Goal: Transaction & Acquisition: Purchase product/service

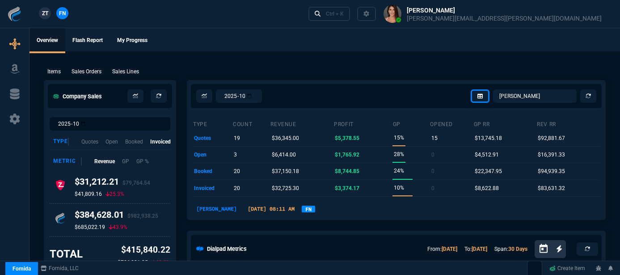
select select "12: [PERSON_NAME]"
click at [88, 71] on p "Sales Orders" at bounding box center [86, 71] width 30 height 8
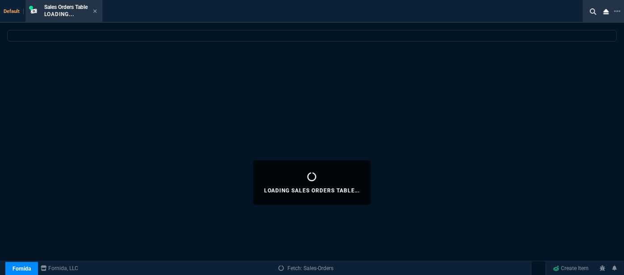
select select
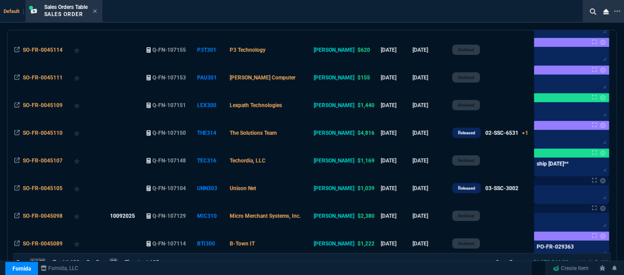
scroll to position [162, 0]
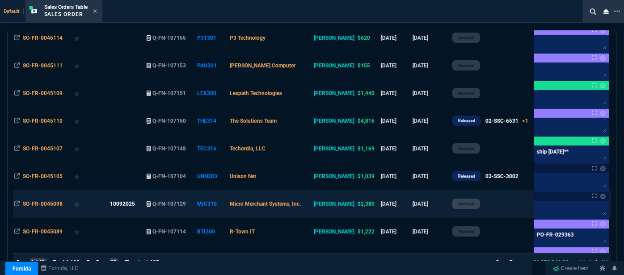
click at [499, 210] on td at bounding box center [507, 204] width 50 height 28
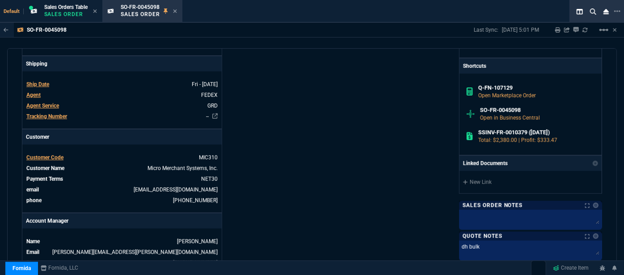
scroll to position [284, 0]
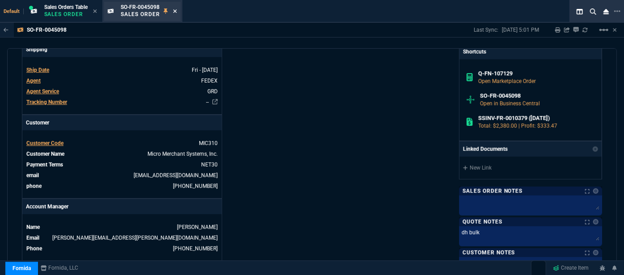
click at [175, 12] on icon at bounding box center [175, 11] width 4 height 4
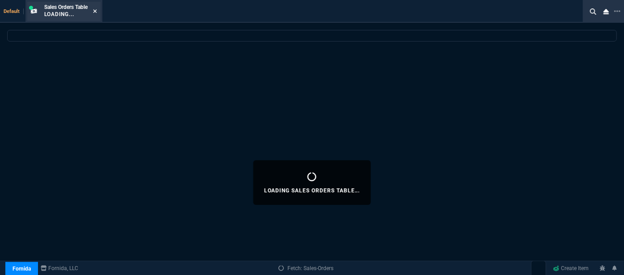
select select
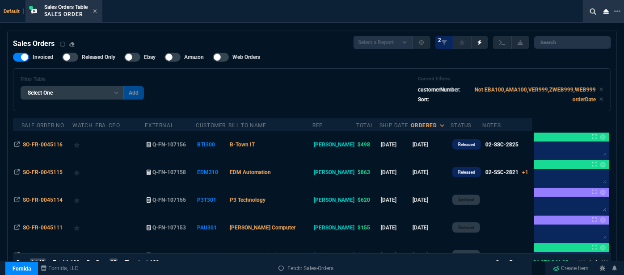
click at [96, 11] on icon at bounding box center [95, 11] width 4 height 4
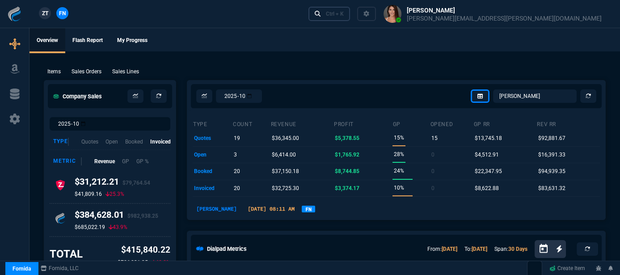
click at [350, 19] on link "Ctrl + K" at bounding box center [329, 14] width 42 height 14
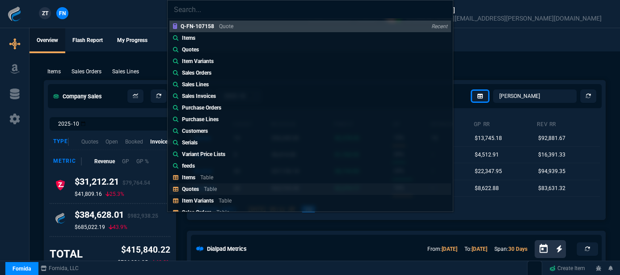
click at [202, 184] on link "Quotes Table" at bounding box center [309, 189] width 281 height 12
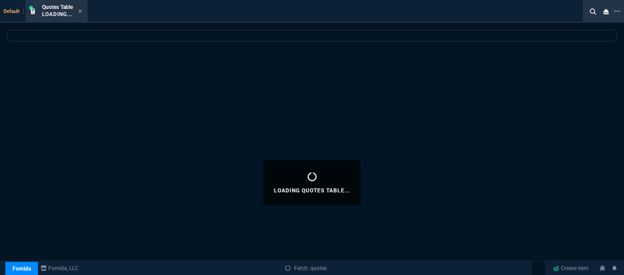
select select
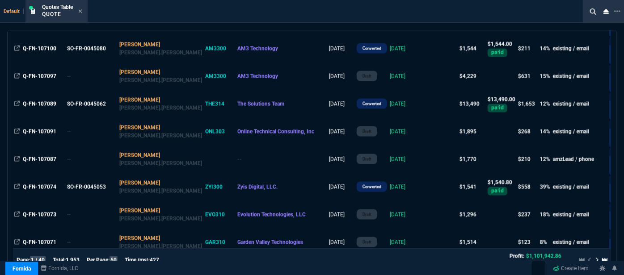
scroll to position [690, 0]
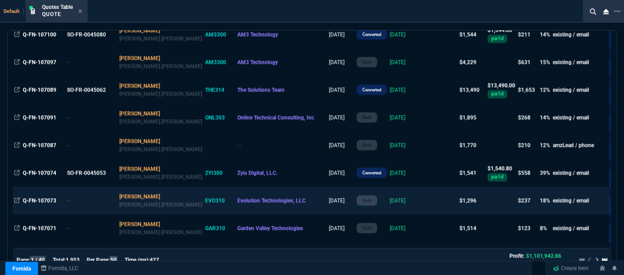
click at [423, 198] on td at bounding box center [440, 201] width 34 height 28
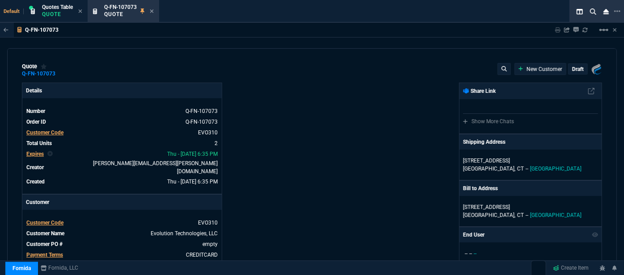
type input "28"
type input "106"
type input "425"
type input "30"
type input "168"
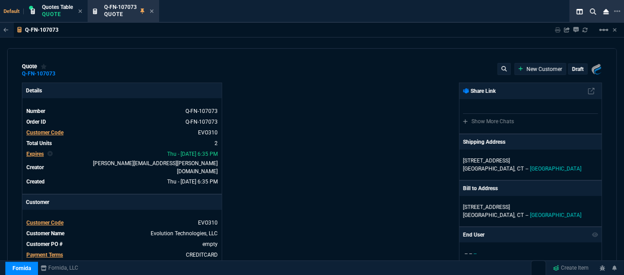
type input "630"
type input "11"
type input "10"
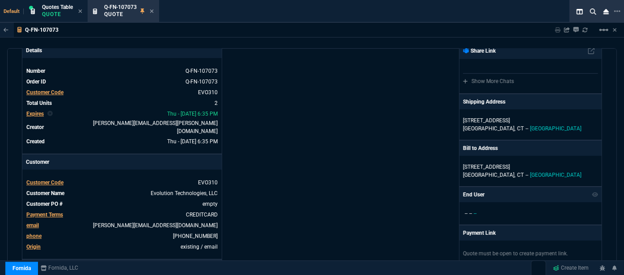
scroll to position [0, 0]
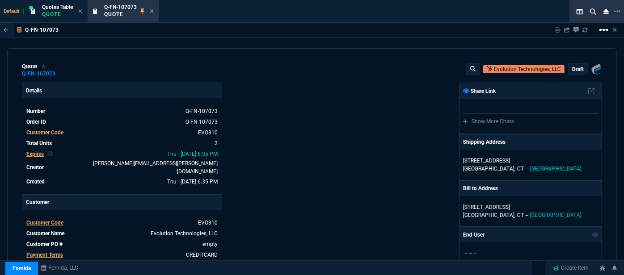
click at [607, 28] on mat-icon "linear_scale" at bounding box center [603, 30] width 11 height 11
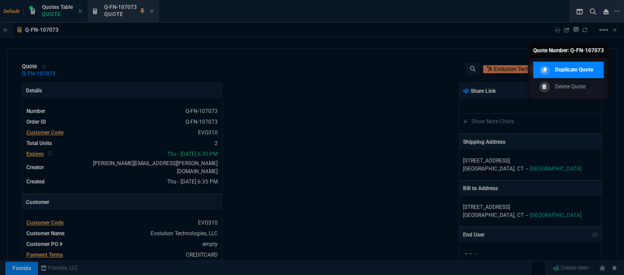
click at [584, 66] on p "Duplicate Quote" at bounding box center [574, 70] width 38 height 8
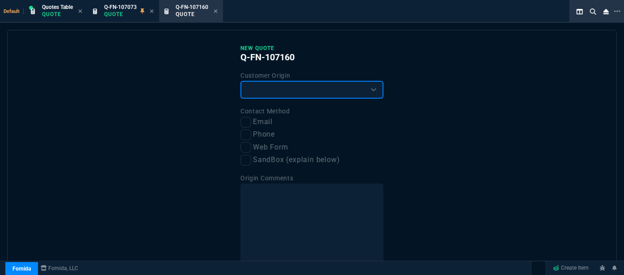
click at [296, 92] on select "Existing Customer Amazon Lead (first order) Website Lead (first order) Called (…" at bounding box center [311, 90] width 143 height 18
select select "existing"
click at [240, 81] on select "Existing Customer Amazon Lead (first order) Website Lead (first order) Called (…" at bounding box center [311, 90] width 143 height 18
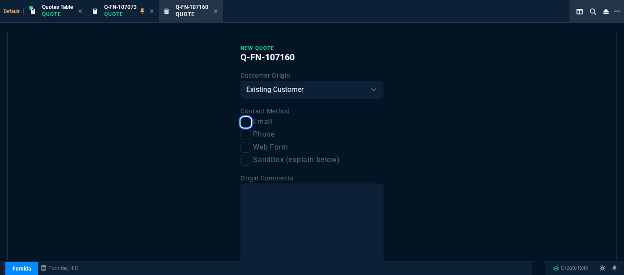
click at [240, 121] on input "Email" at bounding box center [245, 122] width 11 height 11
checkbox input "true"
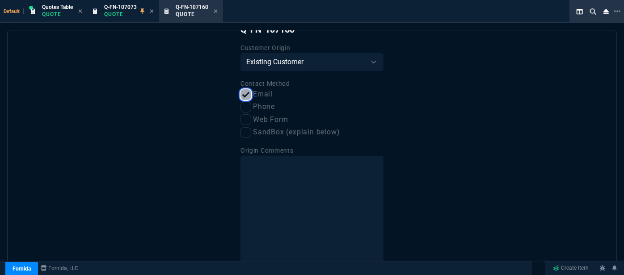
scroll to position [68, 0]
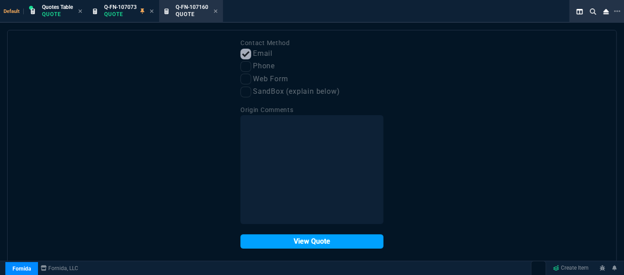
click at [292, 243] on button "View Quote" at bounding box center [311, 242] width 143 height 14
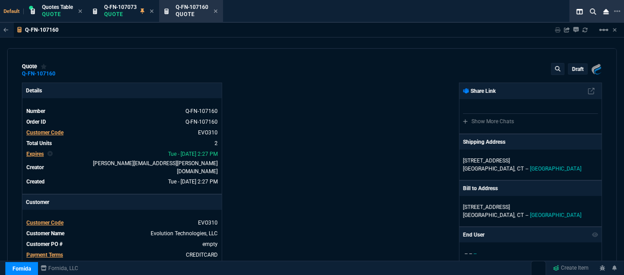
type input "28"
type input "106"
type input "30"
type input "168"
type input "11"
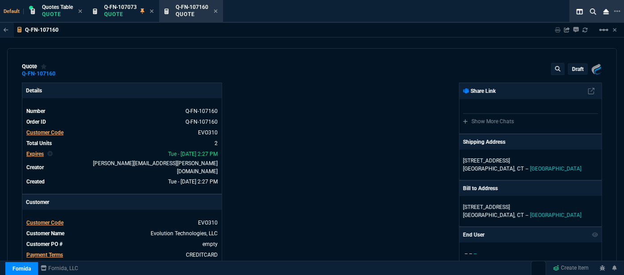
type input "10"
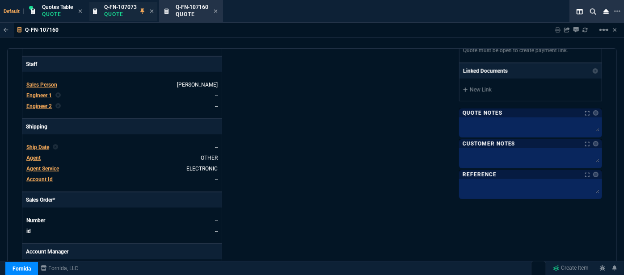
click at [121, 9] on span "Q-FN-107073" at bounding box center [120, 7] width 33 height 6
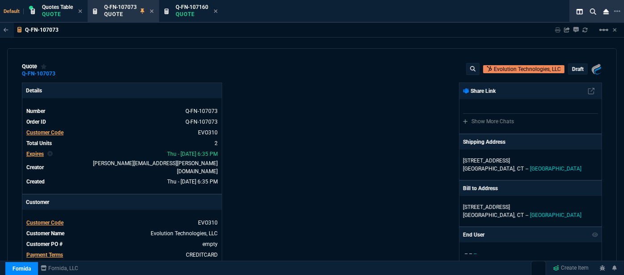
type input "28"
type input "106"
type input "30"
type input "168"
type input "11"
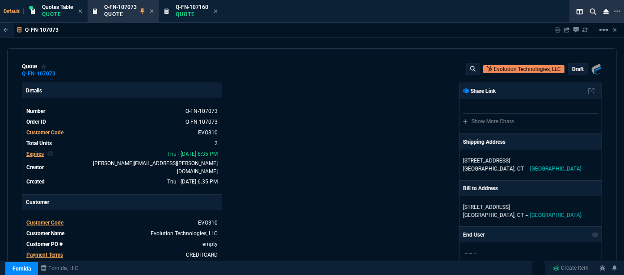
type input "10"
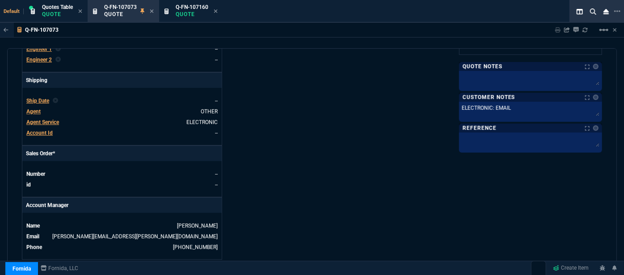
scroll to position [325, 0]
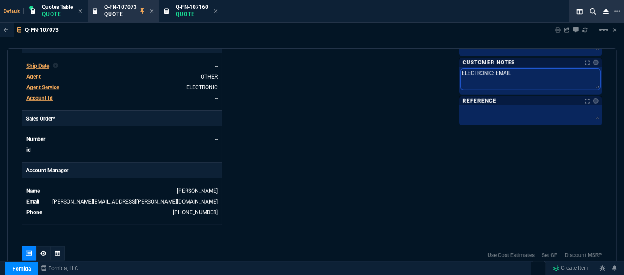
drag, startPoint x: 515, startPoint y: 72, endPoint x: 424, endPoint y: 75, distance: 91.2
click at [197, 11] on p "Quote" at bounding box center [192, 14] width 33 height 7
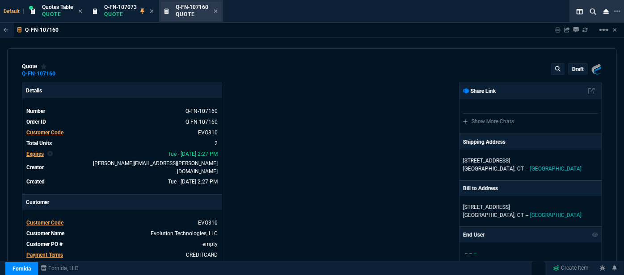
type input "28"
type input "106"
type input "30"
type input "168"
type input "11"
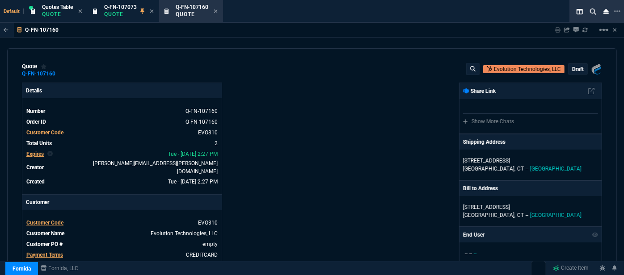
type input "10"
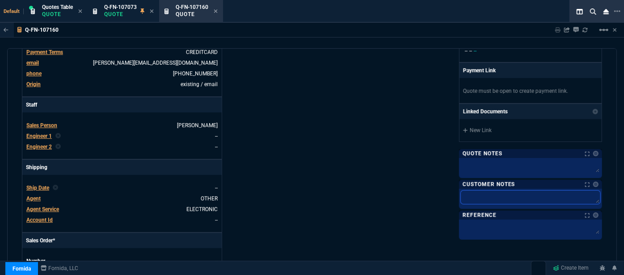
click at [479, 201] on textarea at bounding box center [530, 197] width 139 height 13
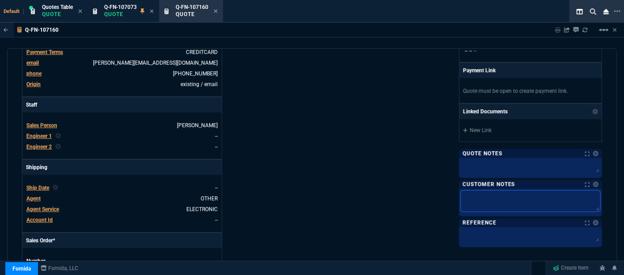
paste textarea "ELECTRONIC: EMAIL"
type textarea "ELECTRONIC: EMAIL"
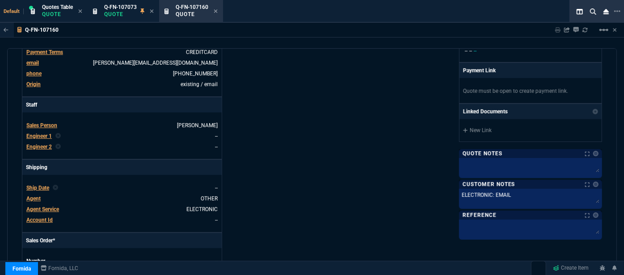
click at [318, 129] on div "Fornida, LLC [STREET_ADDRESS] Share Link Show More Chats Shipping Address [STRE…" at bounding box center [457, 113] width 290 height 467
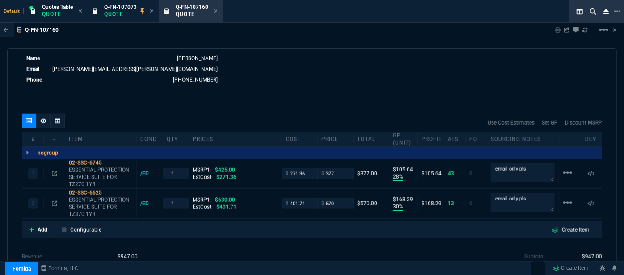
scroll to position [510, 0]
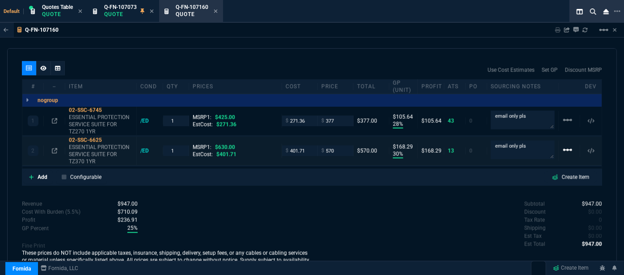
click at [563, 145] on mat-icon "linear_scale" at bounding box center [567, 150] width 11 height 11
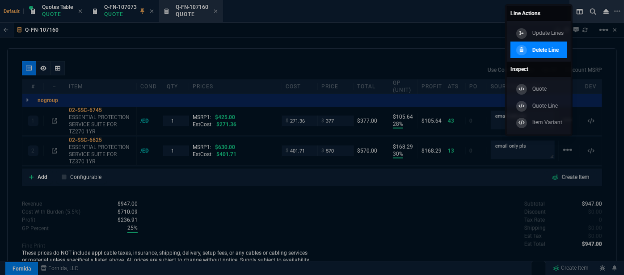
click at [554, 50] on p "Delete Line" at bounding box center [545, 50] width 26 height 8
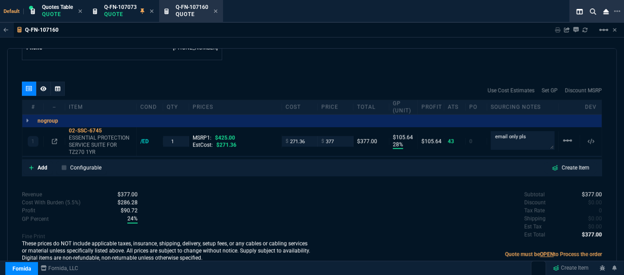
type input "28"
type input "106"
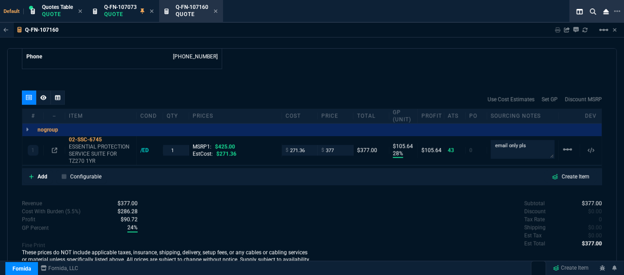
type input "11"
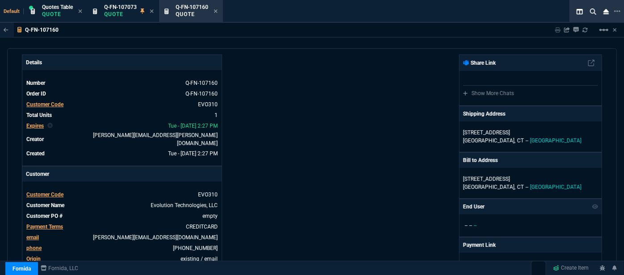
scroll to position [0, 0]
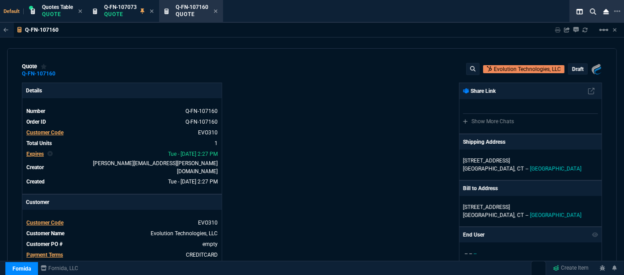
click at [572, 67] on p "draft" at bounding box center [578, 69] width 12 height 7
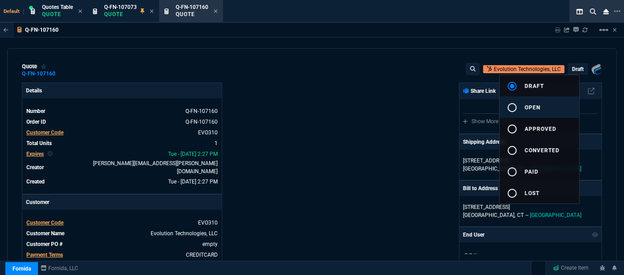
click at [552, 105] on button "radio_button_unchecked open" at bounding box center [539, 106] width 80 height 21
click at [430, 109] on div at bounding box center [312, 137] width 624 height 275
type input "28"
type input "106"
type input "11"
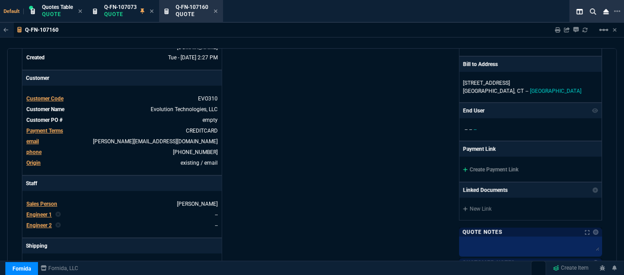
scroll to position [162, 0]
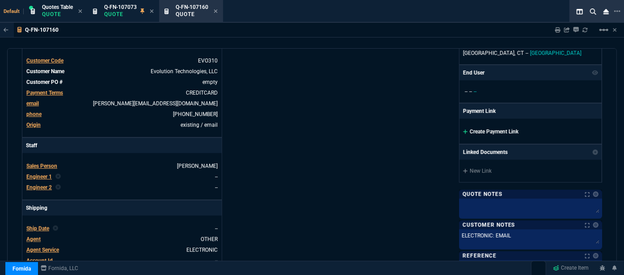
click at [463, 130] on icon at bounding box center [465, 132] width 4 height 4
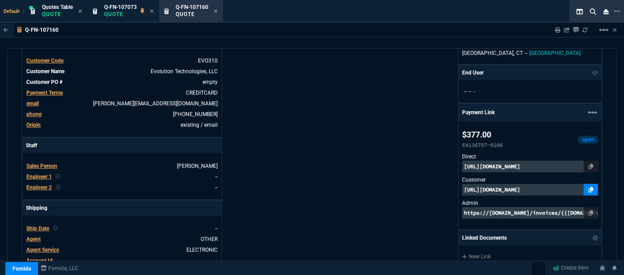
click at [588, 189] on icon at bounding box center [590, 189] width 5 height 5
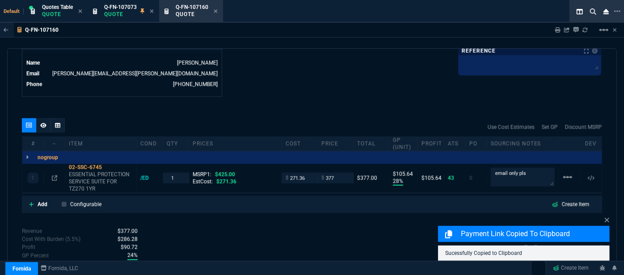
scroll to position [479, 0]
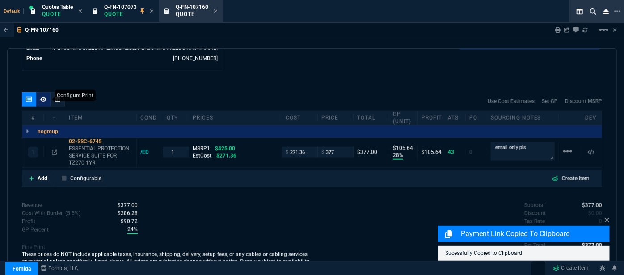
click at [42, 92] on div at bounding box center [43, 99] width 14 height 14
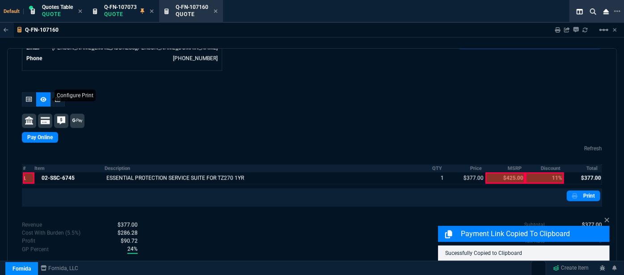
scroll to position [477, 0]
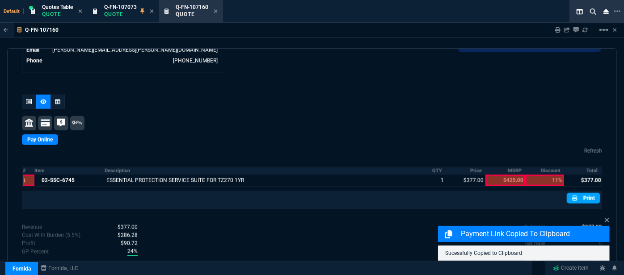
click at [575, 193] on link "Print" at bounding box center [583, 198] width 34 height 11
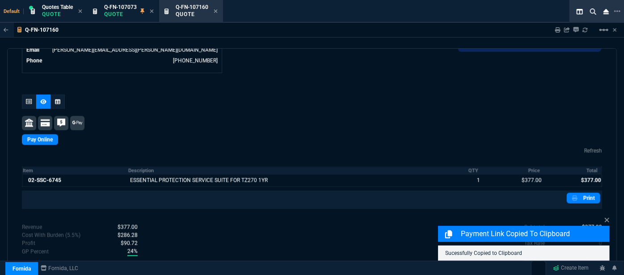
scroll to position [492, 0]
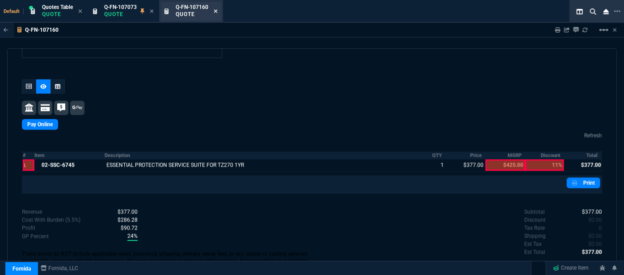
click at [217, 11] on icon at bounding box center [216, 11] width 4 height 4
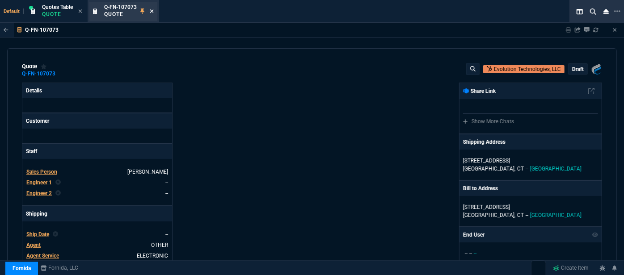
click at [152, 13] on icon at bounding box center [152, 10] width 4 height 5
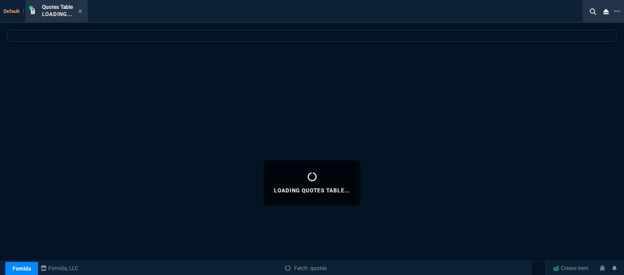
select select
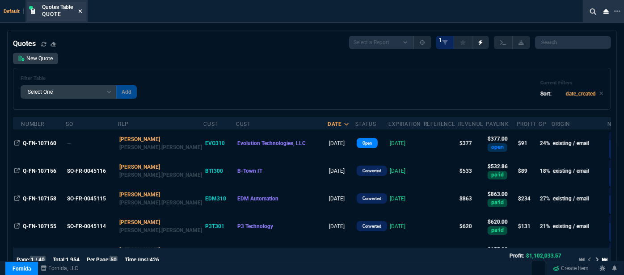
click at [80, 12] on icon at bounding box center [81, 11] width 4 height 4
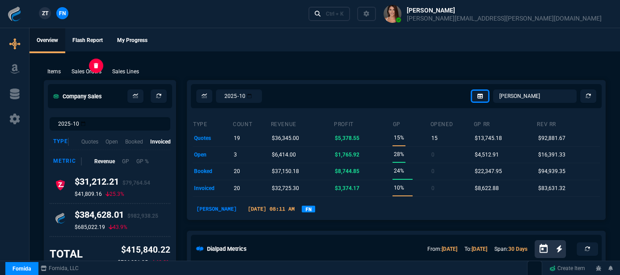
click at [91, 71] on p "Sales Orders" at bounding box center [86, 71] width 30 height 8
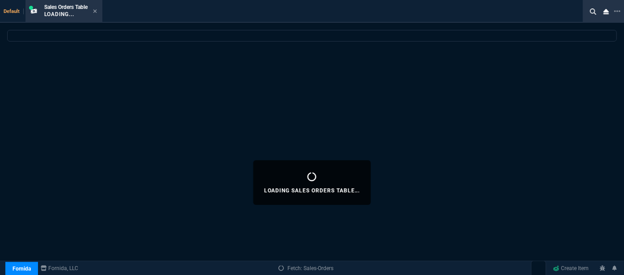
select select
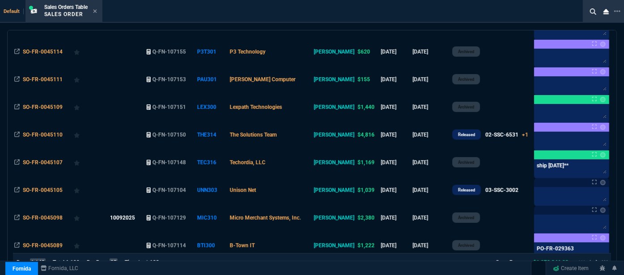
scroll to position [162, 0]
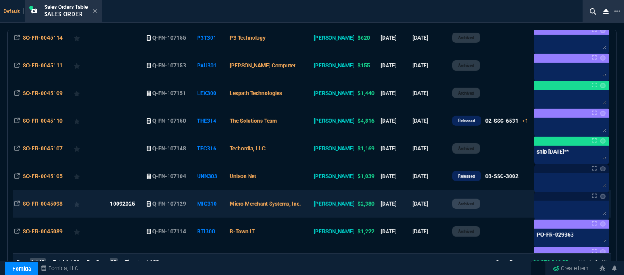
click at [478, 209] on td "Archived" at bounding box center [466, 204] width 32 height 28
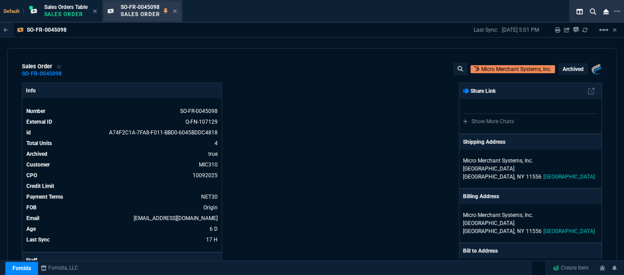
click at [179, 12] on div "SO-FR-0045098 Sales Order" at bounding box center [142, 11] width 76 height 19
click at [175, 10] on icon at bounding box center [175, 11] width 4 height 4
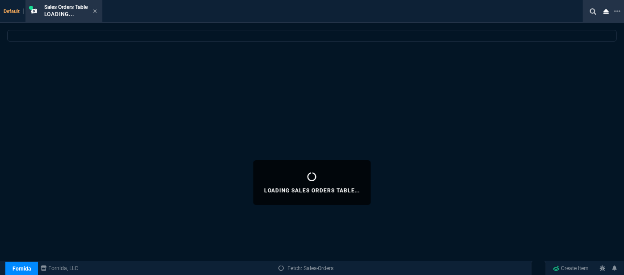
select select
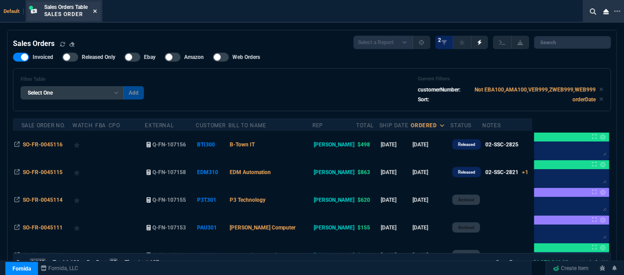
click at [96, 13] on icon at bounding box center [95, 10] width 4 height 5
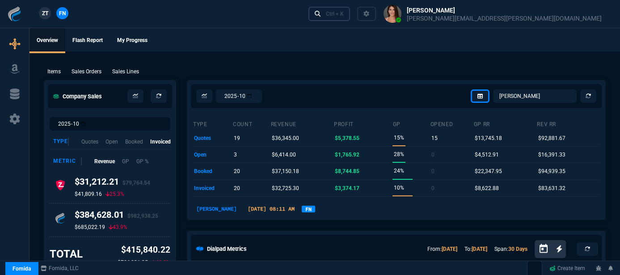
click at [350, 18] on link "Ctrl + K" at bounding box center [329, 14] width 42 height 14
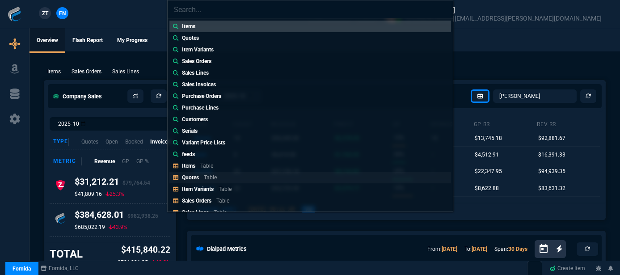
click at [232, 176] on link "Quotes Table" at bounding box center [309, 178] width 281 height 12
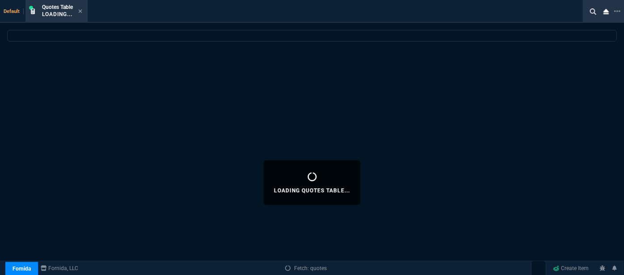
select select
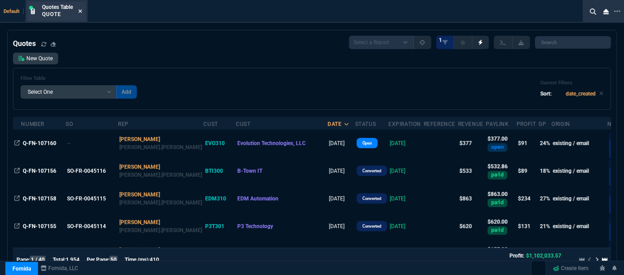
click at [81, 8] on fa-icon at bounding box center [80, 11] width 4 height 6
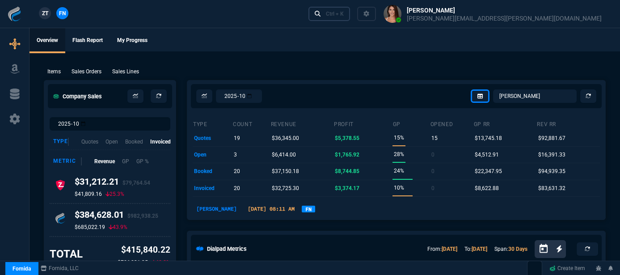
click at [350, 15] on link "Ctrl + K" at bounding box center [329, 14] width 42 height 14
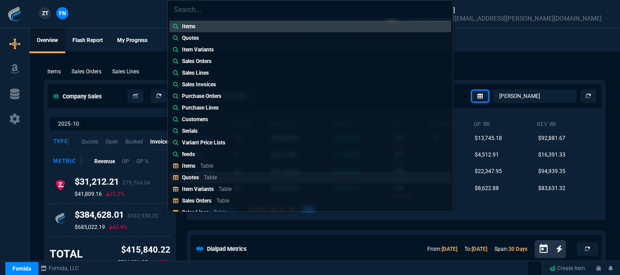
click at [251, 177] on link "Quotes Table" at bounding box center [309, 178] width 281 height 12
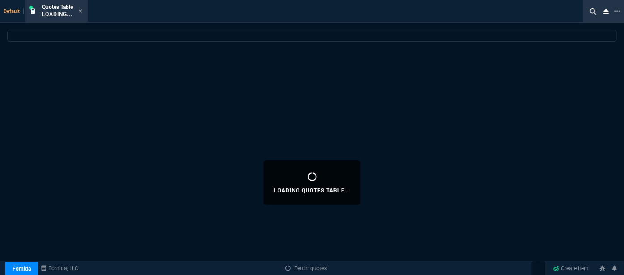
select select
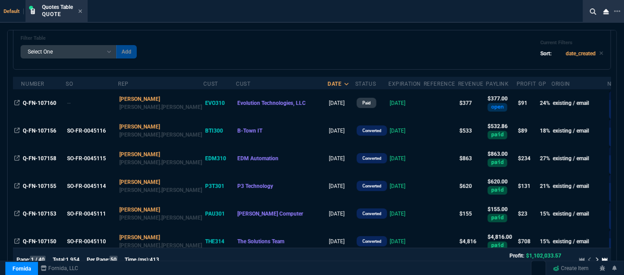
scroll to position [0, 0]
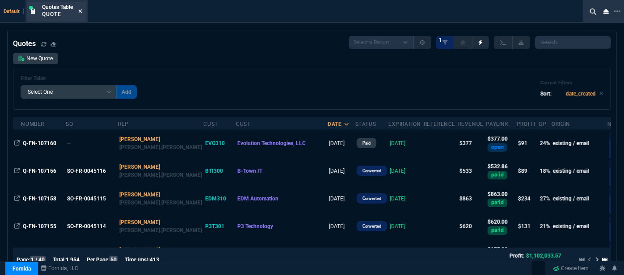
click at [81, 9] on icon at bounding box center [80, 10] width 4 height 5
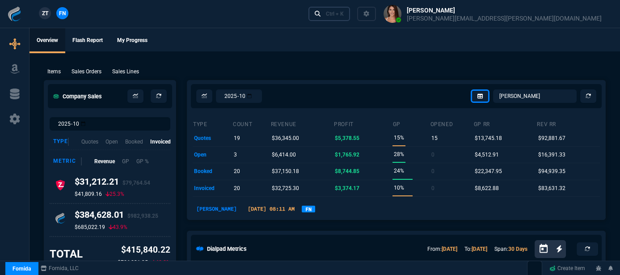
click at [344, 14] on div "Ctrl + K" at bounding box center [335, 13] width 18 height 7
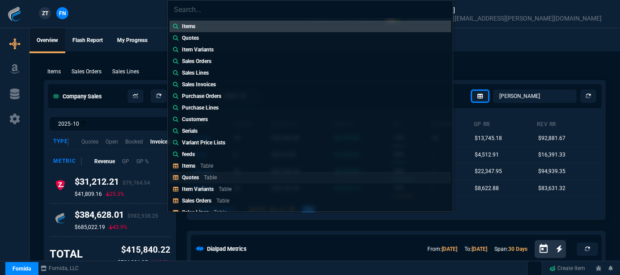
click at [222, 179] on link "Quotes Table" at bounding box center [309, 178] width 281 height 12
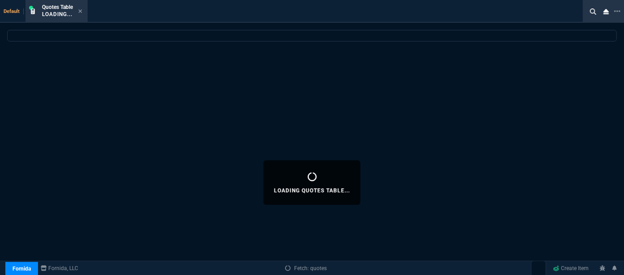
select select
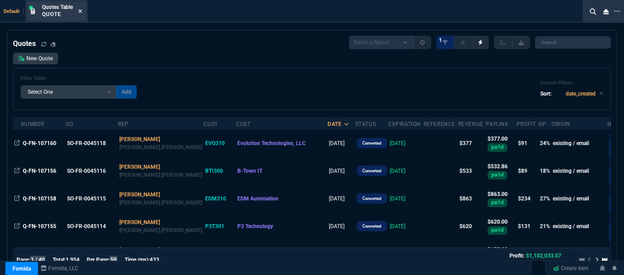
click at [82, 10] on icon at bounding box center [81, 11] width 4 height 4
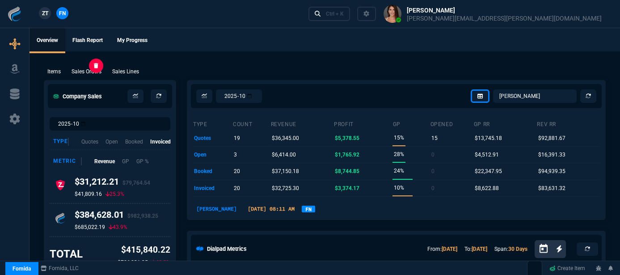
click at [90, 68] on p "Sales Orders" at bounding box center [86, 71] width 30 height 8
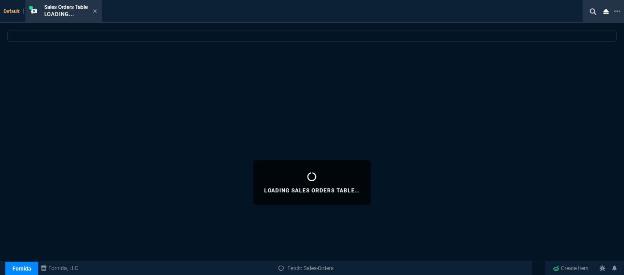
select select
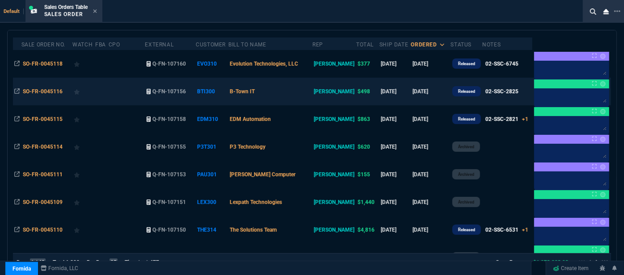
scroll to position [121, 0]
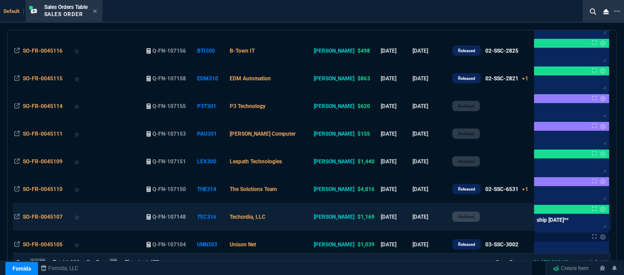
click at [300, 218] on td "Techordia, LLC" at bounding box center [270, 217] width 84 height 28
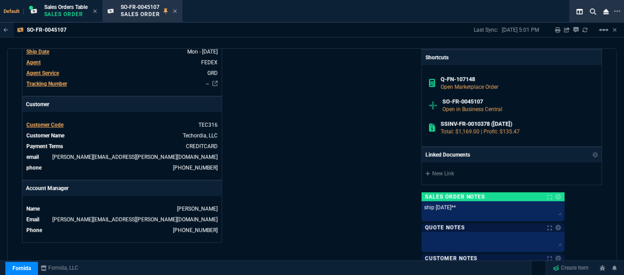
scroll to position [285, 0]
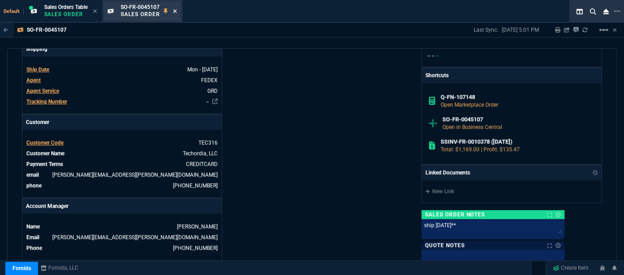
click at [176, 12] on icon at bounding box center [175, 11] width 4 height 4
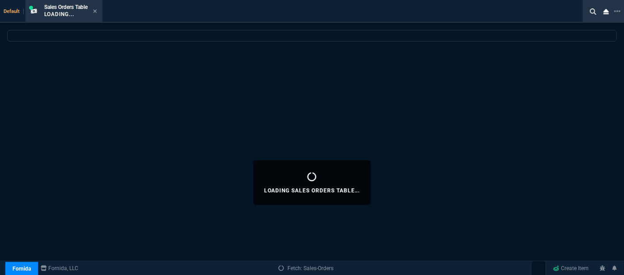
select select
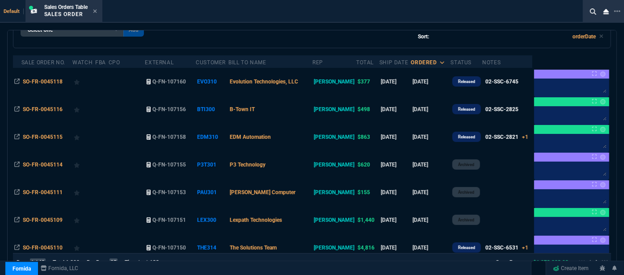
scroll to position [81, 0]
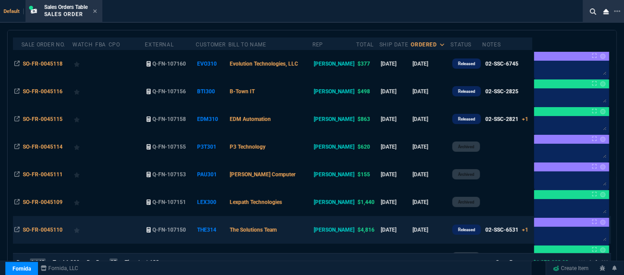
click at [308, 235] on td "The Solutions Team" at bounding box center [270, 230] width 84 height 28
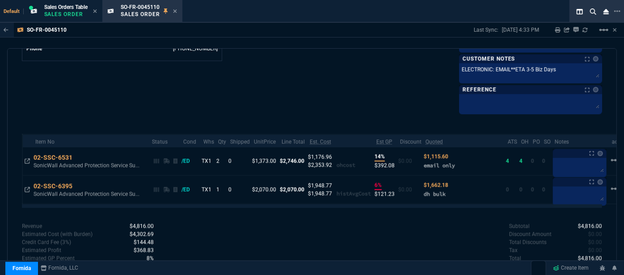
scroll to position [486, 0]
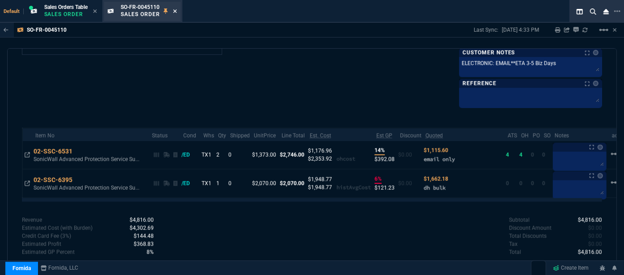
click at [177, 11] on icon at bounding box center [175, 10] width 4 height 5
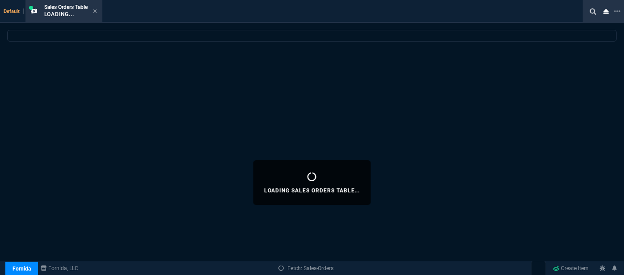
select select
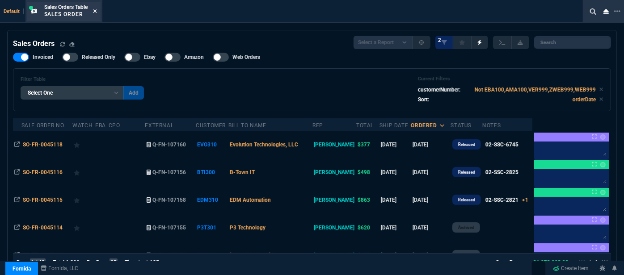
click at [96, 10] on icon at bounding box center [95, 10] width 4 height 5
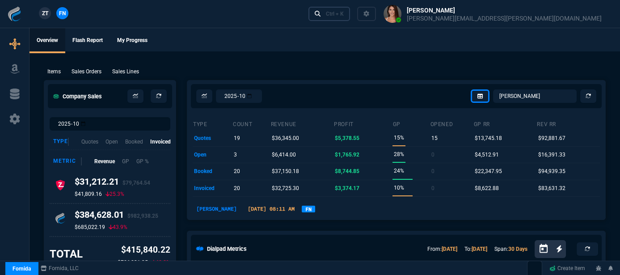
click at [344, 14] on div "Ctrl + K" at bounding box center [335, 13] width 18 height 7
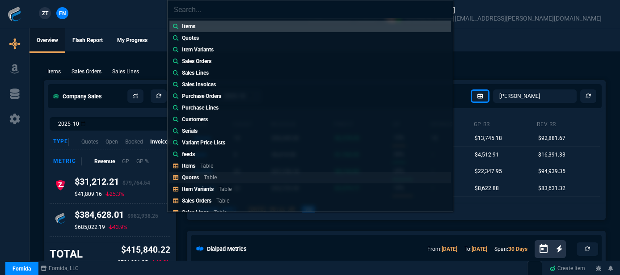
click at [189, 179] on p "Quotes" at bounding box center [190, 177] width 17 height 6
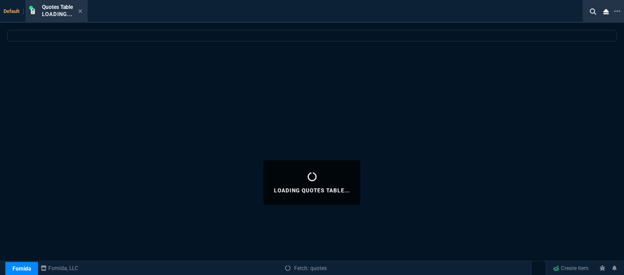
select select
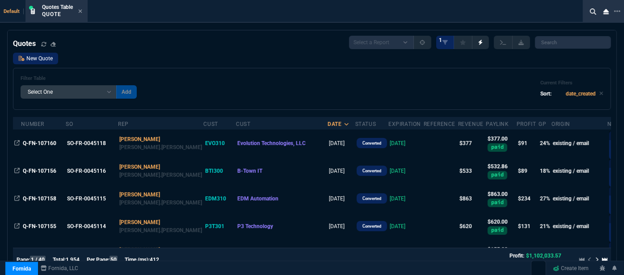
click at [50, 59] on link "New Quote" at bounding box center [35, 59] width 45 height 12
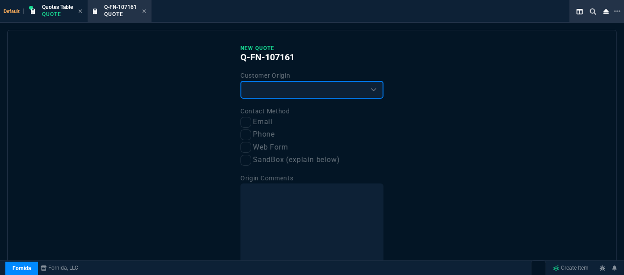
click at [295, 90] on select "Existing Customer Amazon Lead (first order) Website Lead (first order) Called (…" at bounding box center [311, 90] width 143 height 18
select select "existing"
click at [240, 81] on select "Existing Customer Amazon Lead (first order) Website Lead (first order) Called (…" at bounding box center [311, 90] width 143 height 18
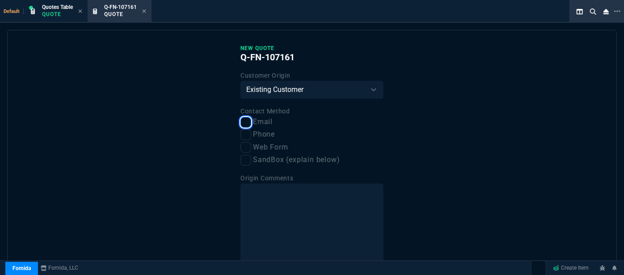
click at [247, 121] on input "Email" at bounding box center [245, 122] width 11 height 11
checkbox input "true"
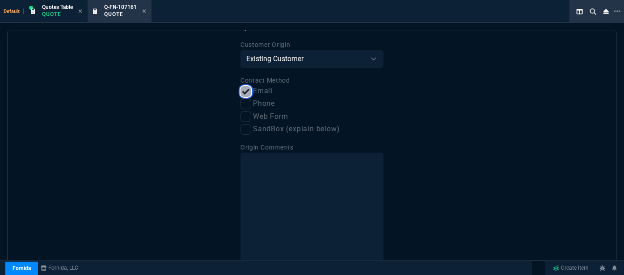
scroll to position [68, 0]
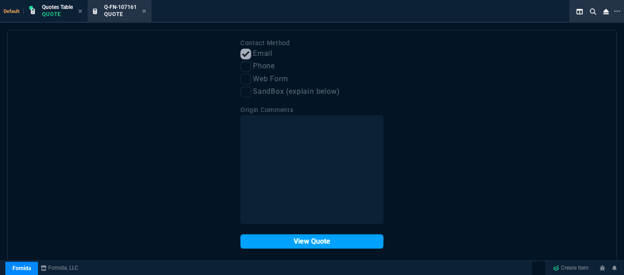
click at [298, 244] on button "View Quote" at bounding box center [311, 242] width 143 height 14
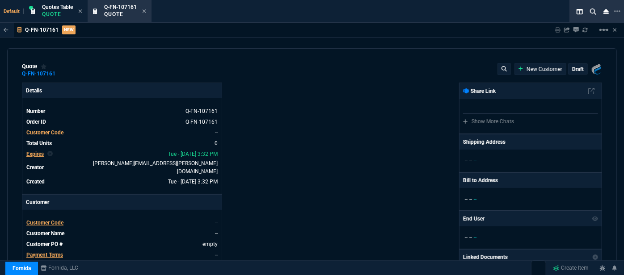
click at [50, 220] on span "Customer Code" at bounding box center [44, 223] width 37 height 6
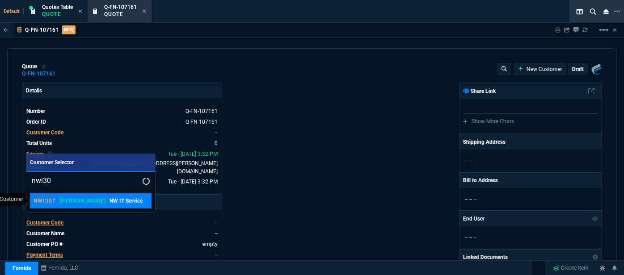
type input "nwi30"
click at [68, 201] on p "[PERSON_NAME]" at bounding box center [82, 200] width 46 height 7
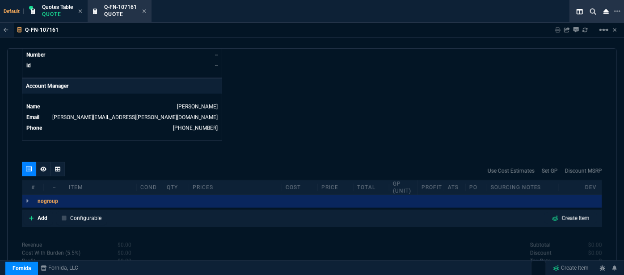
scroll to position [447, 0]
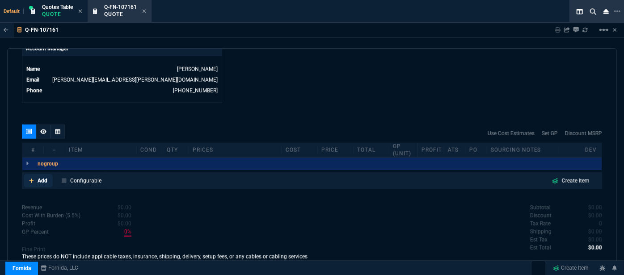
click at [29, 174] on link "Add" at bounding box center [38, 180] width 29 height 13
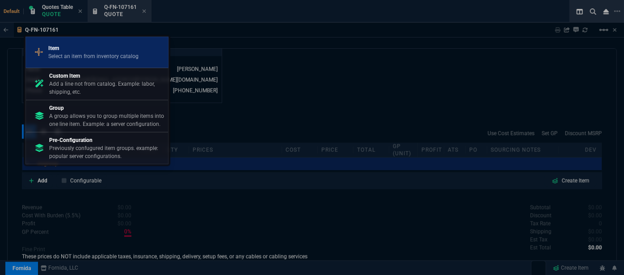
click at [84, 54] on p "Select an item from inventory catalog" at bounding box center [93, 56] width 90 height 8
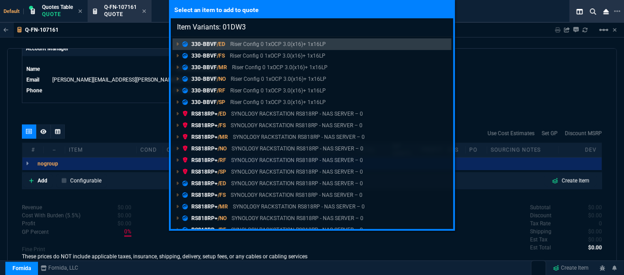
type input "Item Variants: 01DW3"
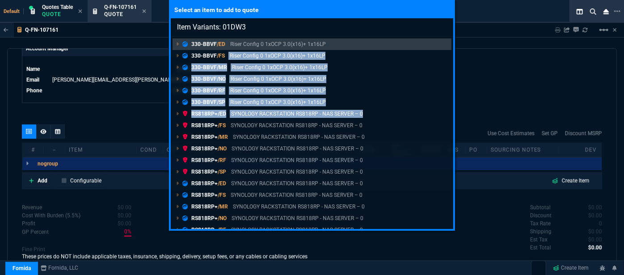
drag, startPoint x: 207, startPoint y: 60, endPoint x: 468, endPoint y: 110, distance: 266.1
click at [366, 118] on div "330-BBVF /[PERSON_NAME] Config 0 1xOCP 3.0(x16)+ 1x16LP 330-BBVF /FS Riser Conf…" at bounding box center [312, 133] width 282 height 193
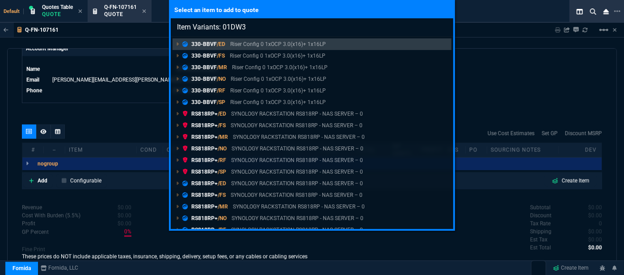
click at [494, 86] on div "Select an item to add to quote Item Variants: 01DW3 330-BBVF /[PERSON_NAME] Con…" at bounding box center [312, 137] width 624 height 275
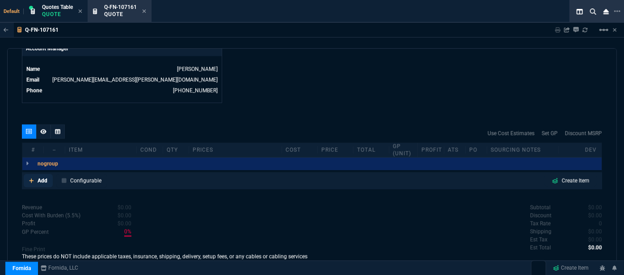
click at [30, 178] on icon at bounding box center [31, 180] width 5 height 5
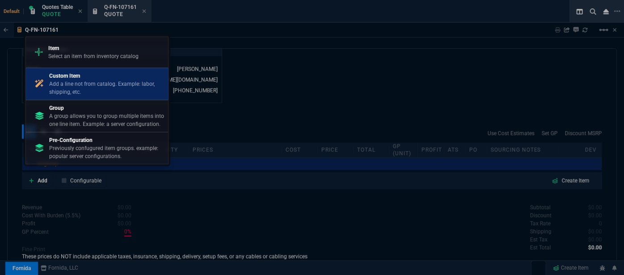
click at [72, 93] on p "Add a line not from catalog. Example: labor, shipping, etc." at bounding box center [106, 88] width 115 height 16
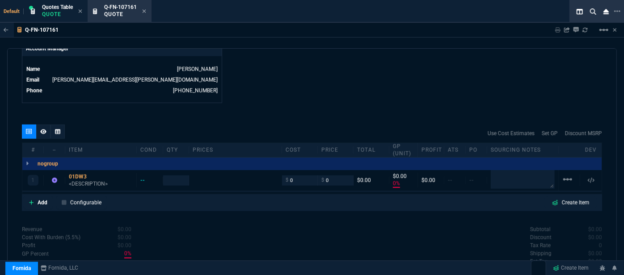
type input "0"
click at [80, 180] on p "<DESCRIPTION>" at bounding box center [101, 183] width 64 height 7
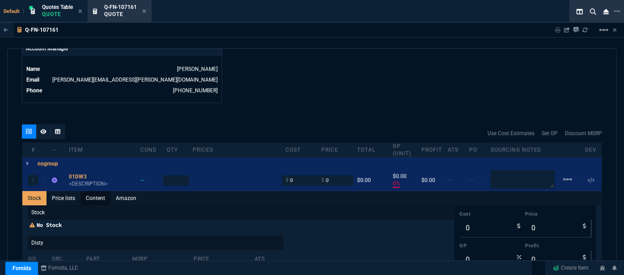
click at [92, 191] on link "Content" at bounding box center [95, 198] width 30 height 14
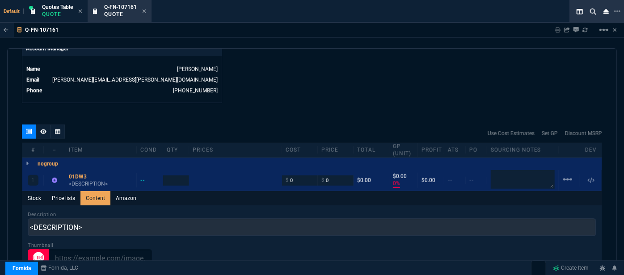
scroll to position [0, 0]
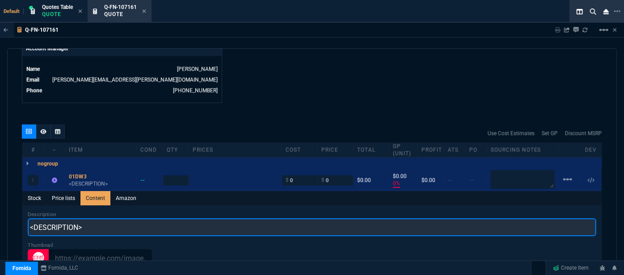
drag, startPoint x: 118, startPoint y: 221, endPoint x: 4, endPoint y: 218, distance: 114.4
click at [4, 218] on div "Q-FN-107161 Sharing Q-FN-107161 Link Dev Link Share on Teams linear_scale quote…" at bounding box center [312, 174] width 624 height 302
paste input "Dell Pro Slim Plus QBS1250 Desktop Computer - Intel Core Ultra 7 265 - 32 GB - …"
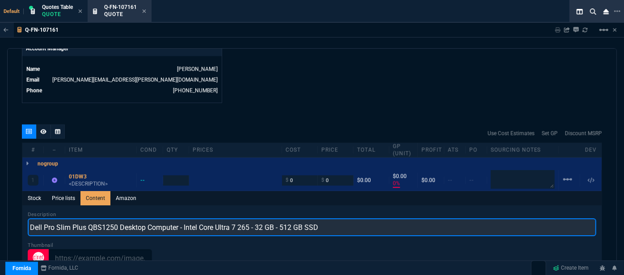
type input "Dell Pro Slim Plus QBS1250 Desktop Computer - Intel Core Ultra 7 265 - 32 GB - …"
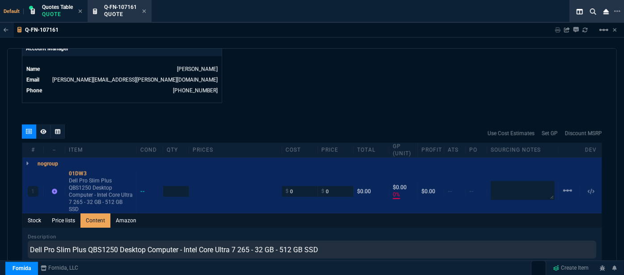
type input "1"
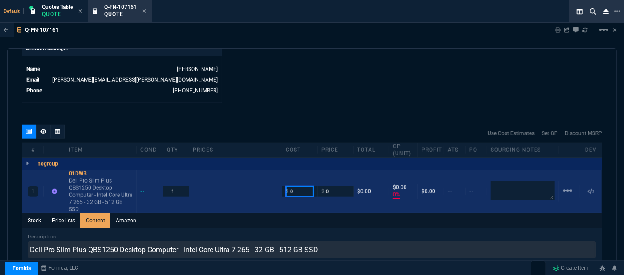
drag, startPoint x: 293, startPoint y: 184, endPoint x: 276, endPoint y: 182, distance: 16.6
click at [276, 182] on div "1 01DW3 Dell Pro Slim Plus QBS1250 Desktop Computer - Intel Core Ultra 7 265 - …" at bounding box center [311, 191] width 579 height 43
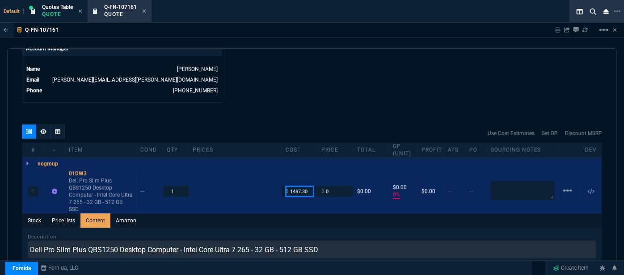
type input "1487.30"
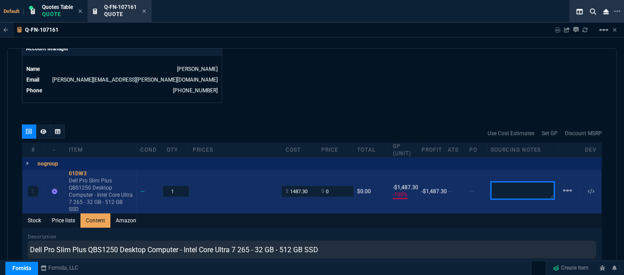
click at [529, 184] on textarea at bounding box center [522, 191] width 64 height 18
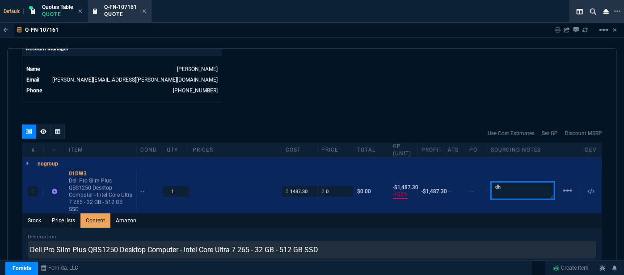
type textarea "dh"
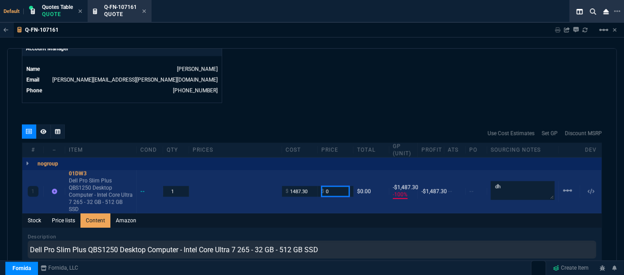
drag, startPoint x: 338, startPoint y: 184, endPoint x: 317, endPoint y: 180, distance: 21.7
click at [318, 186] on div "$ 0" at bounding box center [336, 191] width 36 height 10
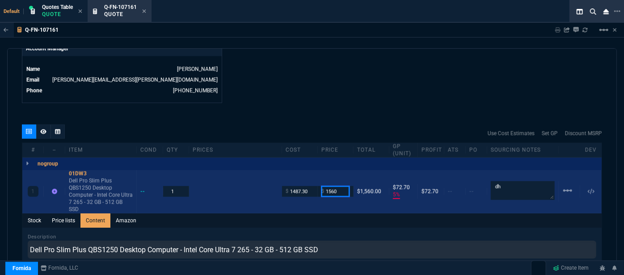
drag, startPoint x: 335, startPoint y: 184, endPoint x: 314, endPoint y: 146, distance: 43.8
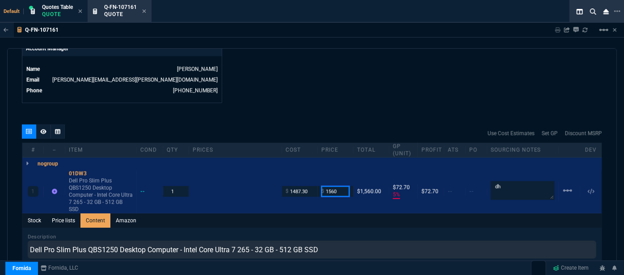
click at [312, 179] on div "1 01DW3 Dell Pro Slim Plus QBS1250 Desktop Computer - Intel Core Ultra 7 265 - …" at bounding box center [311, 191] width 579 height 43
click at [343, 38] on div "Q-FN-107161 Sharing Q-FN-107161 Link Dev Link Share on Teams linear_scale quote…" at bounding box center [312, 174] width 624 height 302
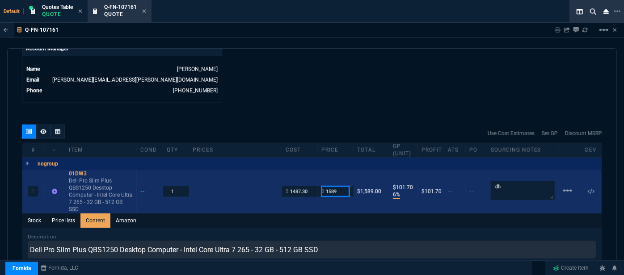
drag, startPoint x: 339, startPoint y: 185, endPoint x: 306, endPoint y: 180, distance: 33.5
click at [306, 180] on div "1 01DW3 Dell Pro Slim Plus QBS1250 Desktop Computer - Intel Core Ultra 7 265 - …" at bounding box center [311, 191] width 579 height 43
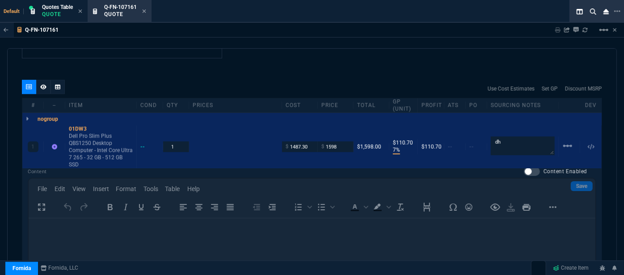
scroll to position [443, 0]
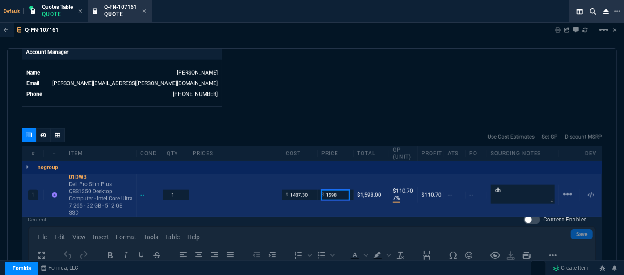
drag, startPoint x: 339, startPoint y: 189, endPoint x: 316, endPoint y: 184, distance: 23.7
click at [318, 190] on div "$ 1598" at bounding box center [336, 195] width 36 height 10
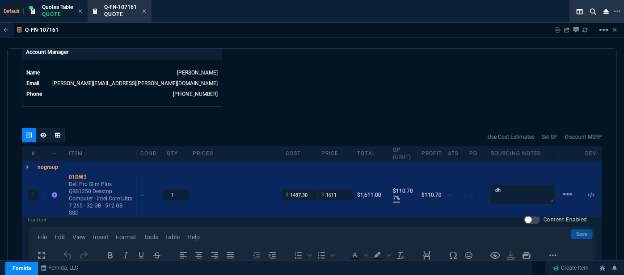
click at [333, 112] on div "quote Q-FN-107161 NW IT Service draft Fornida, LLC [STREET_ADDRESS] Details Num…" at bounding box center [311, 165] width 609 height 234
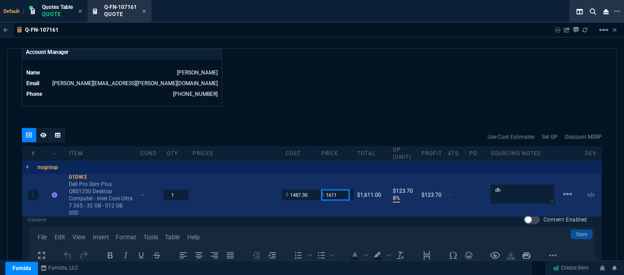
drag, startPoint x: 335, startPoint y: 186, endPoint x: 306, endPoint y: 176, distance: 30.4
click at [306, 176] on div "1 01DW3 Dell Pro Slim Plus QBS1250 Desktop Computer - Intel Core Ultra 7 265 - …" at bounding box center [311, 195] width 579 height 43
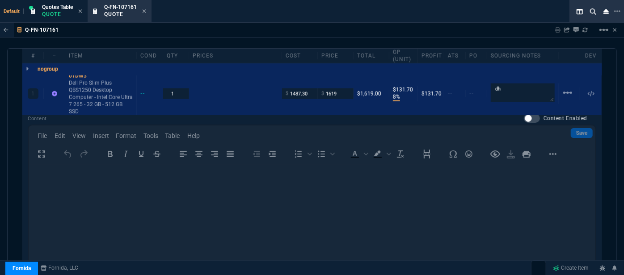
scroll to position [524, 0]
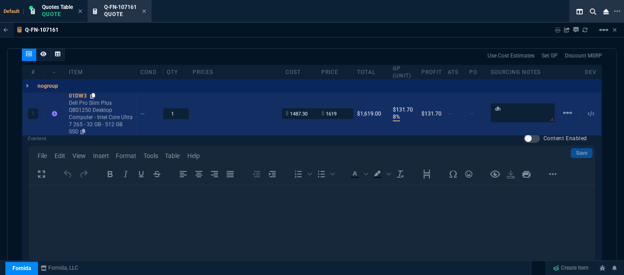
click at [95, 93] on icon at bounding box center [92, 95] width 5 height 5
drag, startPoint x: 338, startPoint y: 104, endPoint x: 317, endPoint y: 106, distance: 21.1
click at [318, 109] on div "$ 1619" at bounding box center [336, 114] width 36 height 10
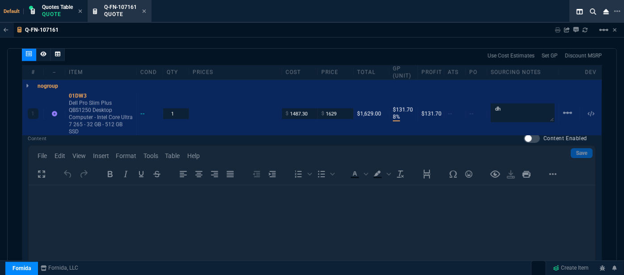
click at [317, 39] on div "Q-FN-107161 Sharing Q-FN-107161 Link Dev Link Share on Teams linear_scale quote…" at bounding box center [312, 174] width 624 height 302
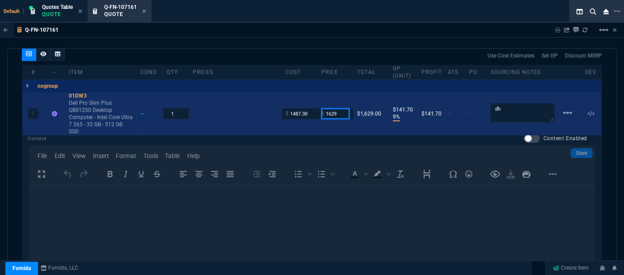
drag, startPoint x: 340, startPoint y: 106, endPoint x: 315, endPoint y: 111, distance: 25.8
click at [318, 109] on div "$ 1629" at bounding box center [336, 114] width 36 height 10
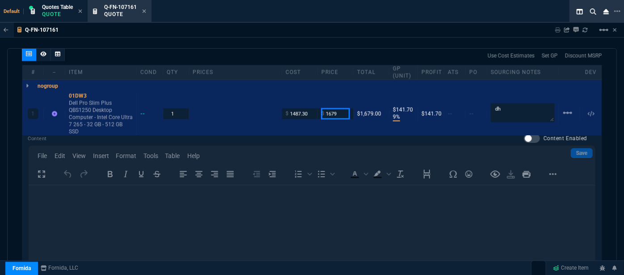
type input "1679"
click at [319, 65] on div "# -- Item cond qty prices cost price Total GP (unit) Profit ATS PO Sourcing Not…" at bounding box center [311, 72] width 579 height 15
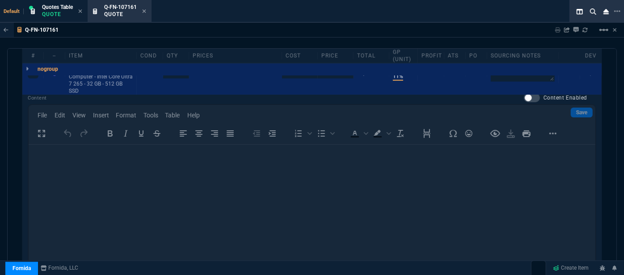
scroll to position [687, 0]
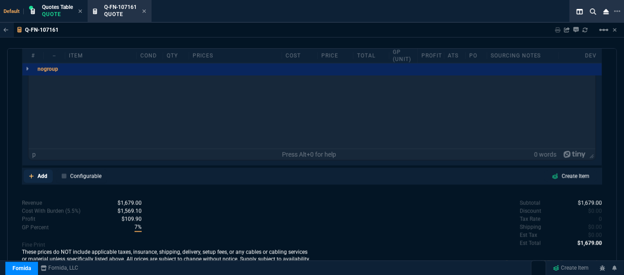
click at [29, 170] on link "Add" at bounding box center [38, 176] width 29 height 13
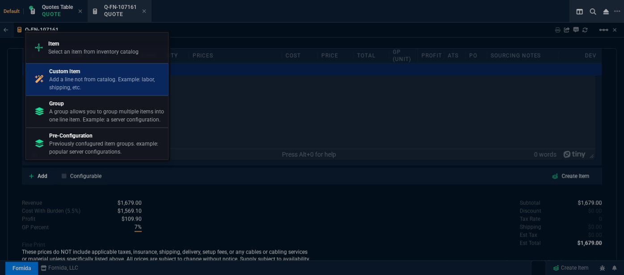
click at [64, 85] on p "Add a line not from catalog. Example: labor, shipping, etc." at bounding box center [106, 83] width 115 height 16
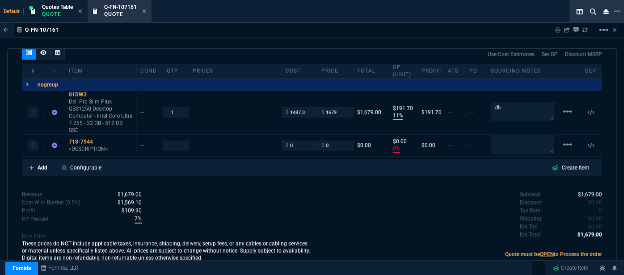
type input "11"
type input "192"
type input "0"
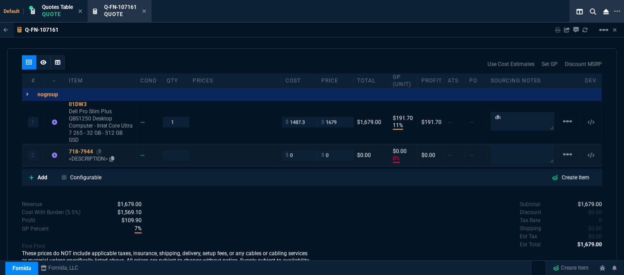
click at [86, 155] on p "<DESCRIPTION>" at bounding box center [101, 158] width 64 height 7
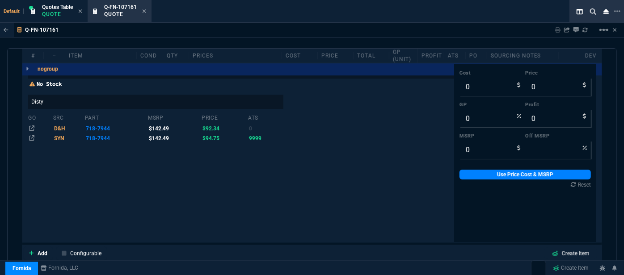
scroll to position [510, 0]
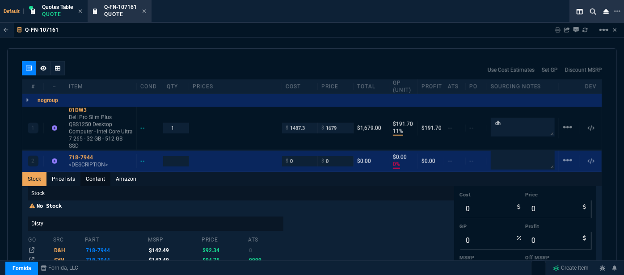
click at [99, 172] on link "Content" at bounding box center [95, 179] width 30 height 14
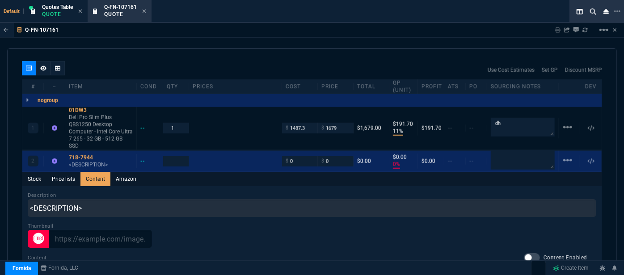
scroll to position [0, 0]
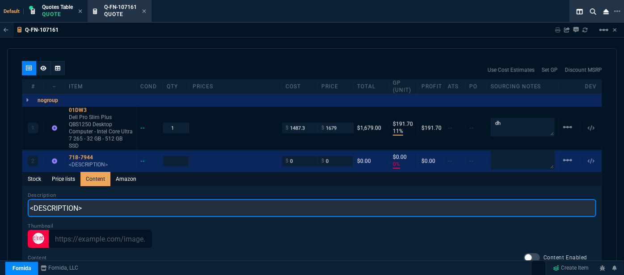
drag, startPoint x: 98, startPoint y: 199, endPoint x: 8, endPoint y: 196, distance: 89.9
click at [8, 196] on div "quote Q-FN-107161 NW IT Service draft Fornida, LLC [STREET_ADDRESS] Details Num…" at bounding box center [311, 165] width 609 height 234
type input "Dell"
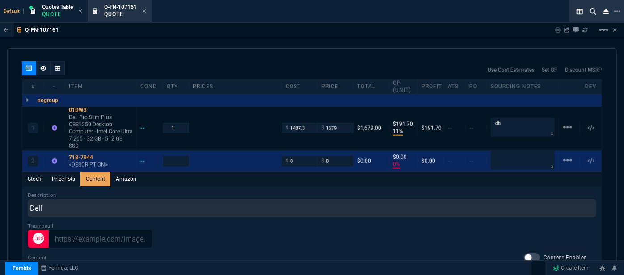
type input "1"
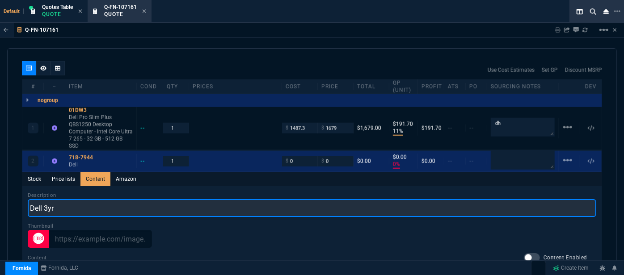
paste input "24 x 7 x Next Business Day - On-site"
click at [52, 199] on input "Dell 3yr 24 x 7 x Next Business Day - On-site" at bounding box center [312, 208] width 568 height 18
type input "Dell 3yr - 24 x 7 x Next Business Day - On-site"
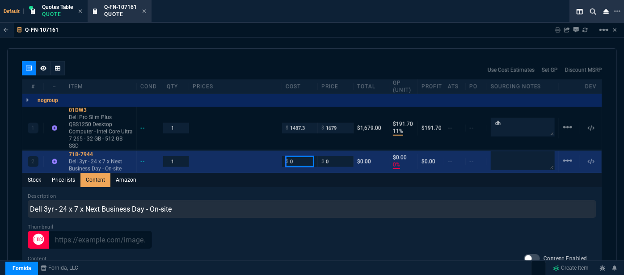
drag, startPoint x: 304, startPoint y: 156, endPoint x: 281, endPoint y: 156, distance: 22.8
click at [282, 156] on div "$ 0" at bounding box center [300, 161] width 36 height 10
type input "7"
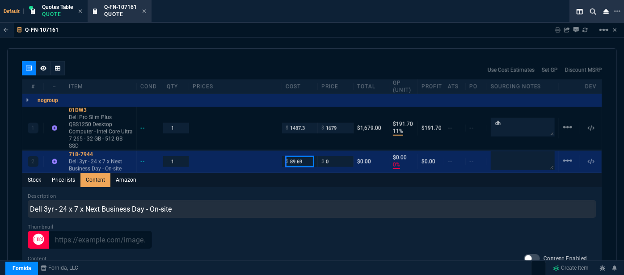
type input "89.69"
click at [238, 61] on div "Use Cost Estimates Set GP Discount MSRP" at bounding box center [312, 70] width 580 height 18
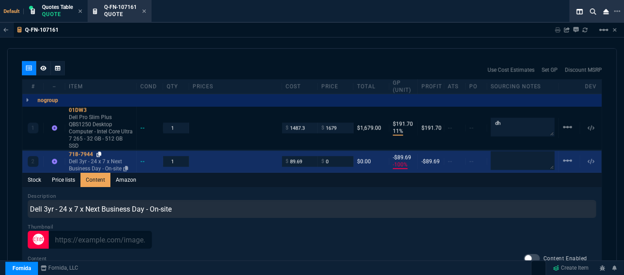
click at [100, 152] on icon at bounding box center [98, 154] width 5 height 5
drag, startPoint x: 330, startPoint y: 156, endPoint x: 316, endPoint y: 156, distance: 13.8
click at [318, 156] on div "$ 0" at bounding box center [336, 161] width 36 height 10
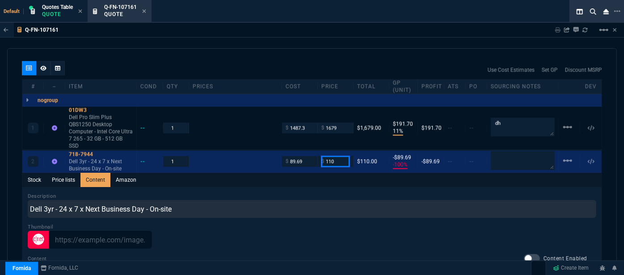
type input "110"
click at [315, 173] on div "Stock Price lists Content Amazon" at bounding box center [311, 180] width 579 height 14
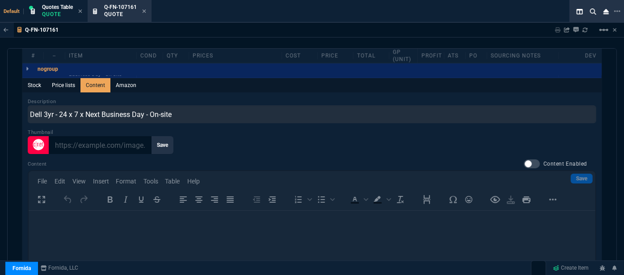
scroll to position [673, 0]
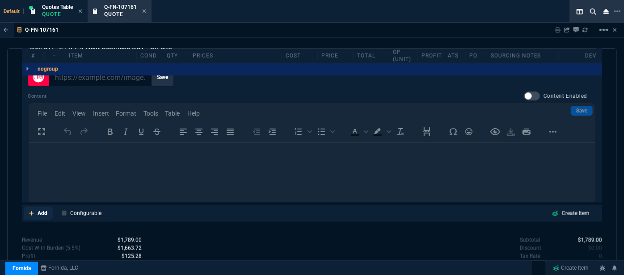
click at [32, 211] on icon at bounding box center [31, 213] width 5 height 5
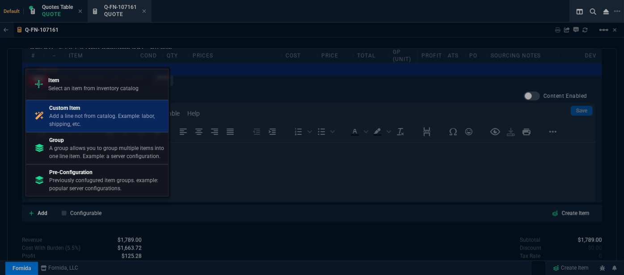
click at [81, 120] on p "Add a line not from catalog. Example: labor, shipping, etc." at bounding box center [106, 120] width 115 height 16
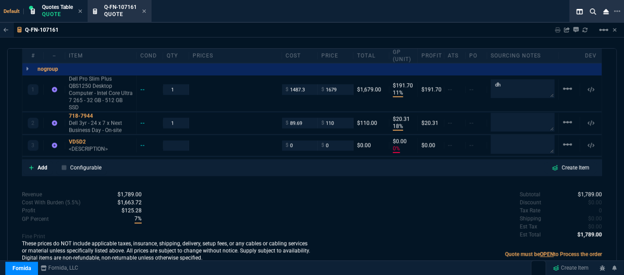
scroll to position [538, 0]
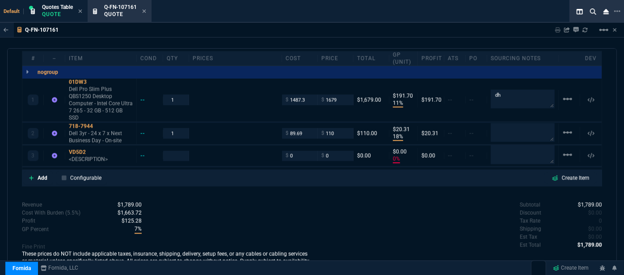
type input "11"
type input "192"
type input "18"
type input "20"
type input "0"
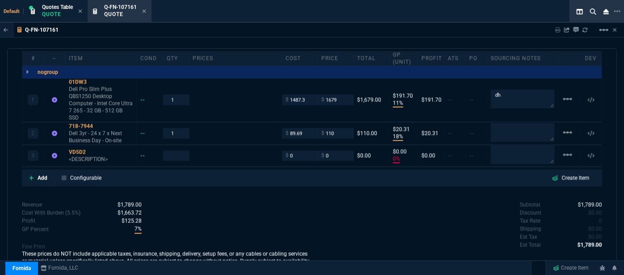
type input "0"
click at [86, 156] on p "<DESCRIPTION>" at bounding box center [101, 159] width 64 height 7
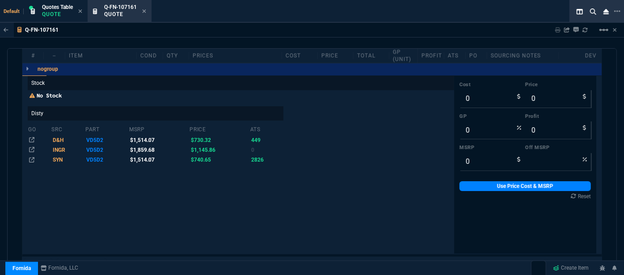
scroll to position [591, 0]
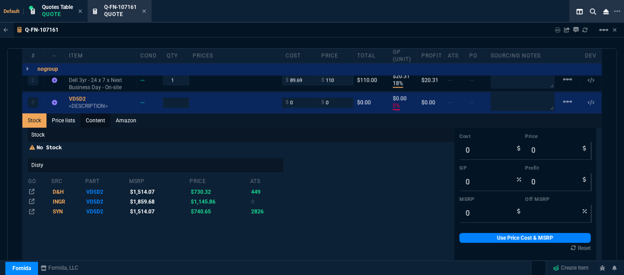
click at [98, 113] on link "Content" at bounding box center [95, 120] width 30 height 14
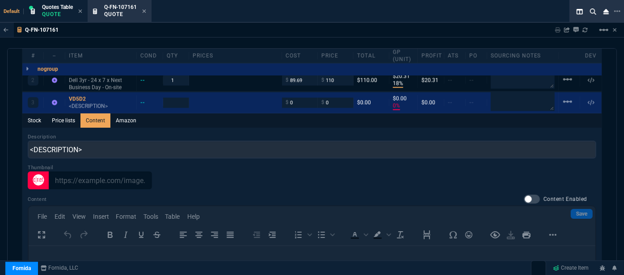
scroll to position [0, 0]
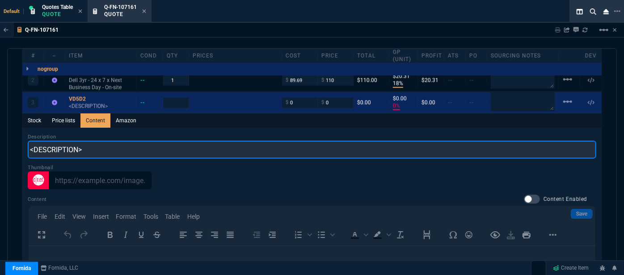
drag, startPoint x: 104, startPoint y: 146, endPoint x: 12, endPoint y: 143, distance: 92.1
click at [12, 143] on div "quote Q-FN-107161 NW IT Service draft Fornida, LLC [STREET_ADDRESS] Details Num…" at bounding box center [311, 165] width 609 height 234
paste input "Dell Pro Micro QCM1250 Desktop Computer - Intel Core Ultra 5 235T - 16 GB - 512…"
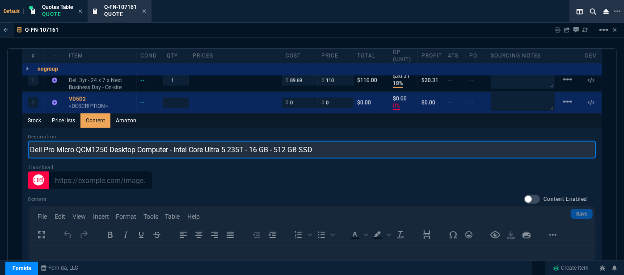
click at [284, 141] on input "Dell Pro Micro QCM1250 Desktop Computer - Intel Core Ultra 5 235T - 16 GB - 512…" at bounding box center [312, 150] width 568 height 18
type input "Dell Pro Micro QCM1250 Desktop Computer - Intel Core Ultra 5 235T - 16 GB - 512…"
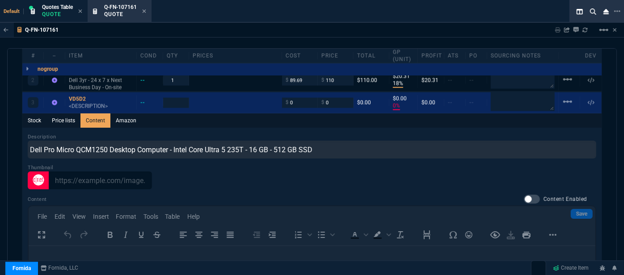
click at [291, 120] on div "Stock Price lists Content Amazon Description Dell Pro Micro QCM1250 Desktop Com…" at bounding box center [311, 251] width 579 height 276
type input "1"
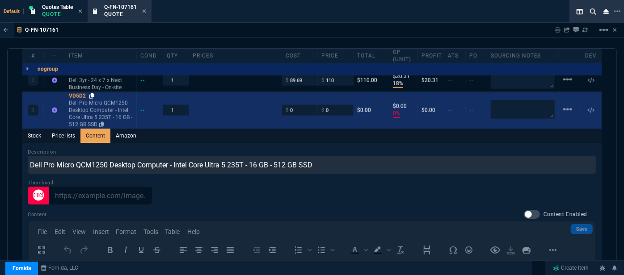
click at [92, 93] on icon at bounding box center [91, 95] width 5 height 5
drag, startPoint x: 289, startPoint y: 102, endPoint x: 273, endPoint y: 105, distance: 16.7
click at [273, 105] on div "3 VD5D2 Dell Pro Micro QCM1250 Desktop Computer - Intel Core Ultra 5 235T - 16 …" at bounding box center [311, 110] width 579 height 36
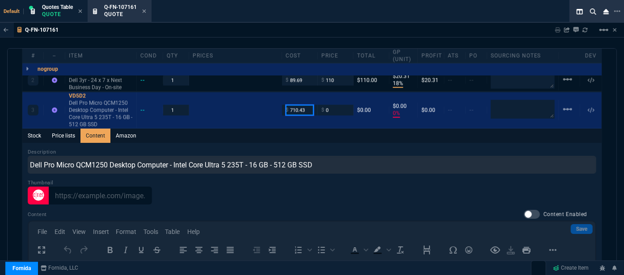
type input "710.43"
click at [270, 129] on div "Stock Price lists Content Amazon" at bounding box center [311, 136] width 579 height 14
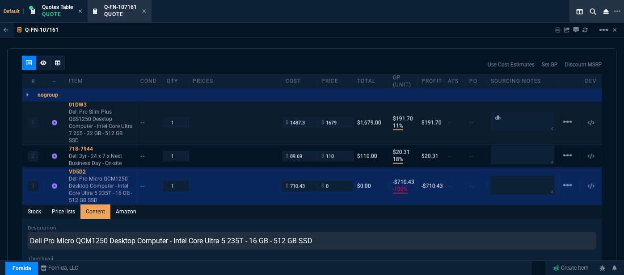
scroll to position [510, 0]
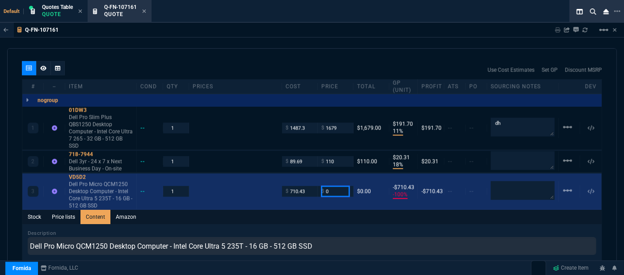
click at [335, 186] on input "0" at bounding box center [335, 191] width 28 height 10
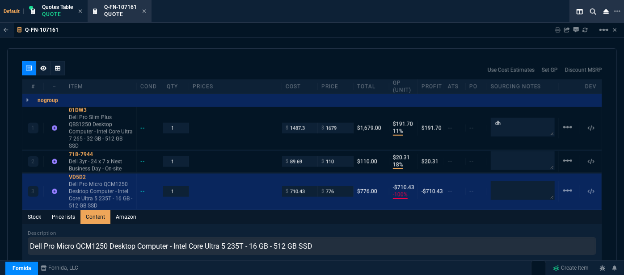
click at [300, 33] on div "Q-FN-107161 Sharing Q-FN-107161 Link Dev Link Share on Teams linear_scale" at bounding box center [312, 30] width 624 height 15
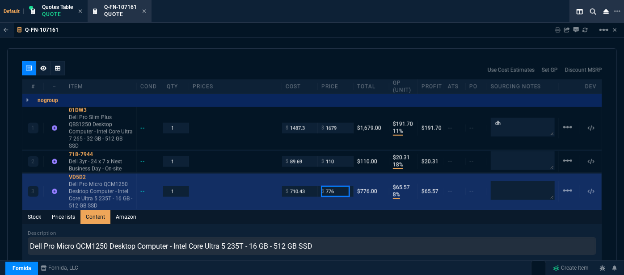
click at [336, 186] on input "776" at bounding box center [335, 191] width 28 height 10
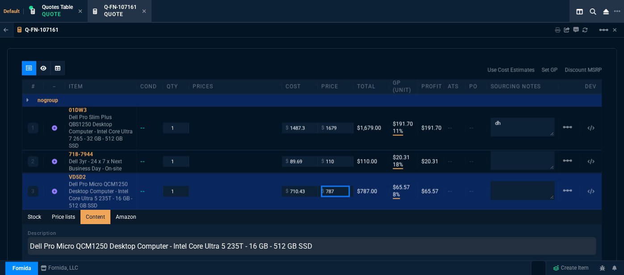
type input "787"
click at [351, 52] on div "quote Q-FN-107161 NW IT Service draft Fornida, LLC [STREET_ADDRESS] Details Num…" at bounding box center [311, 165] width 609 height 234
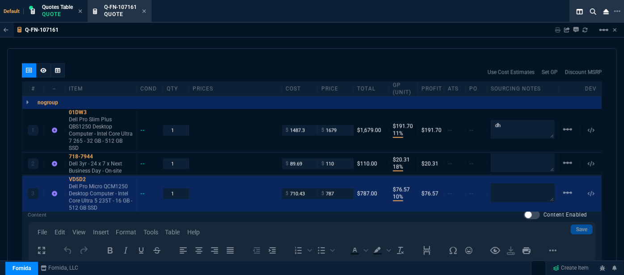
scroll to position [503, 0]
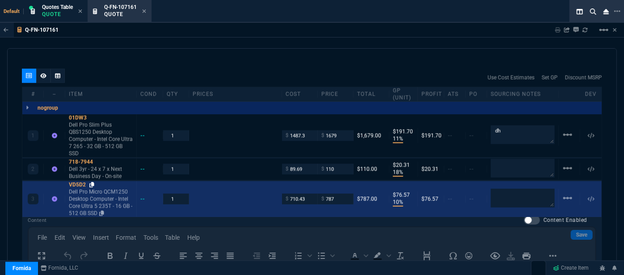
click at [90, 182] on icon at bounding box center [91, 184] width 5 height 5
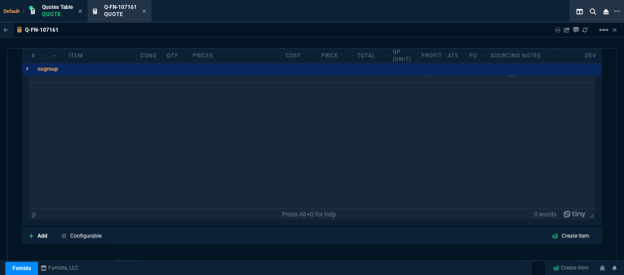
scroll to position [746, 0]
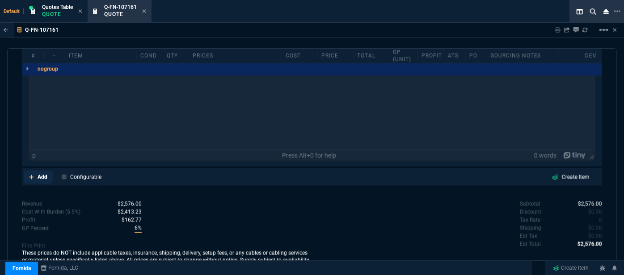
click at [30, 175] on icon at bounding box center [31, 177] width 4 height 4
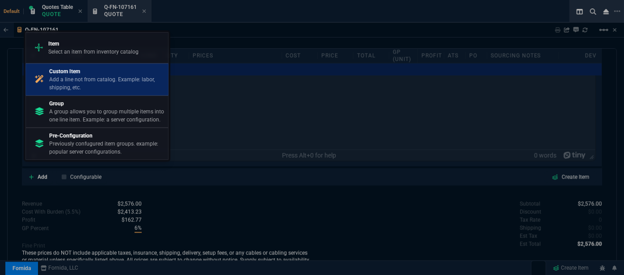
click at [60, 85] on p "Add a line not from catalog. Example: labor, shipping, etc." at bounding box center [106, 83] width 115 height 16
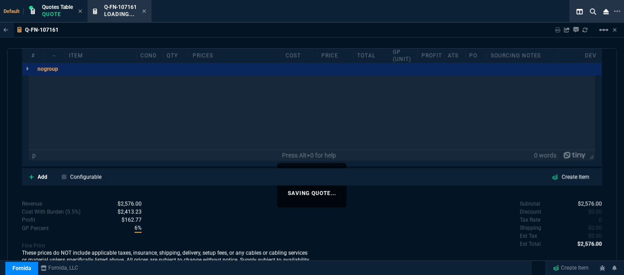
scroll to position [0, 0]
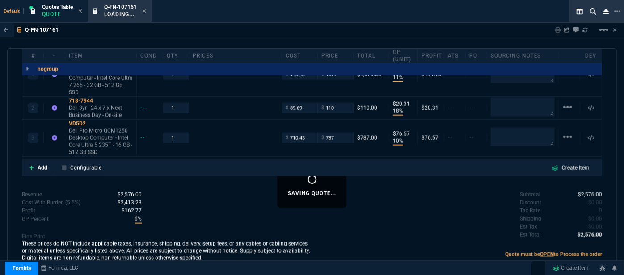
type input "10"
type input "77"
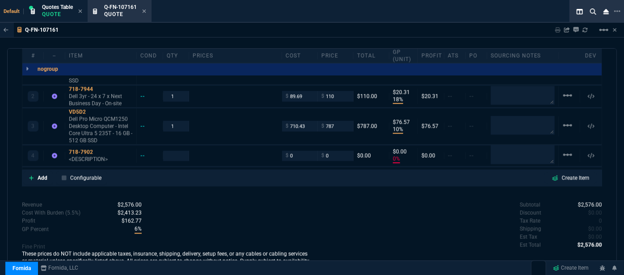
type input "11"
type input "192"
type input "18"
type input "20"
type input "10"
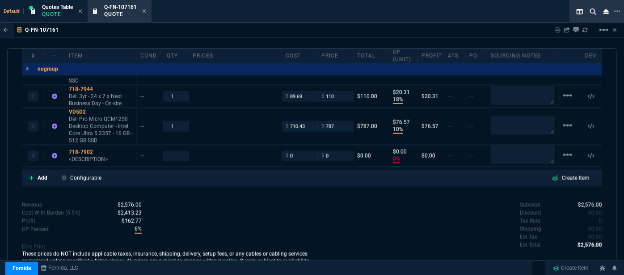
type input "77"
type input "0"
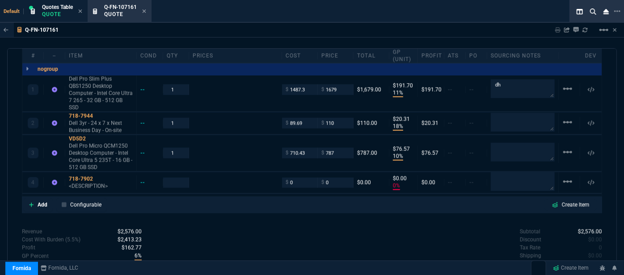
scroll to position [535, 0]
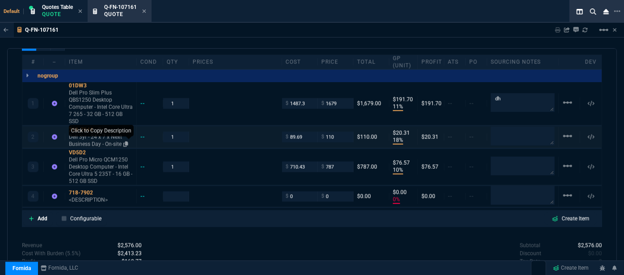
click at [126, 142] on icon at bounding box center [125, 144] width 5 height 5
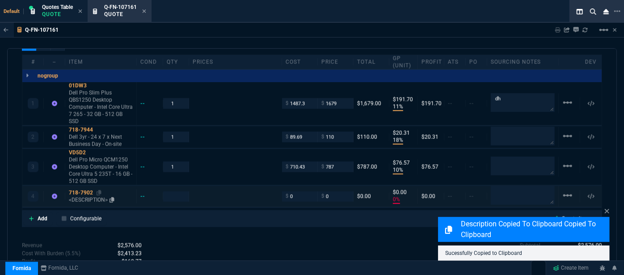
click at [99, 197] on p "<DESCRIPTION>" at bounding box center [101, 200] width 64 height 7
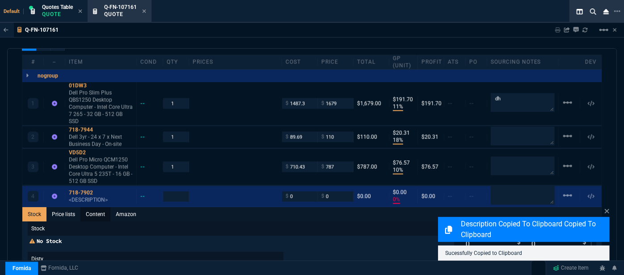
click at [95, 208] on link "Content" at bounding box center [95, 214] width 30 height 14
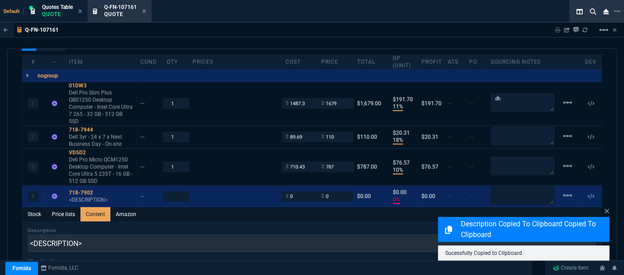
scroll to position [0, 0]
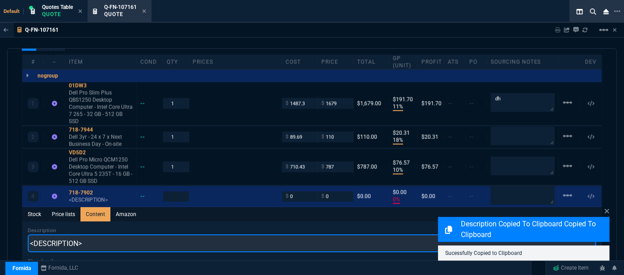
drag, startPoint x: 108, startPoint y: 235, endPoint x: 8, endPoint y: 238, distance: 100.1
click at [8, 238] on div "quote Q-FN-107161 NW IT Service draft Fornida, LLC [STREET_ADDRESS] Details Num…" at bounding box center [311, 165] width 609 height 234
paste input "Dell 3yr - 24 x 7 x Next Business Day - On-site"
type input "Dell 3yr - 24 x 7 x Next Business Day - On-site"
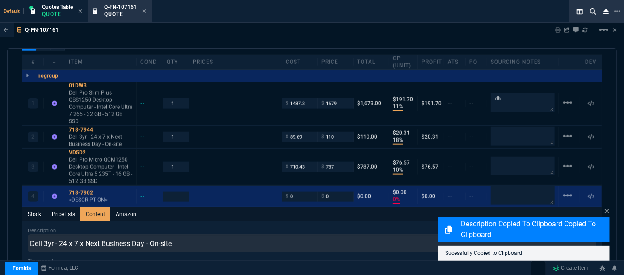
click at [245, 209] on div "Stock Price lists Content Amazon" at bounding box center [311, 214] width 579 height 14
type input "1"
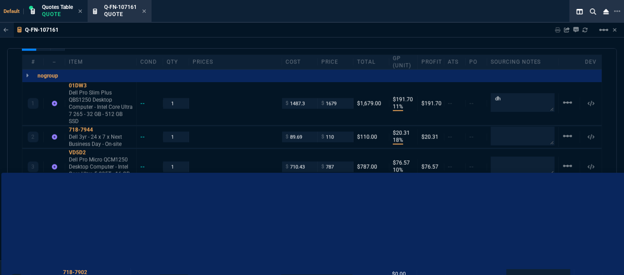
drag, startPoint x: 297, startPoint y: 193, endPoint x: 276, endPoint y: 189, distance: 21.5
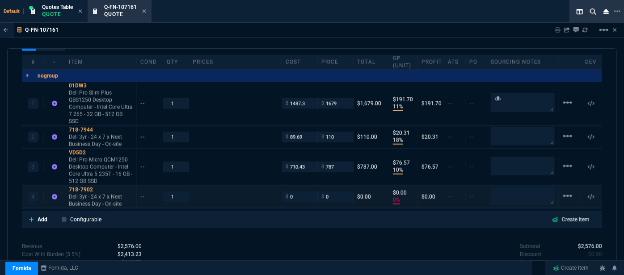
type input "0"
click at [302, 192] on input "0" at bounding box center [299, 197] width 28 height 10
type input "40.72"
click at [300, 243] on div "Revenue $2,576.00 Cost $2,287.42 Cost With Burden (5.5%) $2,413.23 Profit $162.…" at bounding box center [167, 279] width 290 height 73
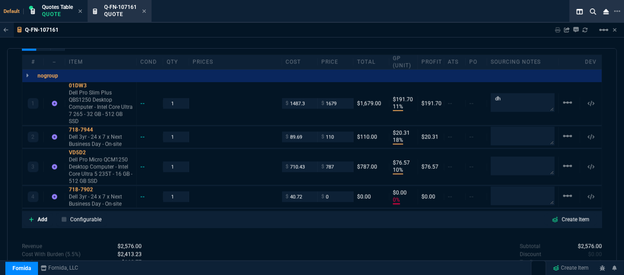
type input "40.72"
type input "-100"
type input "-41"
click at [99, 187] on icon at bounding box center [98, 189] width 5 height 5
drag, startPoint x: 334, startPoint y: 191, endPoint x: 312, endPoint y: 191, distance: 22.3
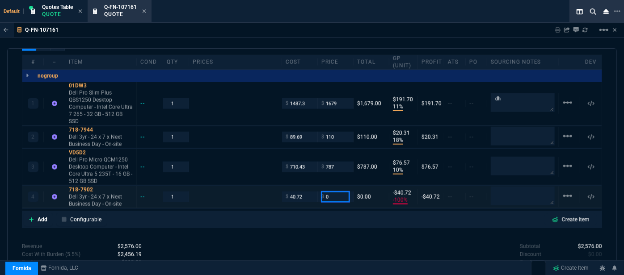
click at [312, 191] on div "4 718-7902 Dell 3yr - 24 x 7 x Next Business Day - On-site -- 1 $ 40.72 $ 0 $0.…" at bounding box center [311, 197] width 579 height 22
type input "49"
click at [361, 243] on div "Subtotal $2,576.00 Discount $0.00 Tax Rate 0 Shipping $0.00 Est Tax $0.00 Est T…" at bounding box center [457, 267] width 290 height 49
type input "49"
type input "17"
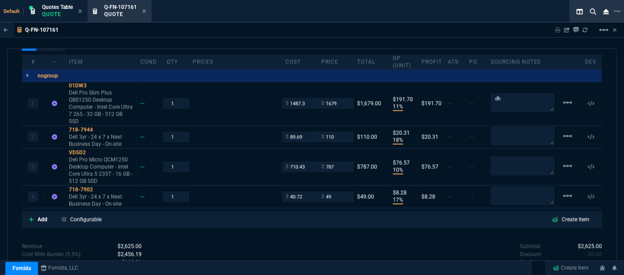
type input "8"
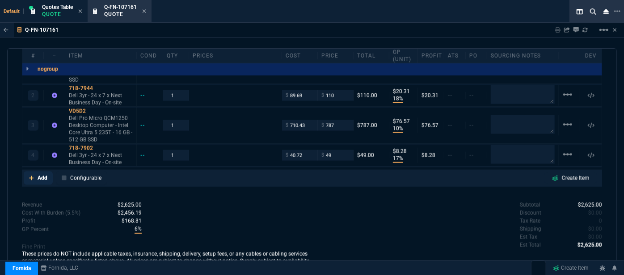
click at [31, 176] on icon at bounding box center [31, 178] width 4 height 4
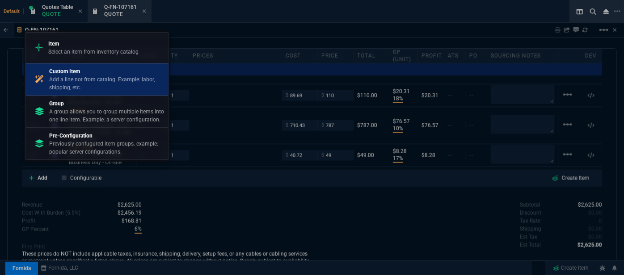
click at [76, 76] on p "Add a line not from catalog. Example: labor, shipping, etc." at bounding box center [106, 83] width 115 height 16
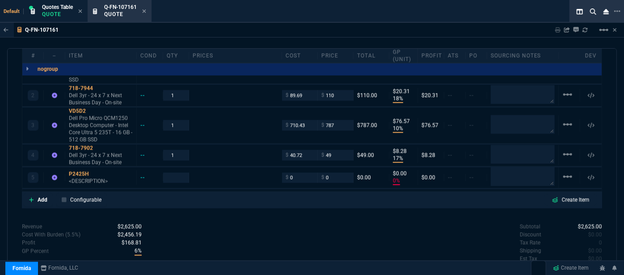
type input "11"
type input "192"
type input "18"
type input "20"
type input "10"
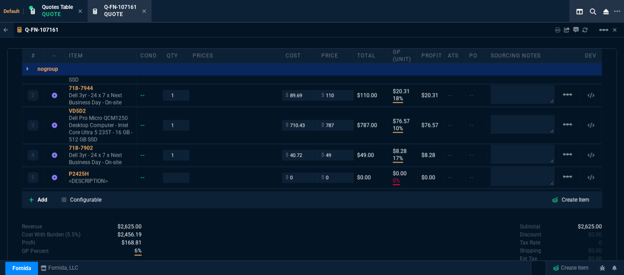
type input "77"
type input "17"
type input "8"
type input "0"
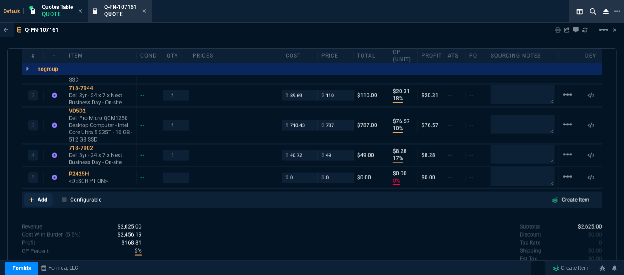
click at [29, 197] on icon at bounding box center [31, 199] width 5 height 5
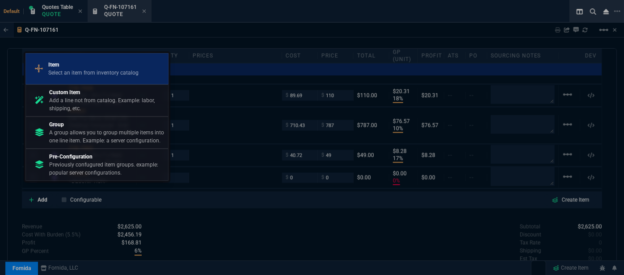
click at [96, 65] on p "Item" at bounding box center [93, 65] width 90 height 8
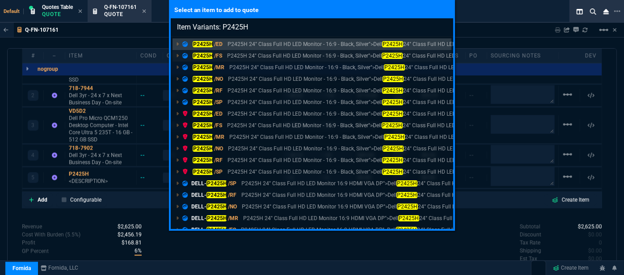
type input "Item Variants: P2425H"
click at [238, 58] on p "P2425H 24" Class Full HD LED Monitor - 16:9 - Black, Silver">Dell P2425H 24" Cl…" at bounding box center [361, 56] width 269 height 8
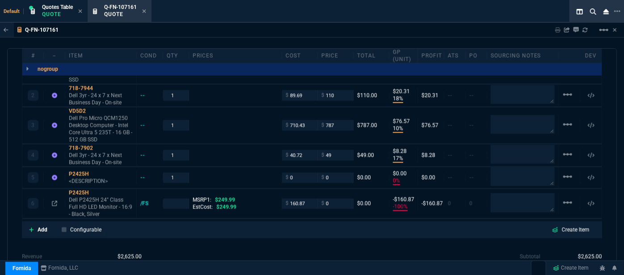
type input "11"
type input "192"
type input "18"
type input "20"
type input "10"
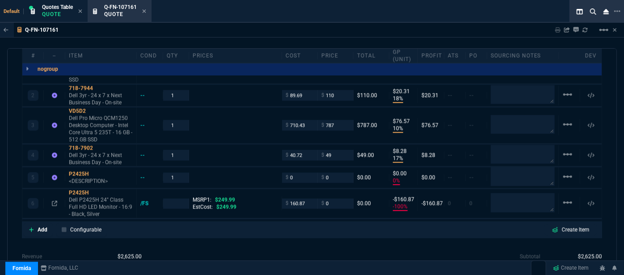
type input "77"
type input "17"
type input "8"
type input "0"
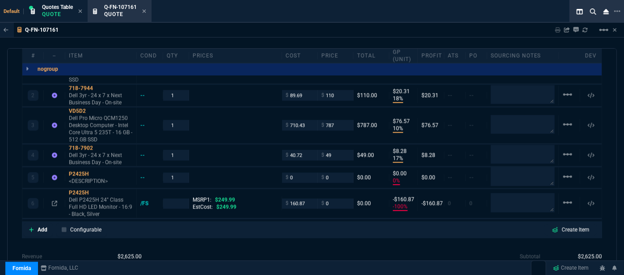
type input "-100"
type input "-161"
type input "100"
click at [28, 223] on link "Add" at bounding box center [38, 229] width 29 height 13
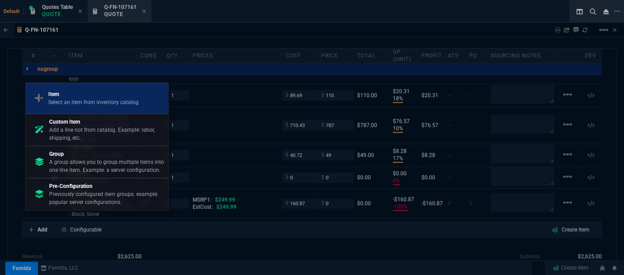
click at [101, 98] on p "Item" at bounding box center [93, 94] width 90 height 8
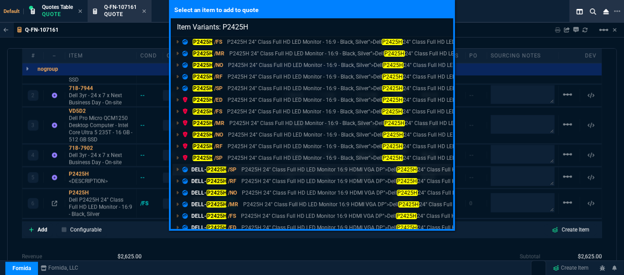
scroll to position [20, 0]
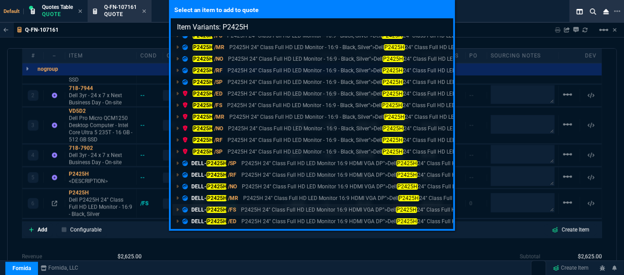
type input "Item Variants: P2425H"
click at [257, 213] on p "P2425H 24" Class Full HD LED Monitor 16:9 HDMI VGA DP">Dell P2425H 24" Class Fu…" at bounding box center [380, 210] width 278 height 8
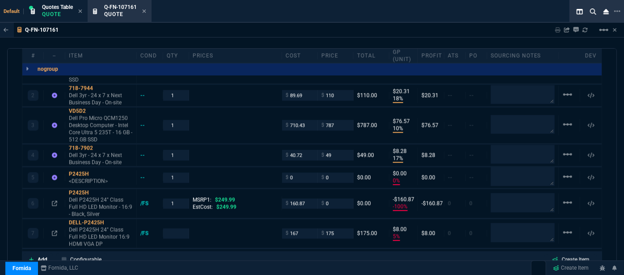
type input "11"
type input "192"
type input "18"
type input "20"
type input "10"
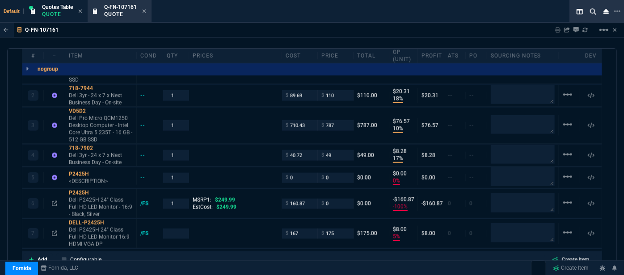
type input "77"
type input "17"
type input "8"
type input "0"
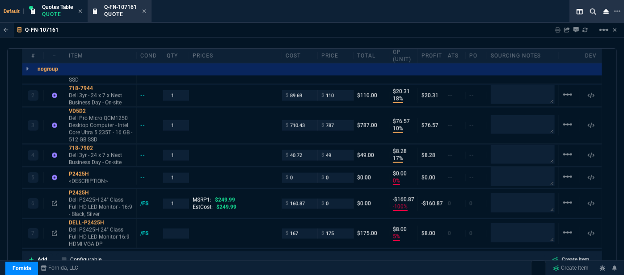
type input "-100"
type input "-161"
type input "5"
type input "8"
type input "100"
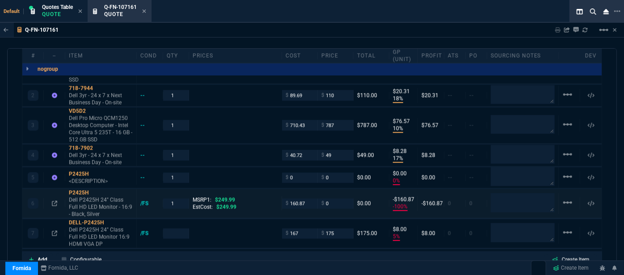
type input "231.24"
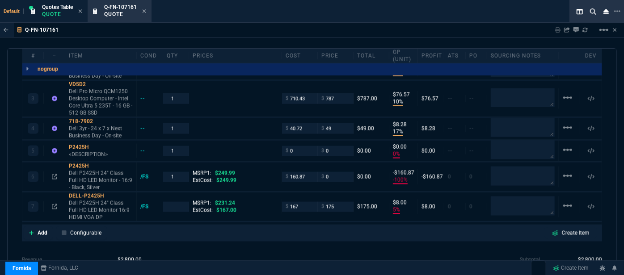
type input "24"
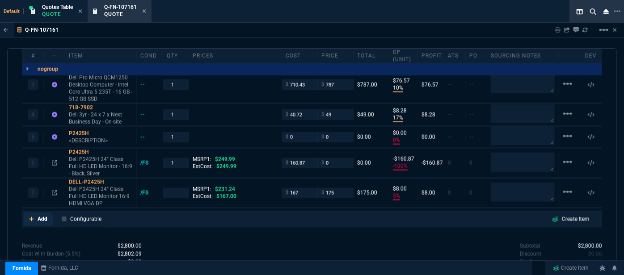
click at [29, 217] on icon at bounding box center [31, 219] width 5 height 5
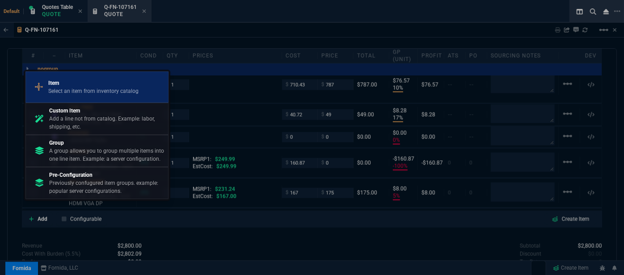
click at [72, 91] on p "Select an item from inventory catalog" at bounding box center [93, 91] width 90 height 8
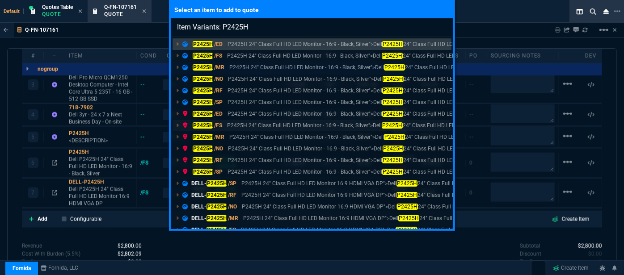
type input "Item Variants: P2425H"
click at [227, 124] on p "P2425H 24" Class Full HD LED Monitor - 16:9 - Black, Silver">Dell P2425H 24" Cl…" at bounding box center [361, 125] width 269 height 8
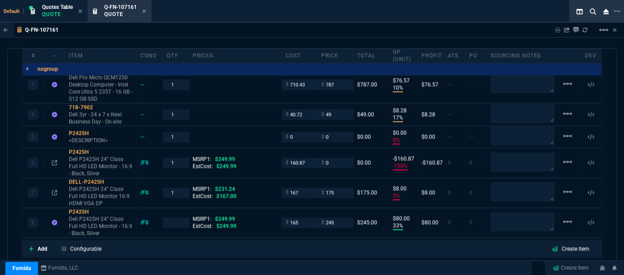
type input "11"
type input "192"
type input "18"
type input "20"
type input "10"
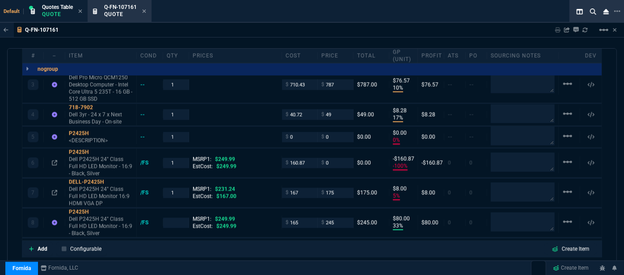
type input "77"
type input "17"
type input "8"
type input "0"
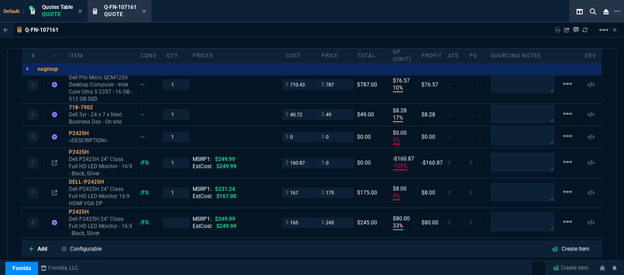
type input "-100"
type input "-161"
type input "5"
type input "8"
type input "33"
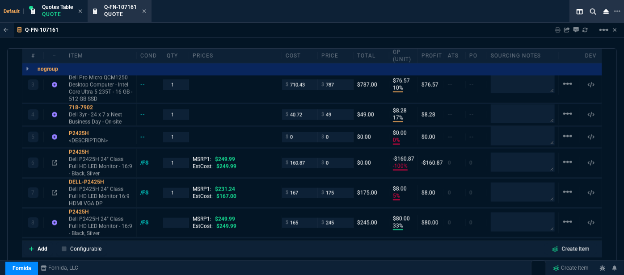
type input "80"
type input "100"
type input "24"
type input "2"
click at [562, 131] on mat-icon "linear_scale" at bounding box center [567, 136] width 11 height 11
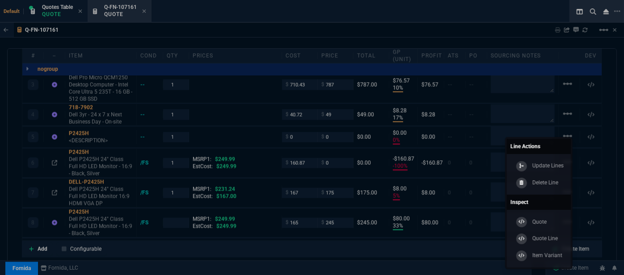
click at [457, 21] on div at bounding box center [312, 137] width 624 height 275
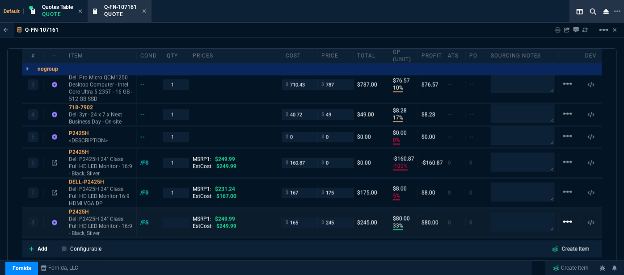
click at [567, 217] on mat-icon "linear_scale" at bounding box center [567, 222] width 11 height 11
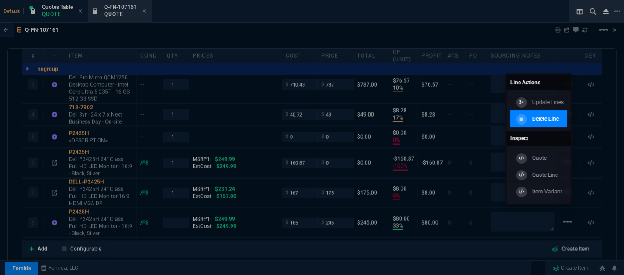
click at [553, 120] on p "Delete Line" at bounding box center [545, 119] width 26 height 8
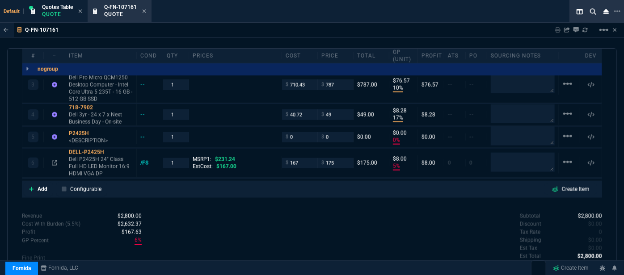
type input "11"
type input "192"
click at [562, 131] on mat-icon "linear_scale" at bounding box center [567, 136] width 11 height 11
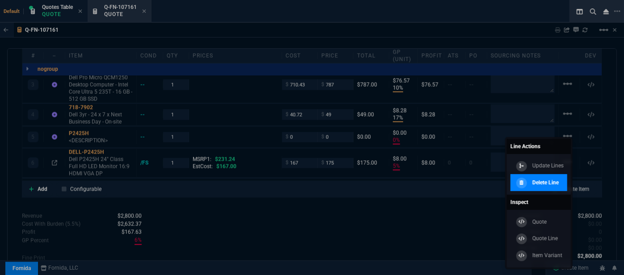
click at [546, 182] on p "Delete Line" at bounding box center [545, 183] width 26 height 8
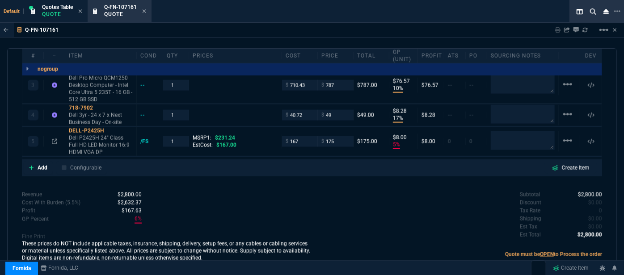
scroll to position [606, 0]
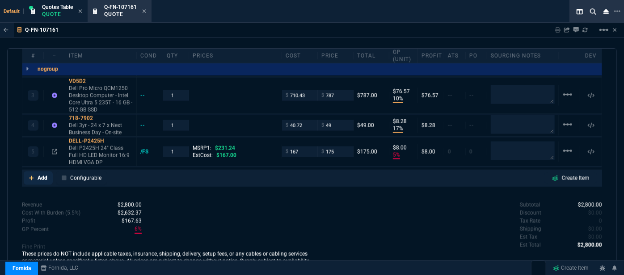
click at [29, 176] on icon at bounding box center [31, 178] width 5 height 5
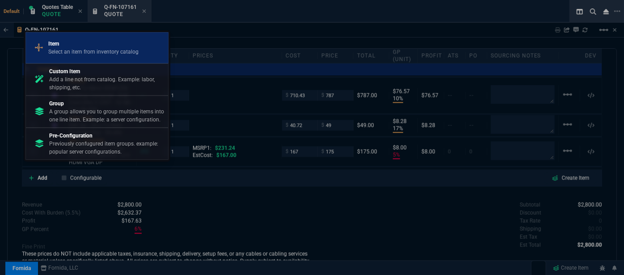
click at [75, 51] on p "Select an item from inventory catalog" at bounding box center [93, 52] width 90 height 8
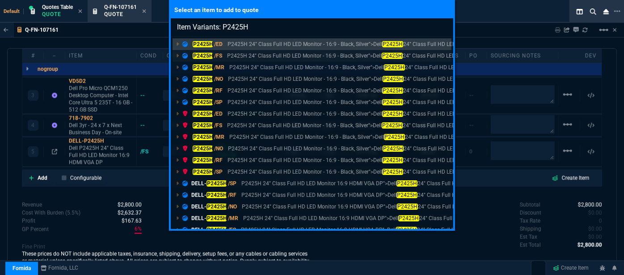
click at [244, 58] on p "P2425H 24" Class Full HD LED Monitor - 16:9 - Black, Silver">Dell P2425H 24" Cl…" at bounding box center [361, 56] width 269 height 8
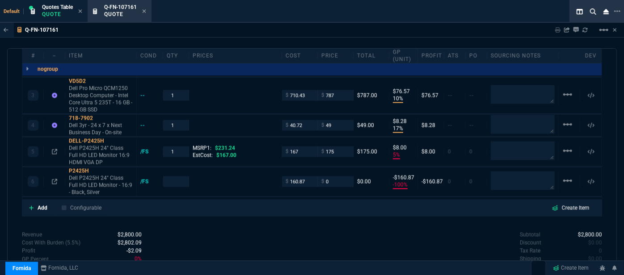
scroll to position [617, 0]
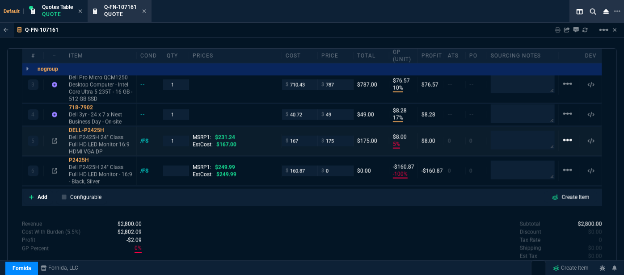
click at [562, 135] on mat-icon "linear_scale" at bounding box center [567, 140] width 11 height 11
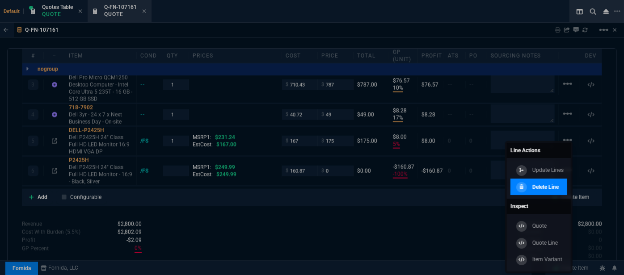
drag, startPoint x: 545, startPoint y: 182, endPoint x: 357, endPoint y: 21, distance: 247.7
click at [544, 182] on div "Delete Line" at bounding box center [536, 187] width 44 height 10
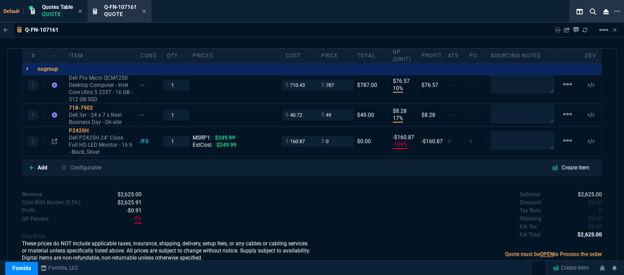
scroll to position [606, 0]
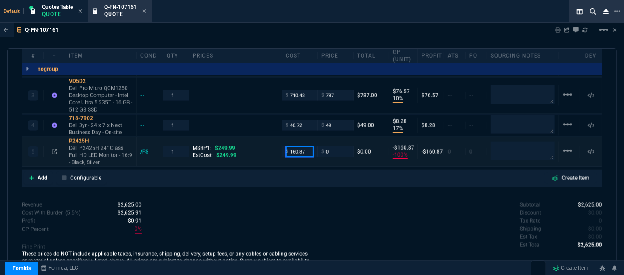
click at [306, 147] on input "160.87" at bounding box center [299, 152] width 28 height 10
click at [307, 201] on div "Revenue $2,625.00 Cost $2,489.01 Cost With Burden (5.5%) $2,625.91 Profit -$0.9…" at bounding box center [167, 237] width 290 height 73
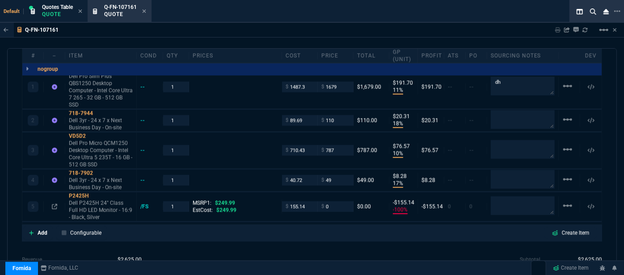
scroll to position [566, 0]
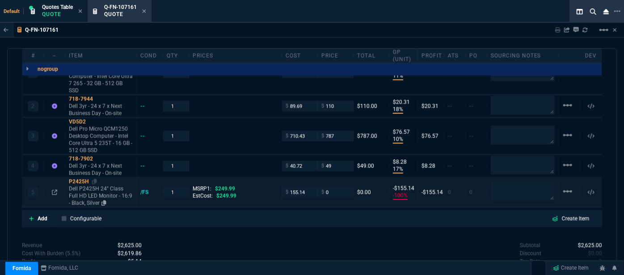
click at [96, 189] on p "Dell P2425H 24" Class Full HD LED Monitor - 16:9 - Black, Silver" at bounding box center [101, 195] width 64 height 21
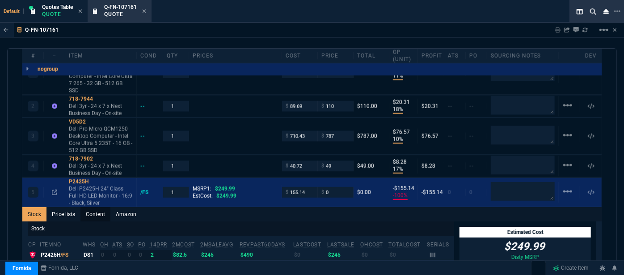
click at [94, 207] on link "Content" at bounding box center [95, 214] width 30 height 14
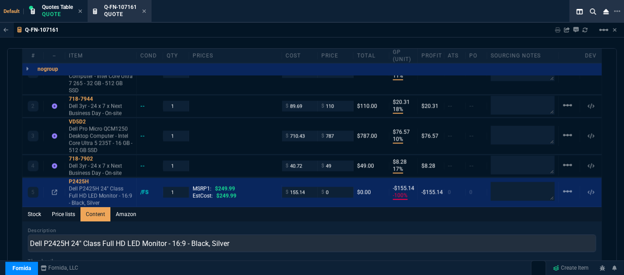
scroll to position [0, 0]
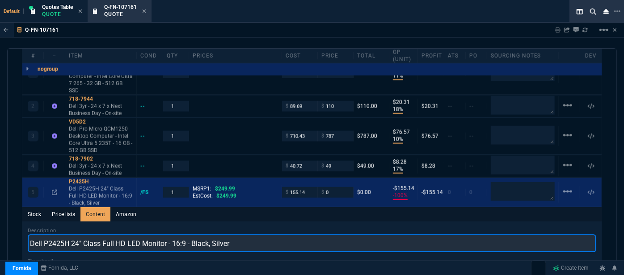
click at [262, 235] on input "Dell P2425H 24" Class Full HD LED Monitor - 16:9 - Black, Silver" at bounding box center [312, 244] width 568 height 18
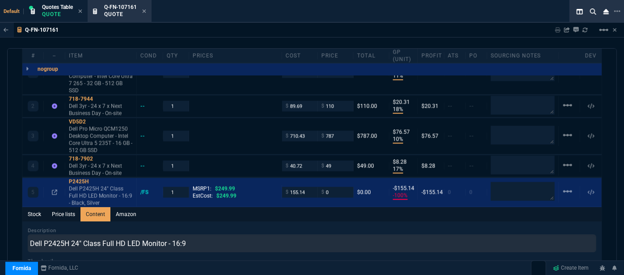
click at [318, 15] on div "Default Quotes Table Quote Q-FN-107161 Quote" at bounding box center [294, 11] width 588 height 23
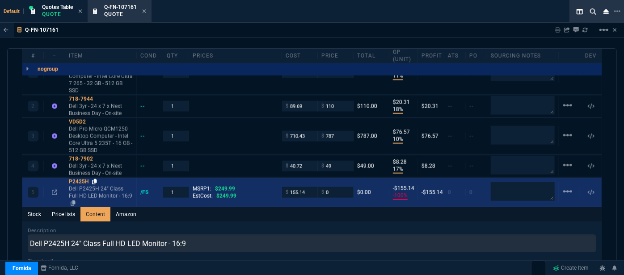
click at [95, 179] on icon at bounding box center [94, 181] width 5 height 5
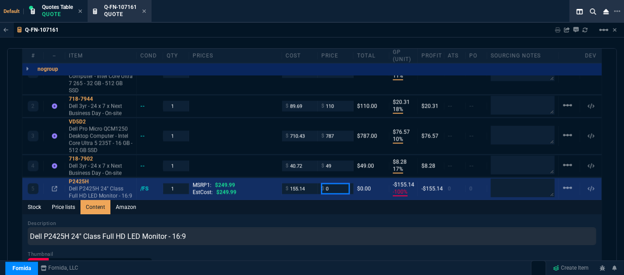
drag, startPoint x: 329, startPoint y: 181, endPoint x: 311, endPoint y: 185, distance: 18.2
click at [311, 185] on div "5 P2425H Dell P2425H 24" Class Full HD LED Monitor - 16:9 /FS 1 MSRP1: $249.99 …" at bounding box center [311, 189] width 579 height 22
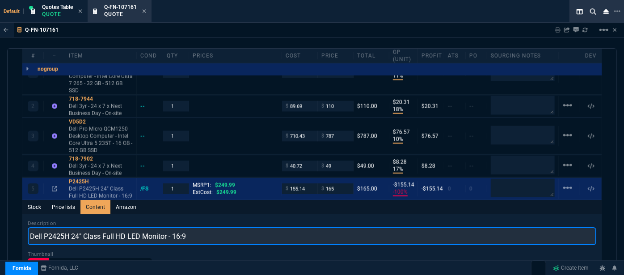
click at [346, 227] on input "Dell P2425H 24" Class Full HD LED Monitor - 16:9" at bounding box center [312, 236] width 568 height 18
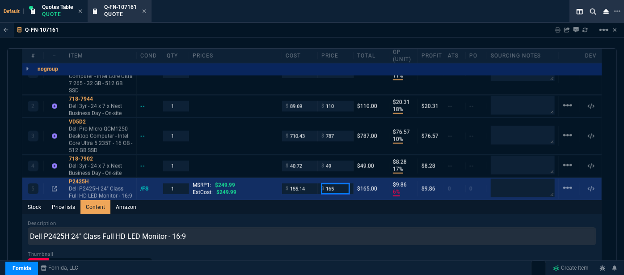
drag, startPoint x: 335, startPoint y: 176, endPoint x: 310, endPoint y: 177, distance: 25.5
click at [310, 178] on div "5 P2425H Dell P2425H 24" Class Full HD LED Monitor - 16:9 /FS 1 MSRP1: $249.99 …" at bounding box center [311, 189] width 579 height 22
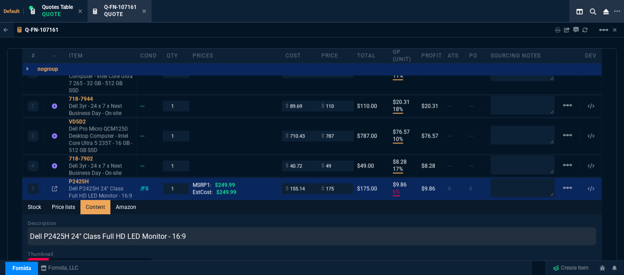
click at [322, 203] on div "Stock Price lists Content Amazon" at bounding box center [311, 207] width 579 height 14
click at [265, 220] on div "Description Dell P2425H 24" Class Full HD LED Monitor - 16:9" at bounding box center [312, 232] width 568 height 25
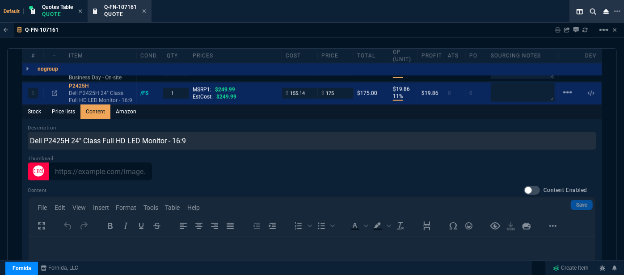
scroll to position [728, 0]
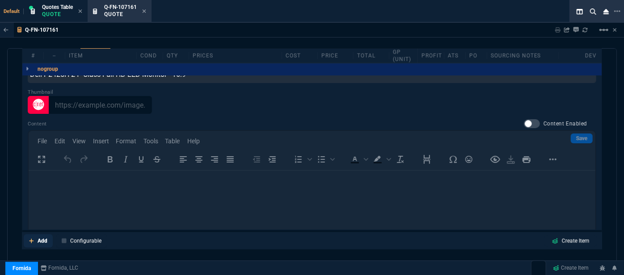
click at [29, 239] on icon at bounding box center [31, 241] width 5 height 5
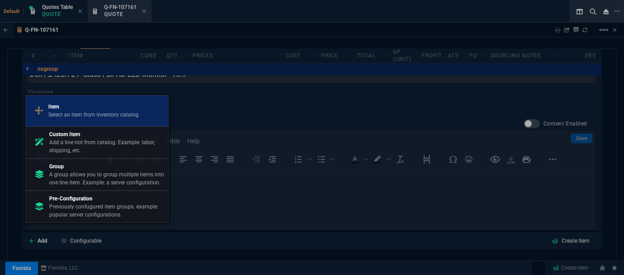
click at [83, 114] on p "Select an item from inventory catalog" at bounding box center [93, 115] width 90 height 8
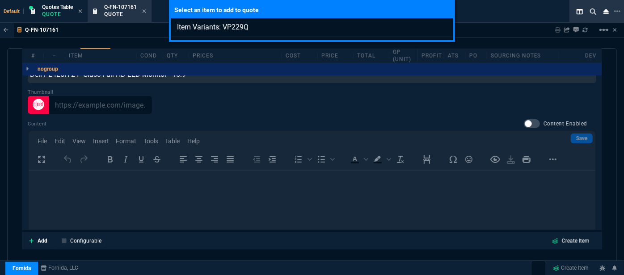
click at [32, 237] on div "Select an item to add to quote Item Variants: VP229Q" at bounding box center [312, 137] width 624 height 275
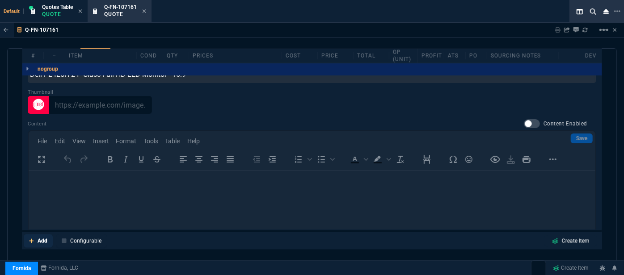
click at [29, 239] on icon at bounding box center [31, 241] width 5 height 5
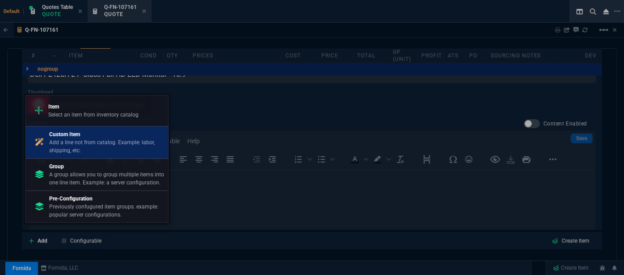
click at [87, 144] on p "Add a line not from catalog. Example: labor, shipping, etc." at bounding box center [106, 146] width 115 height 16
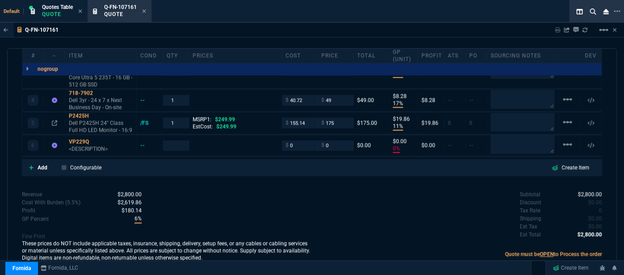
scroll to position [620, 0]
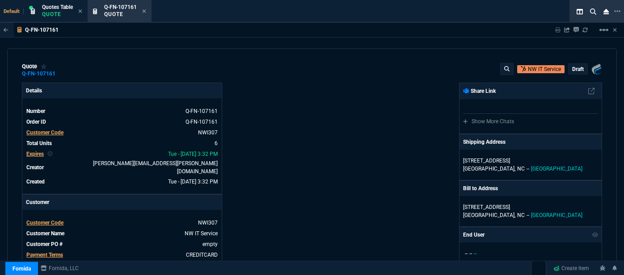
select select "12: [PERSON_NAME]"
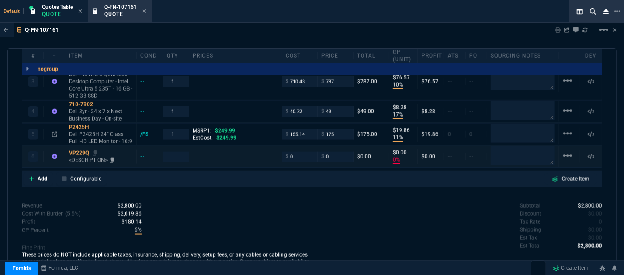
click at [83, 157] on p "<DESCRIPTION>" at bounding box center [101, 160] width 64 height 7
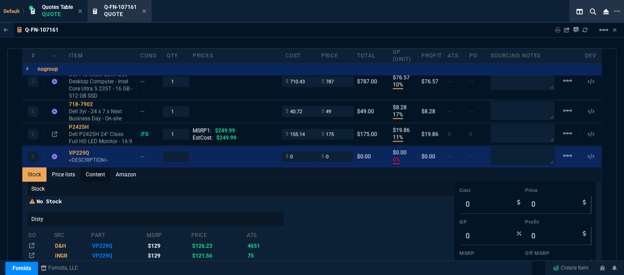
click at [95, 168] on link "Content" at bounding box center [95, 175] width 30 height 14
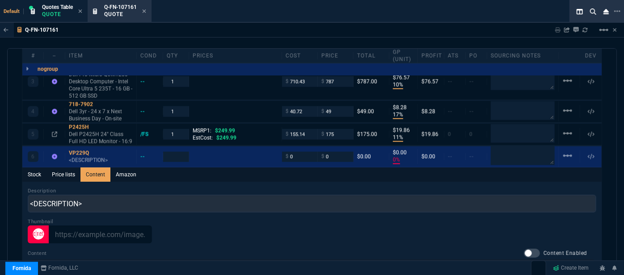
scroll to position [0, 0]
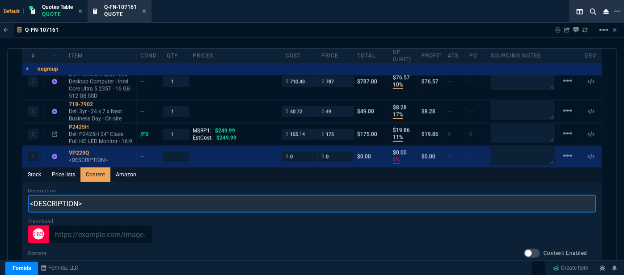
drag, startPoint x: 103, startPoint y: 193, endPoint x: 0, endPoint y: 183, distance: 103.2
click at [0, 183] on div "Q-FN-107161 Sharing Q-FN-107161 Link Dev Link Share on Teams linear_scale quote…" at bounding box center [312, 174] width 624 height 302
paste input "Asus VP229Q 22" Class Full HD LCD Monitor"
click at [75, 195] on input "Asus VP229Q 22" Class Full HD LCD Monitor" at bounding box center [312, 204] width 568 height 18
type input "Asus 22" Class Full HD LCD Monitor"
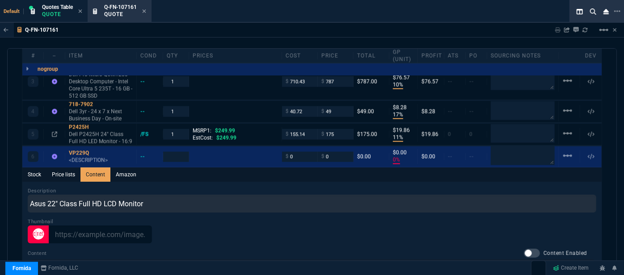
type input "1"
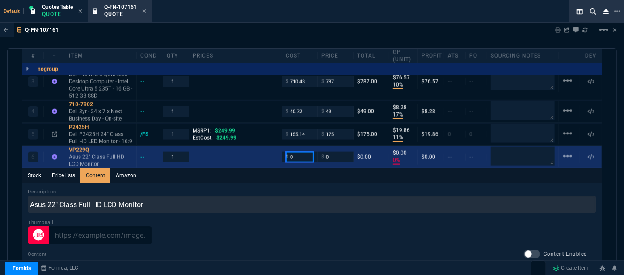
drag, startPoint x: 298, startPoint y: 151, endPoint x: 274, endPoint y: 142, distance: 25.8
click at [282, 152] on div "$ 0" at bounding box center [300, 157] width 36 height 10
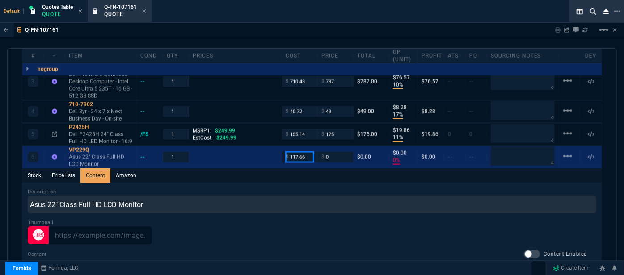
type input "117.66"
click at [275, 170] on div "Stock Price lists Content Amazon" at bounding box center [311, 175] width 579 height 14
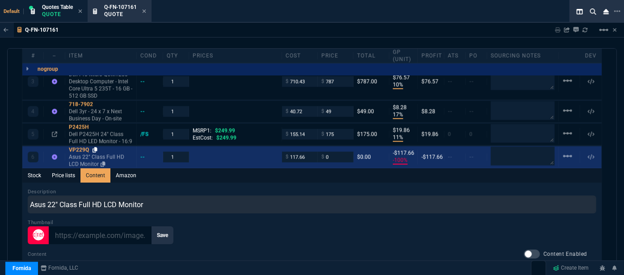
click at [94, 147] on icon at bounding box center [94, 149] width 5 height 5
drag, startPoint x: 331, startPoint y: 148, endPoint x: 310, endPoint y: 153, distance: 21.7
click at [310, 153] on div "6 VP229Q Asus 22" Class Full HD LCD Monitor -- 1 $ 117.66 $ 0 $0.00 -$117.66 -1…" at bounding box center [311, 158] width 579 height 22
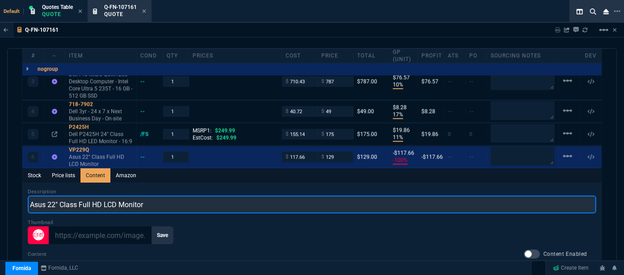
click at [306, 197] on input "Asus 22" Class Full HD LCD Monitor" at bounding box center [312, 205] width 568 height 18
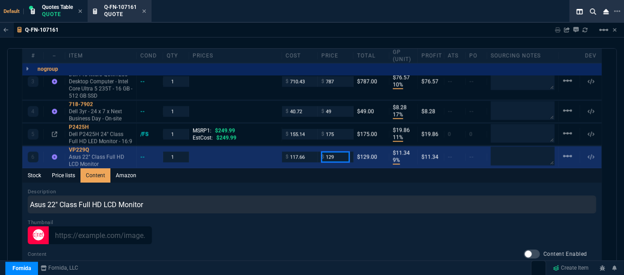
drag, startPoint x: 331, startPoint y: 148, endPoint x: 318, endPoint y: 149, distance: 13.4
click at [318, 152] on div "$ 129" at bounding box center [336, 157] width 36 height 10
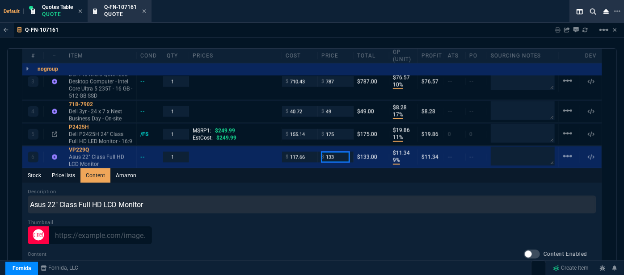
type input "133"
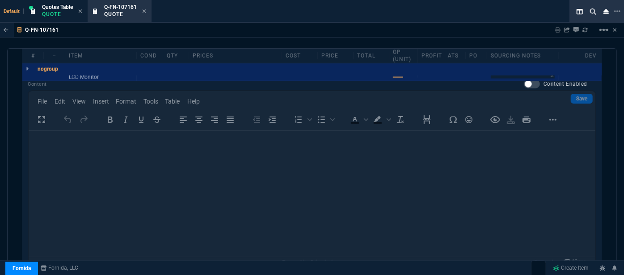
scroll to position [813, 0]
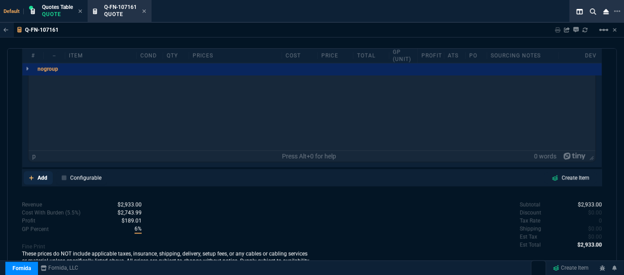
click at [31, 176] on icon at bounding box center [31, 178] width 5 height 5
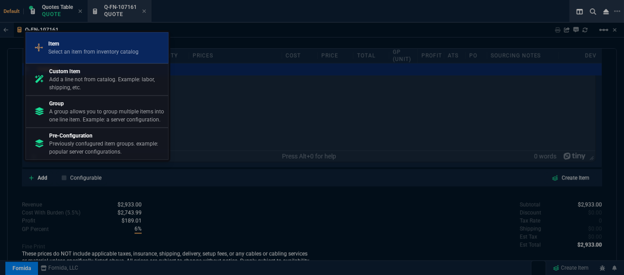
click at [75, 49] on p "Select an item from inventory catalog" at bounding box center [93, 52] width 90 height 8
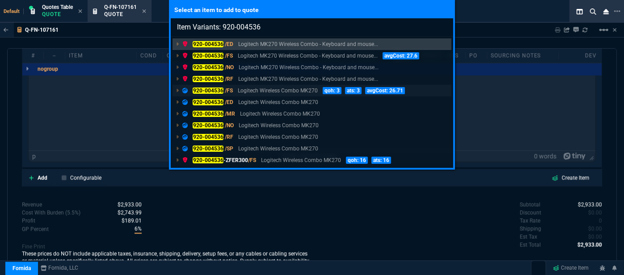
type input "Item Variants: 920-004536"
click at [252, 92] on p "Logitech Wireless Combo MK270" at bounding box center [278, 91] width 80 height 8
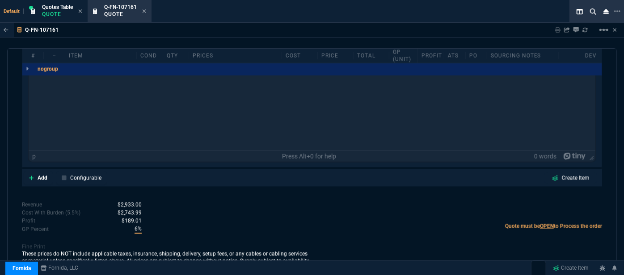
scroll to position [811, 0]
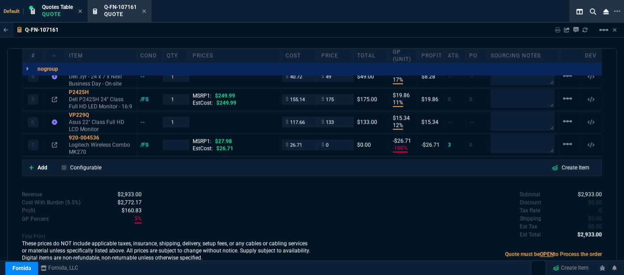
type input "11"
type input "192"
type input "18"
type input "20"
type input "10"
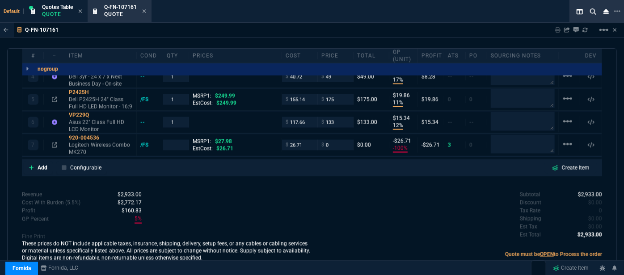
type input "77"
type input "17"
type input "8"
type input "11"
type input "20"
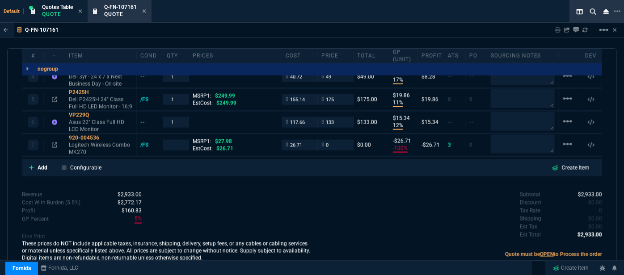
type input "12"
type input "15"
type input "-100"
type input "-27"
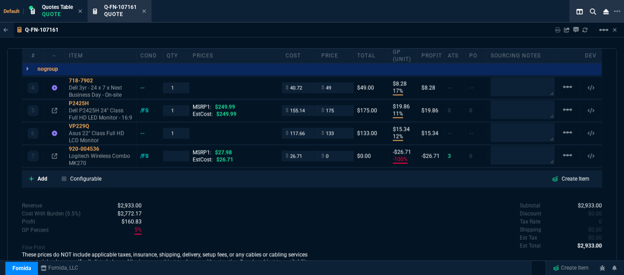
type input "30"
type input "100"
click at [304, 151] on input "26.71" at bounding box center [299, 156] width 28 height 10
type input "25.76"
click at [294, 206] on div "Revenue $2,933.00 Cost $2,627.65 Cost With Burden (5.5%) $2,772.17 Profit $160.…" at bounding box center [167, 238] width 290 height 73
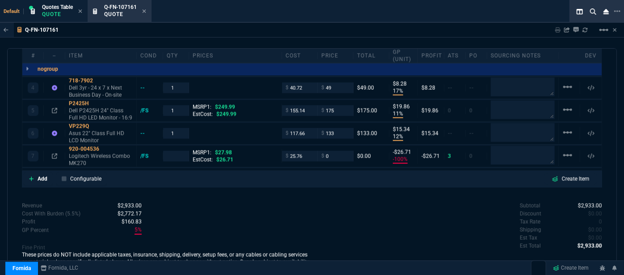
type input "1"
type input "25.76"
type input "-26"
click at [104, 147] on icon at bounding box center [105, 149] width 5 height 5
click at [330, 151] on input "0" at bounding box center [335, 156] width 28 height 10
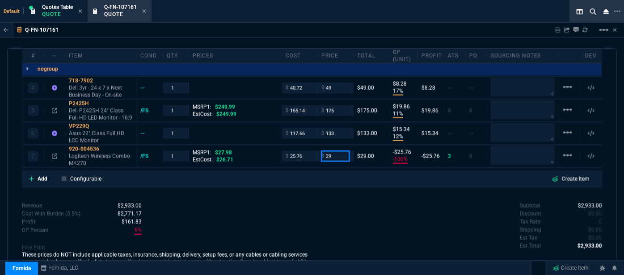
type input "29"
click at [331, 181] on div "quote Q-FN-107161 NW IT Service draft Fornida, LLC 2609 Technology Dr Suite 300…" at bounding box center [311, 165] width 609 height 234
type input "29"
type input "11"
type input "3"
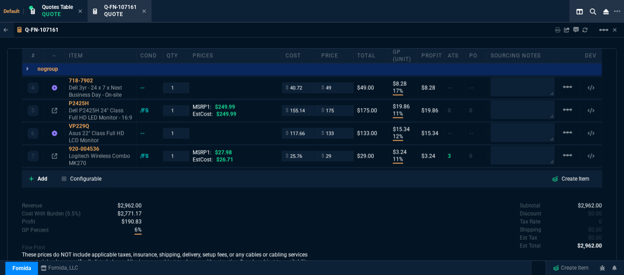
type input "-4"
click at [105, 147] on icon at bounding box center [105, 149] width 5 height 5
click at [348, 208] on div "Subtotal $2,962.00 Discount $0.00 Tax Rate 0 Shipping $0.00 Est Tax $0.00 Est T…" at bounding box center [457, 226] width 290 height 49
drag, startPoint x: 336, startPoint y: 148, endPoint x: 314, endPoint y: 150, distance: 21.9
click at [314, 150] on div "7 920-004536 Logitech Wireless Combo MK270 /FS 1 MSRP1: $27.98 EstCost: $26.71 …" at bounding box center [311, 157] width 579 height 22
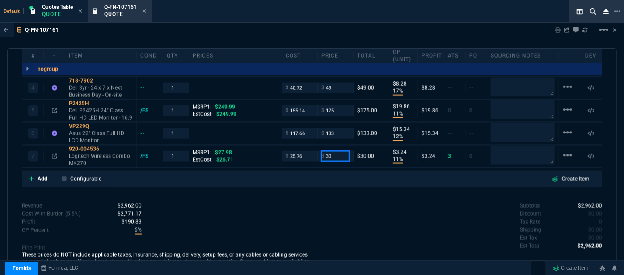
type input "30"
click at [320, 181] on div "quote Q-FN-107161 NW IT Service draft Fornida, LLC 2609 Technology Dr Suite 300…" at bounding box center [311, 165] width 609 height 234
type input "30"
type input "14"
type input "4"
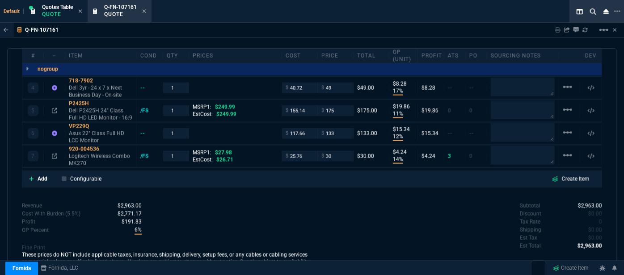
type input "-7"
click at [32, 176] on icon at bounding box center [31, 178] width 5 height 5
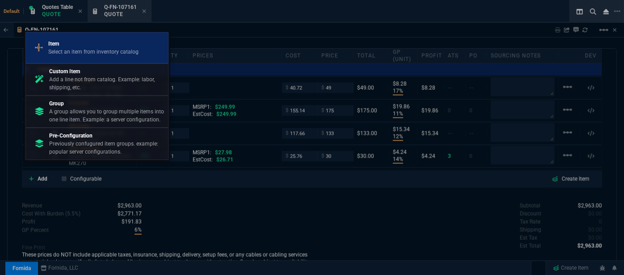
click at [93, 50] on p "Select an item from inventory catalog" at bounding box center [93, 52] width 90 height 8
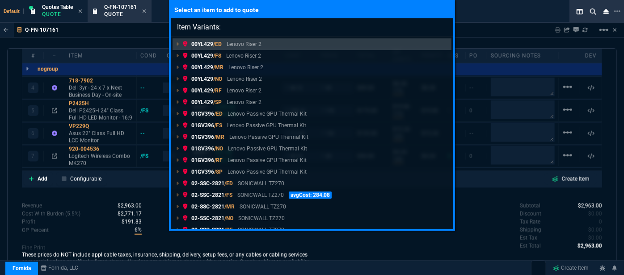
click at [500, 18] on div "Select an item to add to quote Item Variants: 00YL429 /ED Lenovo Riser 2 00YL42…" at bounding box center [312, 137] width 624 height 275
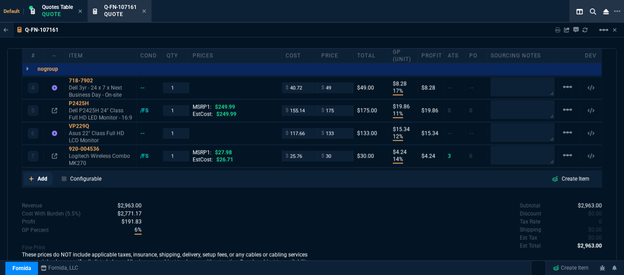
click at [31, 177] on icon at bounding box center [31, 179] width 4 height 4
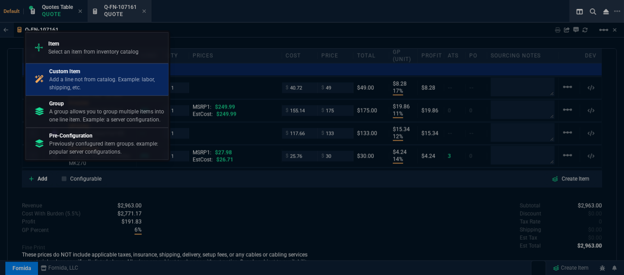
click at [89, 84] on p "Add a line not from catalog. Example: labor, shipping, etc." at bounding box center [106, 83] width 115 height 16
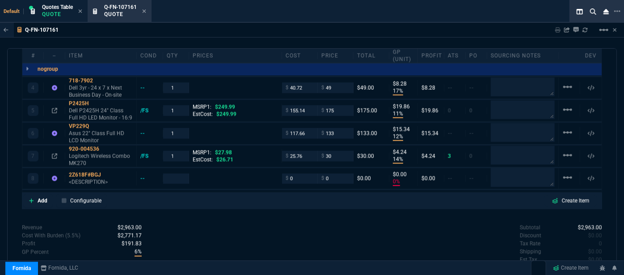
type input "11"
type input "192"
type input "18"
type input "20"
type input "10"
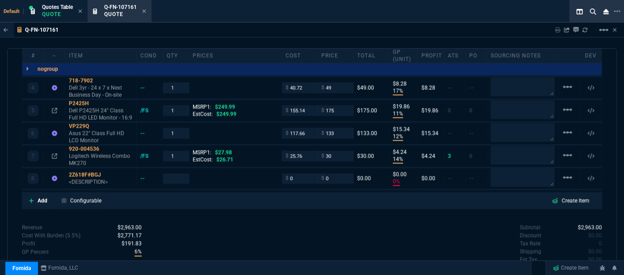
type input "77"
type input "17"
type input "8"
type input "11"
type input "20"
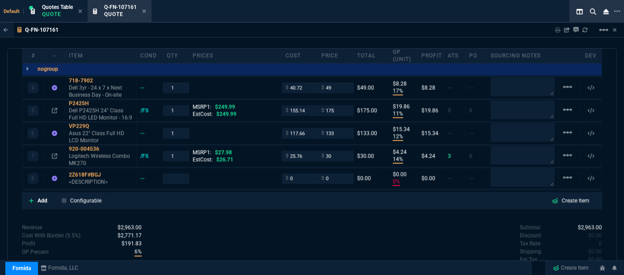
type input "12"
type input "15"
type input "14"
type input "4"
type input "0"
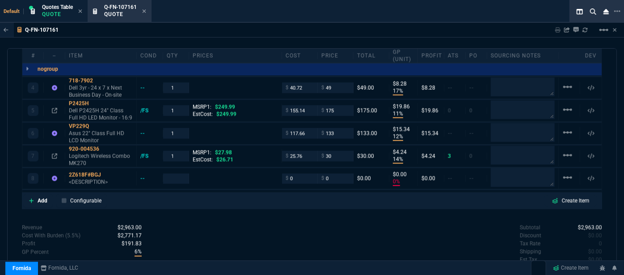
type input "0"
type input "30"
type input "-7"
click at [93, 179] on p "<DESCRIPTION>" at bounding box center [101, 182] width 64 height 7
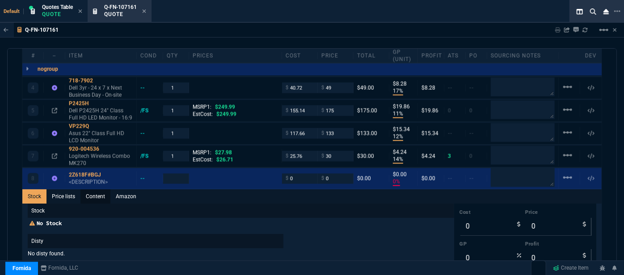
click at [94, 189] on link "Content" at bounding box center [95, 196] width 30 height 14
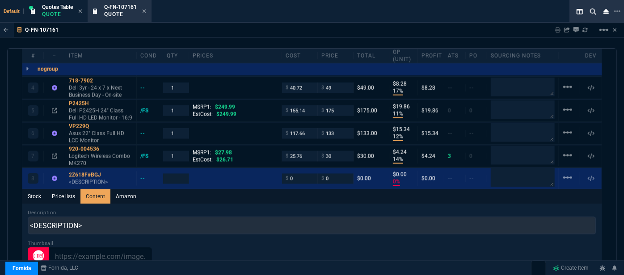
scroll to position [0, 0]
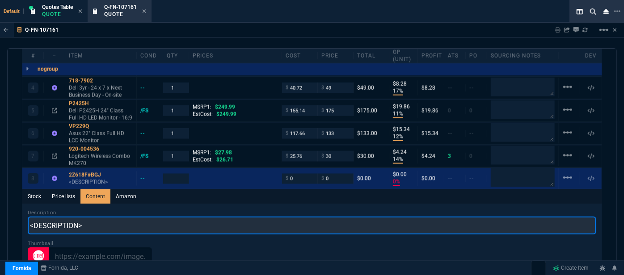
drag, startPoint x: 123, startPoint y: 217, endPoint x: 4, endPoint y: 207, distance: 118.8
click at [4, 207] on div "Q-FN-107161 Sharing Q-FN-107161 Link Dev Link Share on Teams linear_scale quote…" at bounding box center [312, 174] width 624 height 302
paste input "HP LaserJet Pro 4101fdn Wired Laser Multifunction Printer - Monochrome"
type input "HP LaserJet Pro 4101fdn Wired Laser Multifunction Printer - Monochrome"
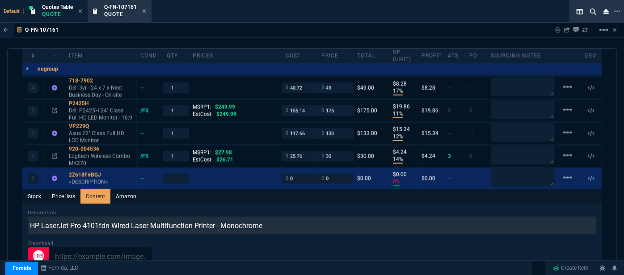
click at [279, 189] on div "Stock Price lists Content Amazon" at bounding box center [311, 196] width 579 height 14
type input "1"
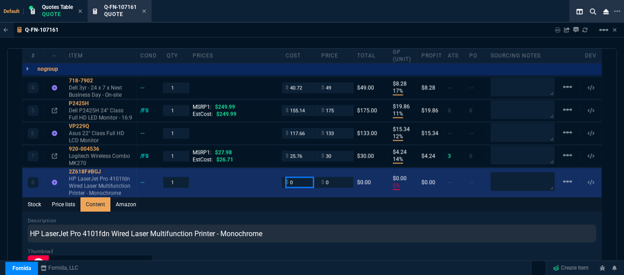
drag, startPoint x: 291, startPoint y: 175, endPoint x: 277, endPoint y: 173, distance: 14.4
click at [277, 173] on div "8 2Z618F#BGJ HP LaserJet Pro 4101fdn Wired Laser Multifunction Printer - Monoch…" at bounding box center [311, 182] width 579 height 29
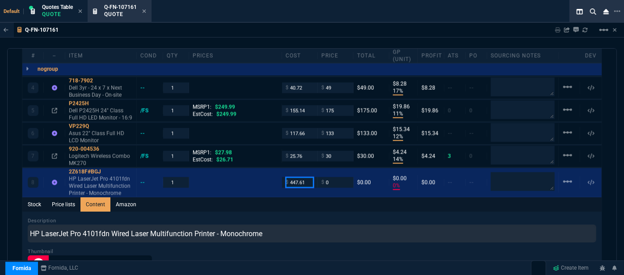
type input "447.61"
click at [261, 197] on div "Stock Price lists Content Amazon" at bounding box center [311, 204] width 579 height 14
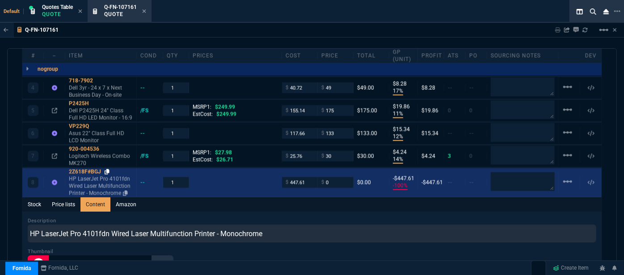
click at [106, 169] on icon at bounding box center [107, 171] width 5 height 5
drag, startPoint x: 335, startPoint y: 171, endPoint x: 310, endPoint y: 170, distance: 25.0
click at [310, 170] on div "8 2Z618F#BGJ HP LaserJet Pro 4101fdn Wired Laser Multifunction Printer - Monoch…" at bounding box center [311, 182] width 579 height 29
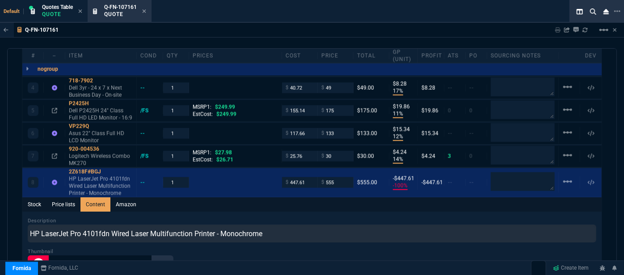
click at [306, 217] on div "Description HP LaserJet Pro 4101fdn Wired Laser Multifunction Printer - Monochr…" at bounding box center [312, 229] width 568 height 25
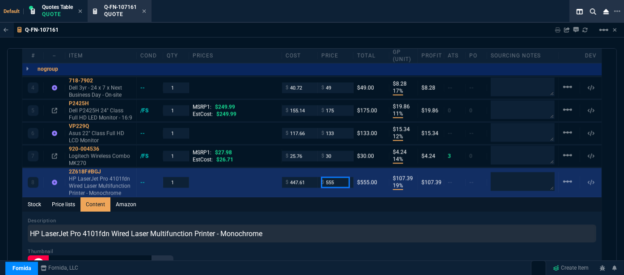
click at [334, 177] on input "555" at bounding box center [335, 182] width 28 height 10
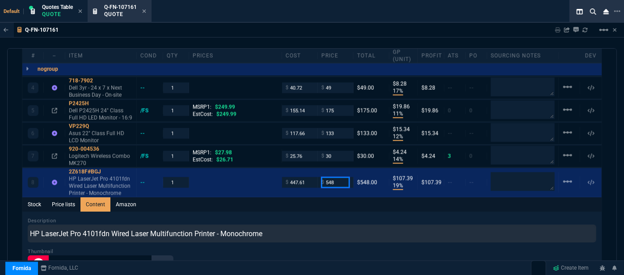
type input "548"
click at [328, 197] on div "Stock Price lists Content Amazon" at bounding box center [311, 204] width 579 height 14
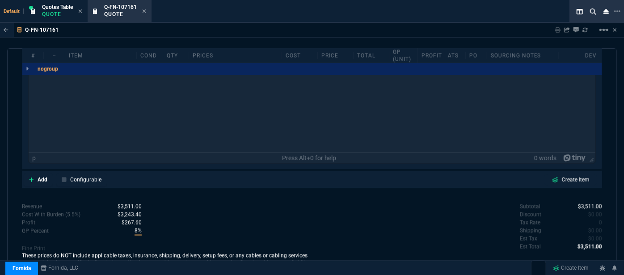
scroll to position [865, 0]
click at [29, 172] on link "Add" at bounding box center [38, 178] width 29 height 13
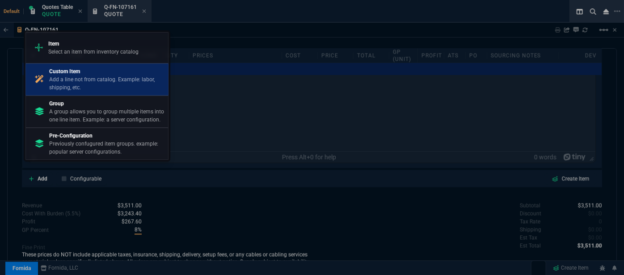
click at [87, 79] on p "Add a line not from catalog. Example: labor, shipping, etc." at bounding box center [106, 83] width 115 height 16
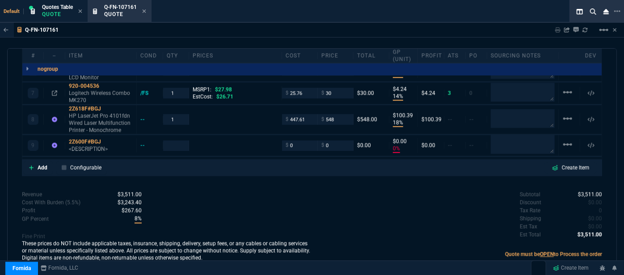
scroll to position [694, 0]
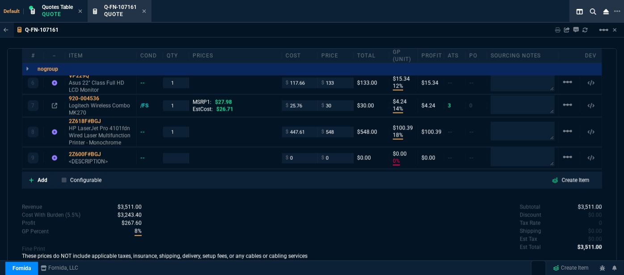
type input "11"
type input "192"
type input "18"
type input "20"
type input "10"
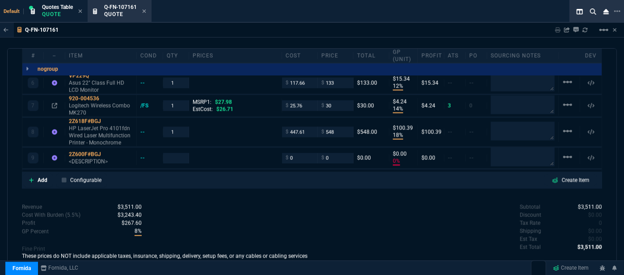
type input "77"
type input "17"
type input "8"
type input "11"
type input "20"
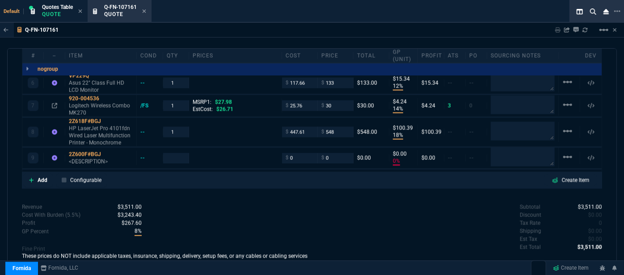
type input "12"
type input "15"
type input "14"
type input "4"
type input "18"
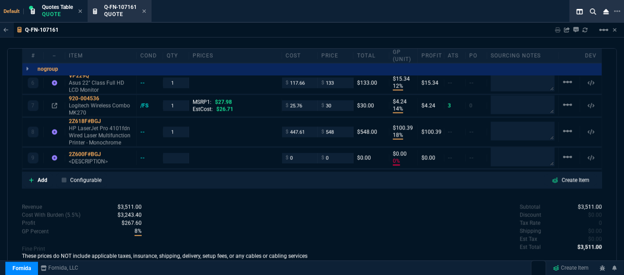
type input "100"
type input "0"
type input "30"
type input "-7"
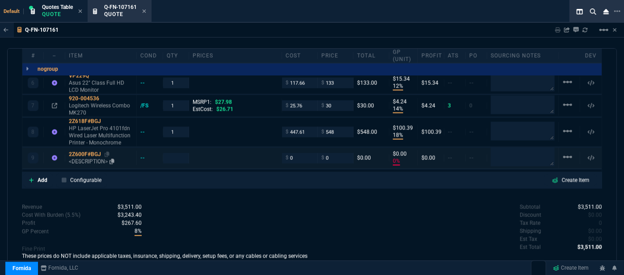
click at [92, 158] on p "<DESCRIPTION>" at bounding box center [101, 161] width 64 height 7
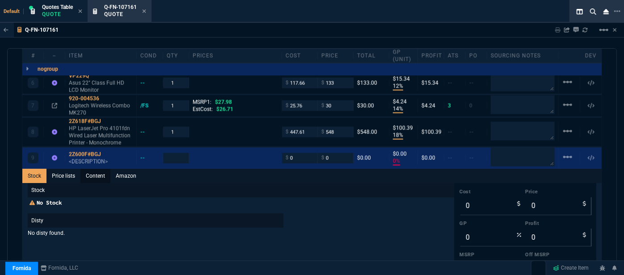
click at [94, 169] on link "Content" at bounding box center [95, 176] width 30 height 14
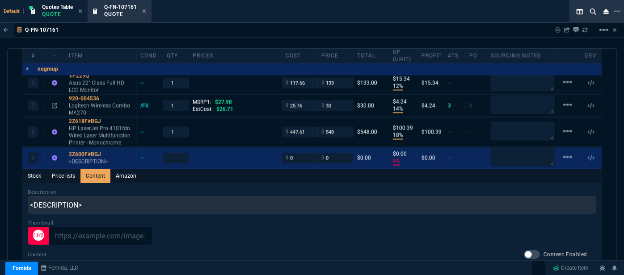
scroll to position [0, 0]
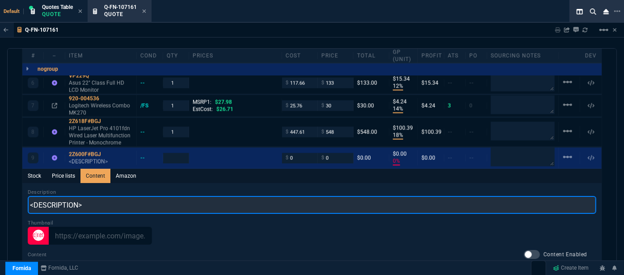
drag, startPoint x: 112, startPoint y: 197, endPoint x: 19, endPoint y: 197, distance: 92.9
click at [19, 197] on div "quote Q-FN-107161 NW IT Service draft Fornida, LLC 2609 Technology Dr Suite 300…" at bounding box center [311, 165] width 609 height 234
paste input "HP LaserJet Pro 4001dn Printer"
type input "HP LaserJet Pro 4001dn Printer"
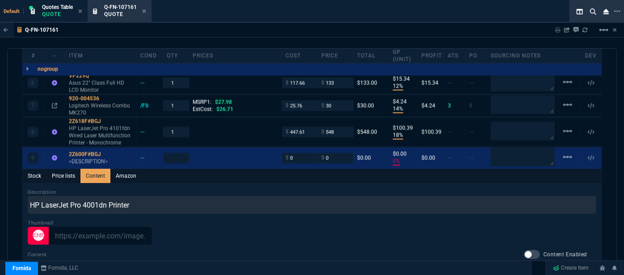
click at [166, 169] on div "Stock Price lists Content Amazon" at bounding box center [311, 176] width 579 height 14
type input "1"
click at [108, 133] on p "HP LaserJet Pro 4101fdn Wired Laser Multifunction Printer - Monochrome" at bounding box center [101, 135] width 64 height 21
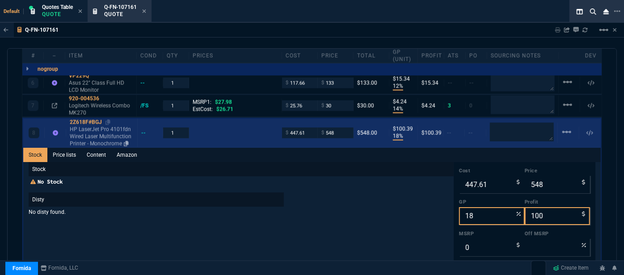
type input "0"
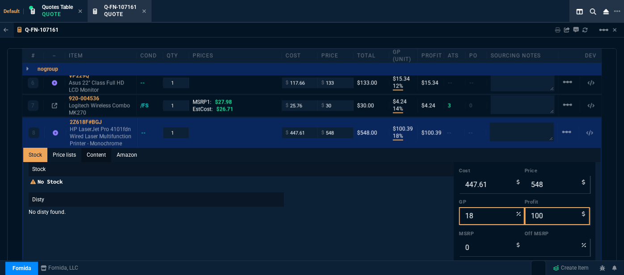
click at [106, 148] on link "Content" at bounding box center [96, 155] width 30 height 14
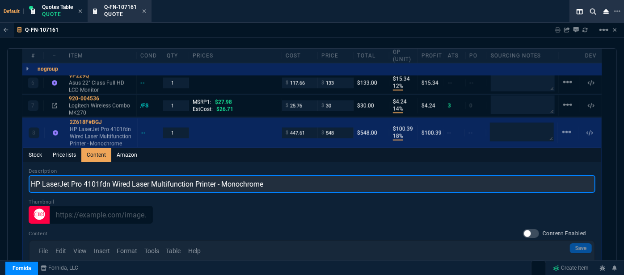
click at [308, 175] on input "HP LaserJet Pro 4101fdn Wired Laser Multifunction Printer - Monochrome" at bounding box center [312, 184] width 566 height 18
type input "HP LaserJet Pro 4101fdn Wired Laser Multifunction Printer"
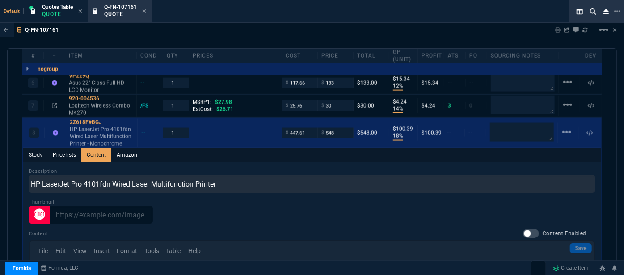
click at [298, 148] on div "Stock Price lists Content Amazon" at bounding box center [311, 155] width 577 height 14
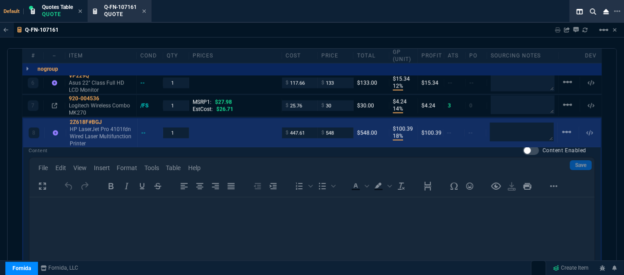
scroll to position [857, 0]
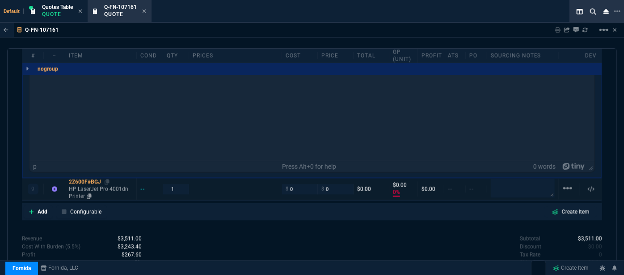
click at [110, 179] on div "2Z600F#BGJ" at bounding box center [101, 182] width 64 height 7
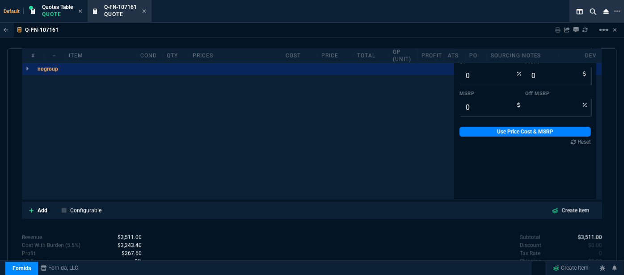
type input "18"
type input "100"
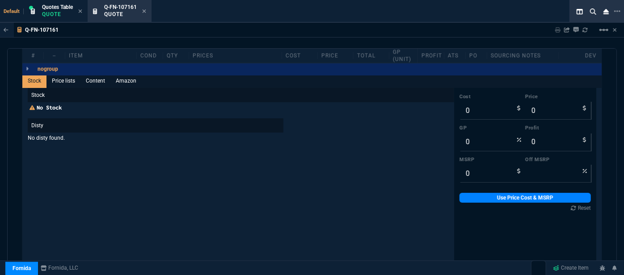
scroll to position [668, 0]
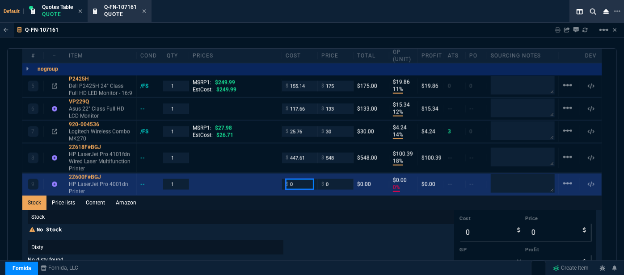
drag, startPoint x: 289, startPoint y: 176, endPoint x: 264, endPoint y: 167, distance: 27.6
click at [264, 174] on div "9 2Z600F#BGJ HP LaserJet Pro 4001dn Printer -- 1 $ 0 $ 0 $0.00 $0.00 0% $0.00 -…" at bounding box center [311, 185] width 579 height 22
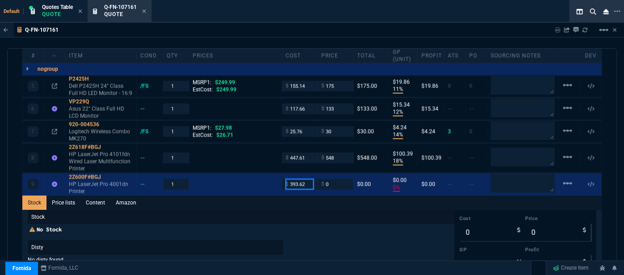
type input "393.62"
click at [230, 196] on div "Stock Price lists Content Amazon" at bounding box center [311, 203] width 579 height 14
type input "393.62"
type input "-100"
type input "-394"
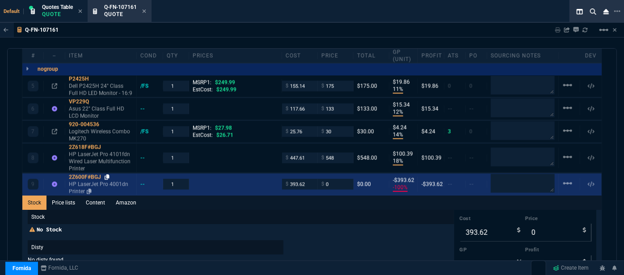
click at [107, 175] on icon at bounding box center [107, 177] width 5 height 5
drag, startPoint x: 341, startPoint y: 172, endPoint x: 310, endPoint y: 172, distance: 31.3
click at [310, 174] on div "9 2Z600F#BGJ HP LaserJet Pro 4001dn Printer -- 1 $ 393.62 $ 0 $0.00 -$393.62 -1…" at bounding box center [311, 185] width 579 height 22
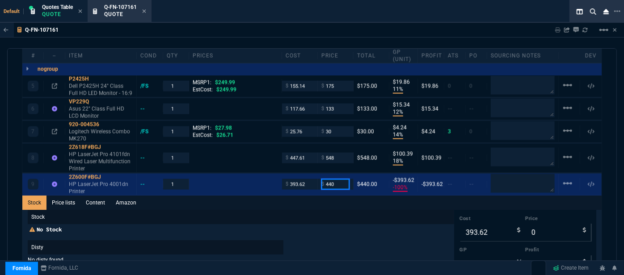
type input "440"
click at [357, 247] on div "No Stock Disty No disty found." at bounding box center [241, 245] width 426 height 38
type input "440"
type input "11"
type input "46"
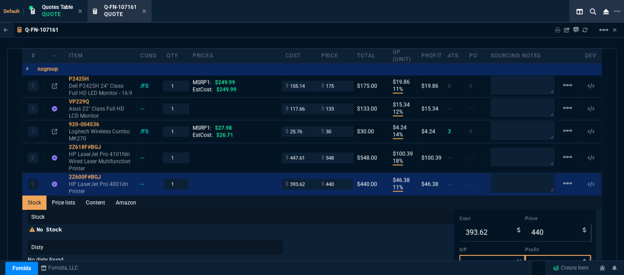
click at [400, 226] on p "No Stock" at bounding box center [241, 229] width 426 height 7
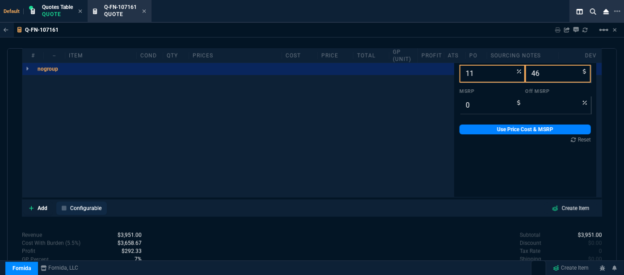
scroll to position [871, 0]
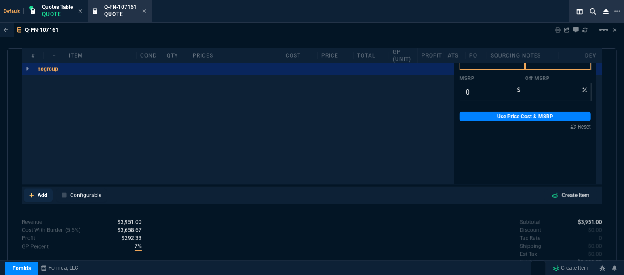
click at [29, 193] on icon at bounding box center [31, 195] width 4 height 4
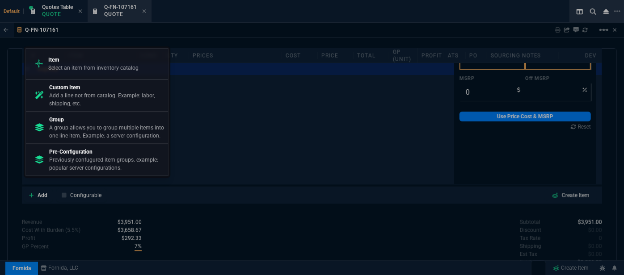
click at [59, 99] on p "Add a line not from catalog. Example: labor, shipping, etc." at bounding box center [106, 100] width 115 height 16
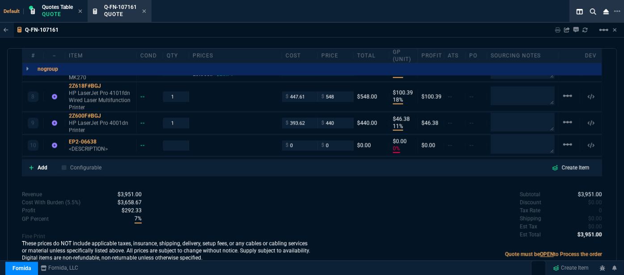
scroll to position [717, 0]
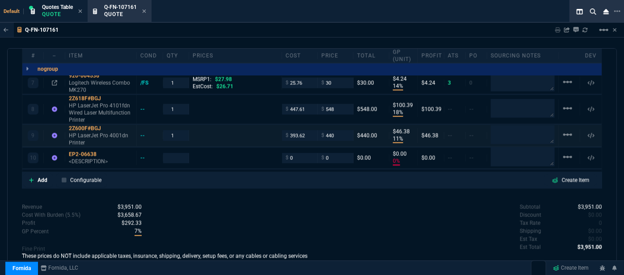
type input "11"
type input "192"
type input "18"
type input "20"
type input "10"
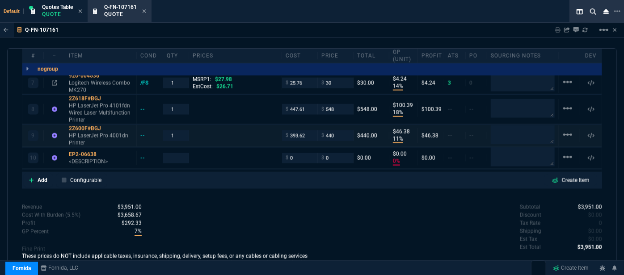
type input "77"
type input "17"
type input "8"
type input "11"
type input "20"
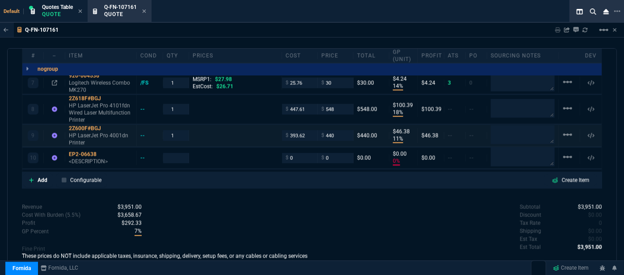
type input "12"
type input "15"
type input "14"
type input "4"
type input "18"
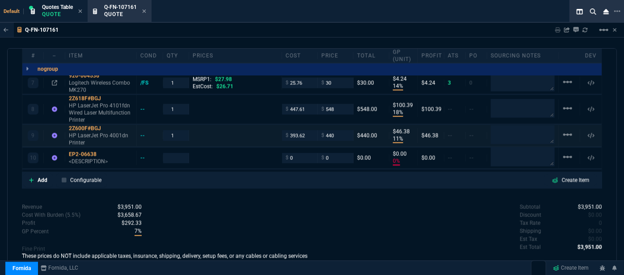
type input "100"
type input "11"
type input "46"
type input "0"
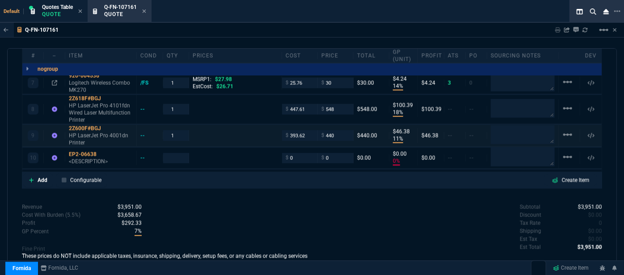
type input "30"
type input "-7"
click at [99, 158] on p "<DESCRIPTION>" at bounding box center [101, 161] width 64 height 7
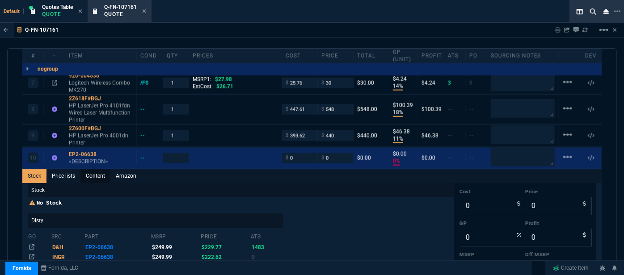
click at [98, 169] on link "Content" at bounding box center [95, 176] width 30 height 14
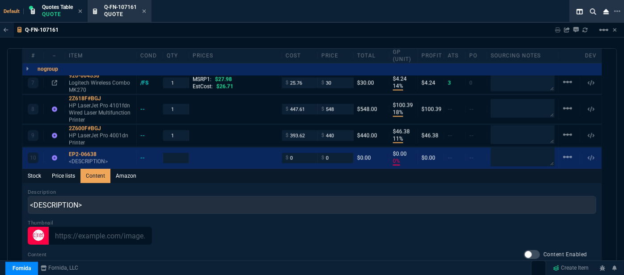
scroll to position [0, 0]
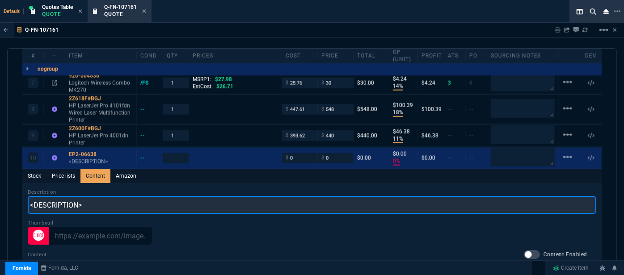
drag, startPoint x: 94, startPoint y: 197, endPoint x: 0, endPoint y: 189, distance: 94.6
click at [0, 189] on div "Q-FN-107161 Sharing Q-FN-107161 Link Dev Link Share on Teams linear_scale quote…" at bounding box center [312, 174] width 624 height 302
paste input "Microsoft Office Home and Business 2024"
type input "Microsoft Office Home and Business 2024"
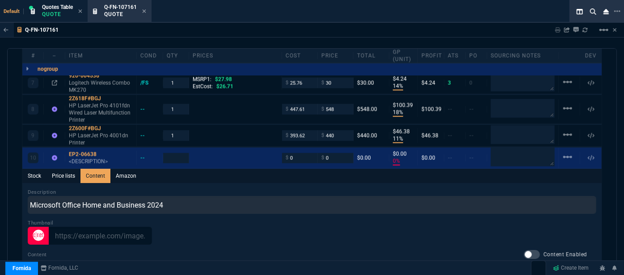
click at [275, 169] on div "Stock Price lists Content Amazon" at bounding box center [311, 176] width 579 height 14
type input "1"
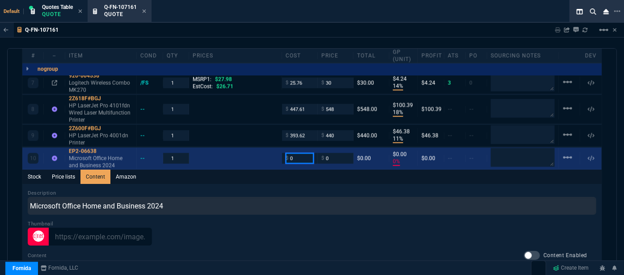
drag, startPoint x: 303, startPoint y: 145, endPoint x: 272, endPoint y: 147, distance: 31.3
click at [272, 148] on div "10 EP2-06638 Microsoft Office Home and Business 2024 -- 1 $ 0 $ 0 $0.00 $0.00 0…" at bounding box center [311, 159] width 579 height 22
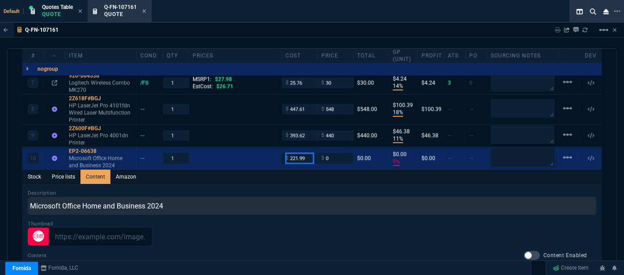
type input "221.99"
click at [270, 189] on div "Description Microsoft Office Home and Business 2024" at bounding box center [312, 201] width 568 height 25
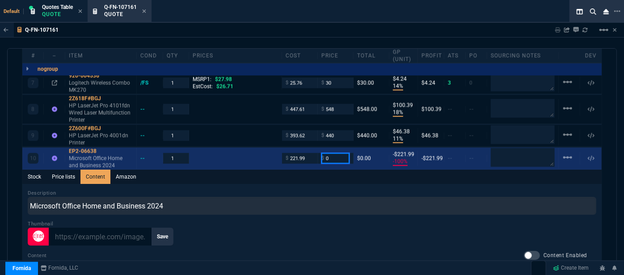
drag, startPoint x: 333, startPoint y: 147, endPoint x: 309, endPoint y: 171, distance: 34.4
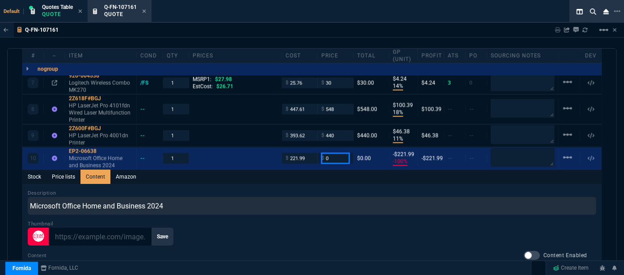
click at [314, 148] on div "10 EP2-06638 Microsoft Office Home and Business 2024 -- 1 $ 221.99 $ 0 $0.00 -$…" at bounding box center [311, 159] width 579 height 22
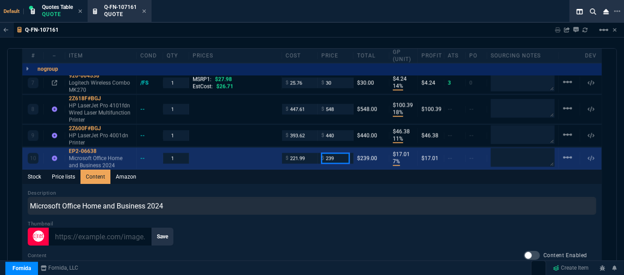
drag, startPoint x: 336, startPoint y: 147, endPoint x: 308, endPoint y: 146, distance: 27.7
click at [308, 148] on div "10 EP2-06638 Microsoft Office Home and Business 2024 -- 1 $ 221.99 $ 239 $239.0…" at bounding box center [311, 159] width 579 height 22
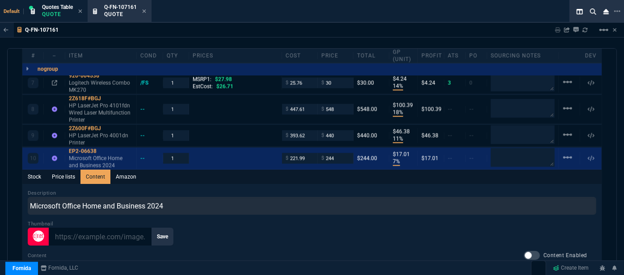
click at [309, 170] on div "Stock Price lists Content Amazon" at bounding box center [311, 177] width 579 height 14
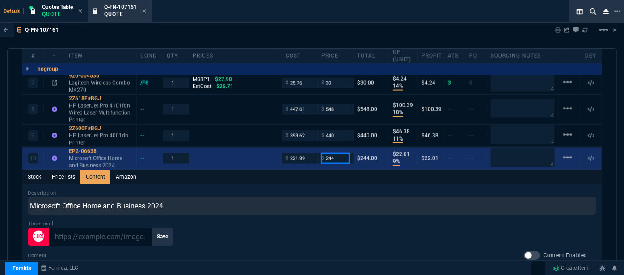
drag, startPoint x: 336, startPoint y: 148, endPoint x: 310, endPoint y: 142, distance: 27.3
click at [310, 148] on div "10 EP2-06638 Microsoft Office Home and Business 2024 -- 1 $ 221.99 $ 244 $244.0…" at bounding box center [311, 159] width 579 height 22
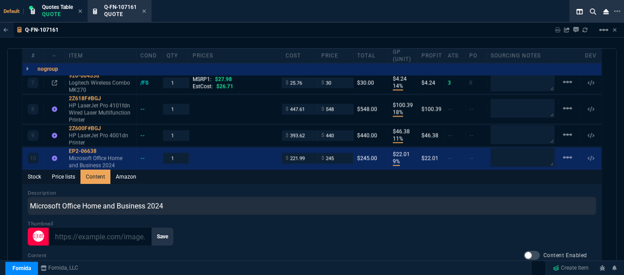
click at [311, 171] on div "Stock Price lists Content Amazon" at bounding box center [311, 177] width 579 height 14
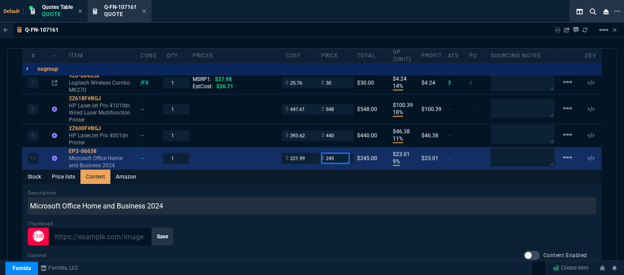
drag, startPoint x: 335, startPoint y: 146, endPoint x: 304, endPoint y: 151, distance: 30.8
click at [307, 148] on div "10 EP2-06638 Microsoft Office Home and Business 2024 -- 1 $ 221.99 $ 245 $245.0…" at bounding box center [311, 159] width 579 height 22
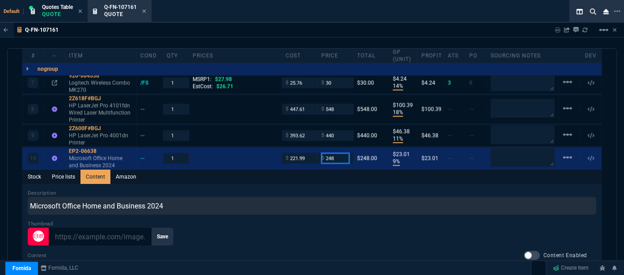
type input "248"
click at [302, 189] on div "Description Microsoft Office Home and Business 2024" at bounding box center [312, 201] width 568 height 25
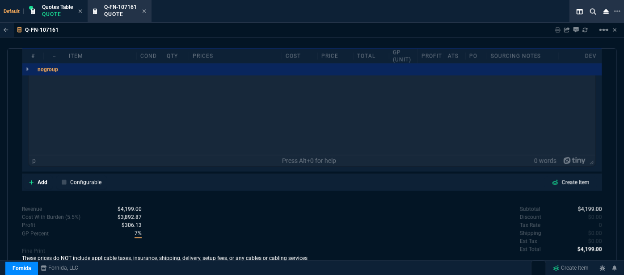
scroll to position [910, 0]
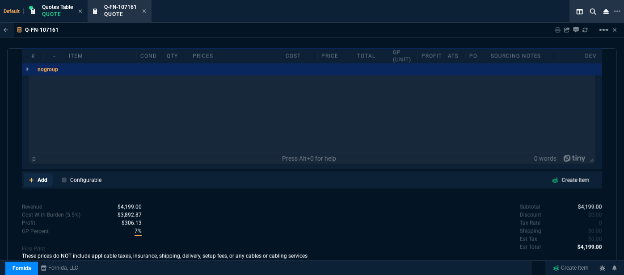
click at [29, 177] on icon at bounding box center [31, 179] width 5 height 5
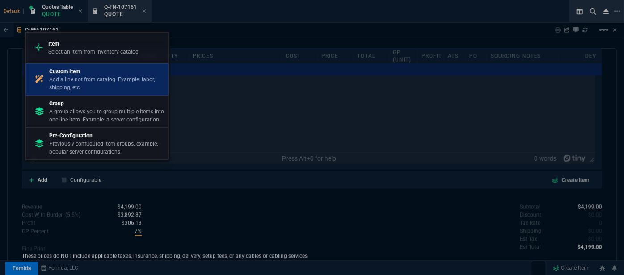
click at [69, 75] on p "Custom Item" at bounding box center [106, 71] width 115 height 8
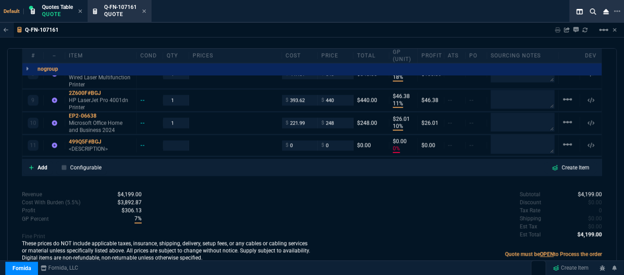
scroll to position [739, 0]
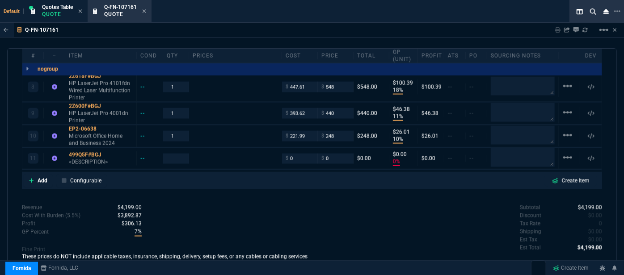
type input "11"
type input "192"
type input "18"
type input "20"
type input "10"
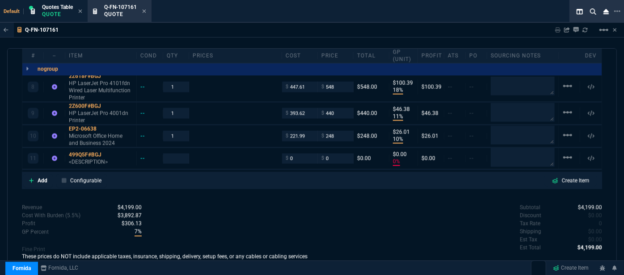
type input "77"
type input "17"
type input "8"
type input "11"
type input "20"
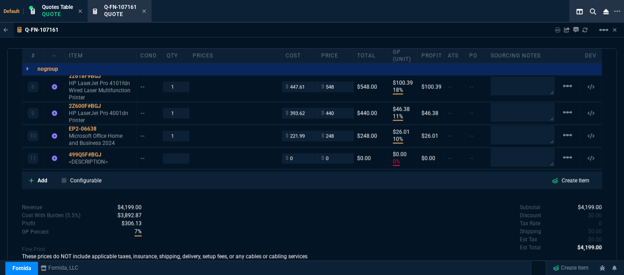
type input "12"
type input "15"
type input "14"
type input "4"
type input "18"
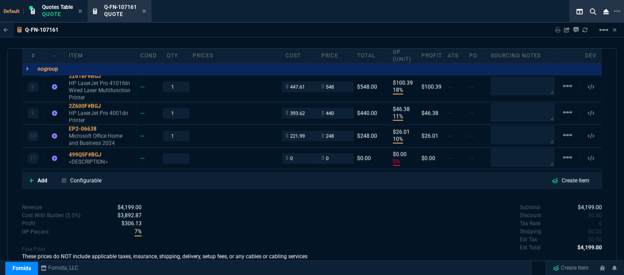
type input "100"
type input "11"
type input "46"
type input "10"
type input "26"
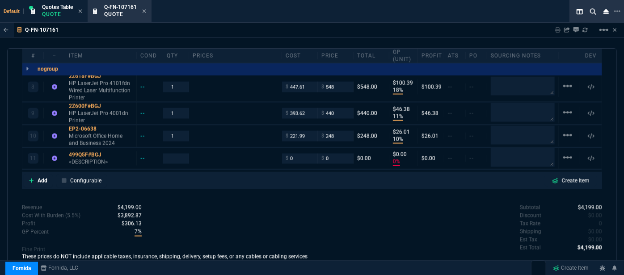
type input "0"
type input "30"
type input "-7"
click at [88, 159] on p "<DESCRIPTION>" at bounding box center [101, 162] width 64 height 7
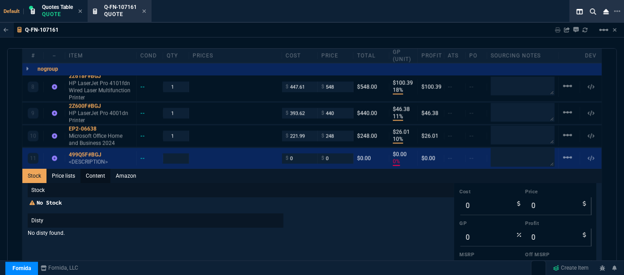
click at [92, 169] on link "Content" at bounding box center [95, 176] width 30 height 14
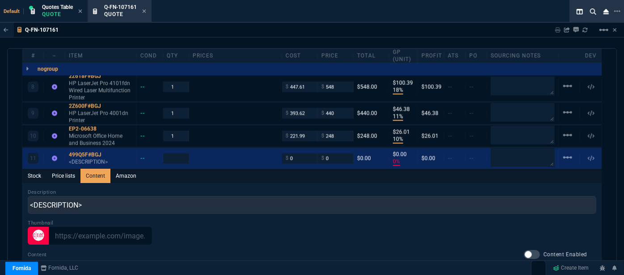
scroll to position [0, 0]
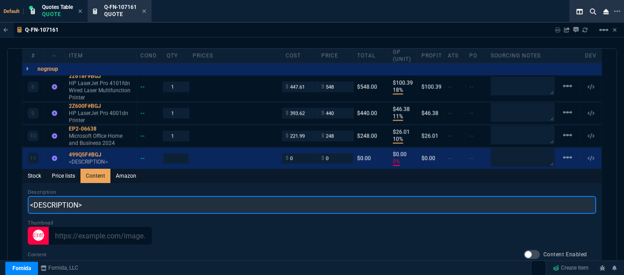
drag, startPoint x: 128, startPoint y: 193, endPoint x: 0, endPoint y: 193, distance: 128.2
click at [0, 193] on div "Q-FN-107161 Sharing Q-FN-107161 Link Dev Link Share on Teams linear_scale quote…" at bounding box center [312, 174] width 624 height 302
paste input "HP LaserJet Pro 3301fdw Wired & Wireless Laser Multifunction Printer"
type input "HP LaserJet Pro 3301fdw Wired & Wireless Laser Multifunction Printer"
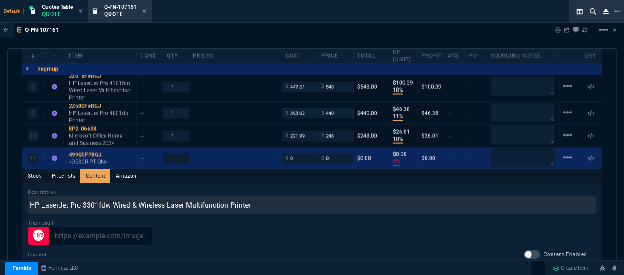
type input "1"
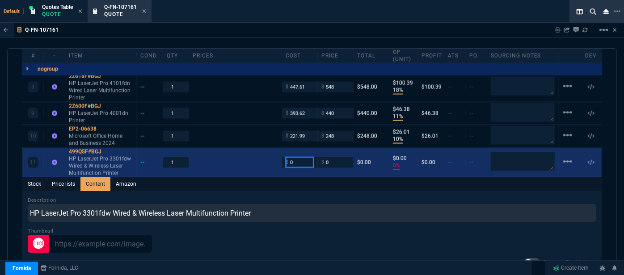
drag, startPoint x: 302, startPoint y: 153, endPoint x: 276, endPoint y: 152, distance: 25.5
click at [276, 152] on div "11 499Q5F#BGJ HP LaserJet Pro 3301fdw Wired & Wireless Laser Multifunction Prin…" at bounding box center [311, 162] width 579 height 29
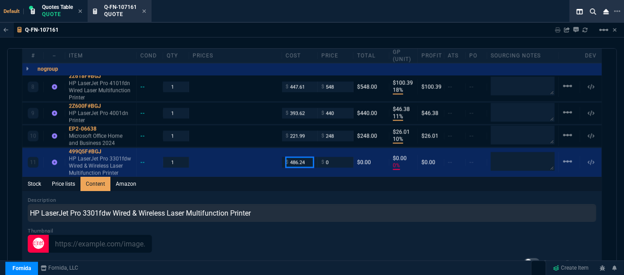
type input "486.24"
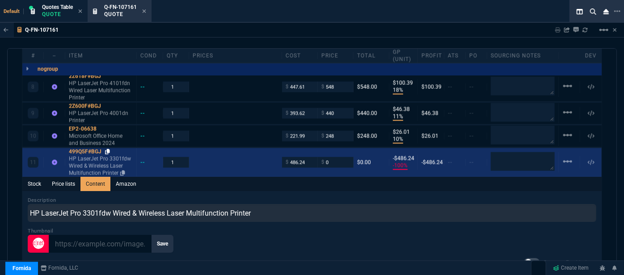
click at [107, 149] on icon at bounding box center [107, 151] width 5 height 5
drag, startPoint x: 334, startPoint y: 153, endPoint x: 310, endPoint y: 149, distance: 23.7
click at [310, 149] on div "11 499Q5F#BGJ HP LaserJet Pro 3301fdw Wired & Wireless Laser Multifunction Prin…" at bounding box center [311, 162] width 579 height 29
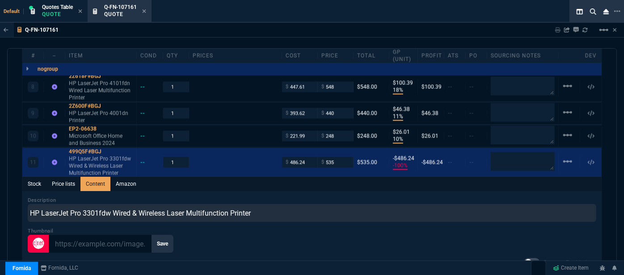
click at [310, 177] on div "Stock Price lists Content Amazon" at bounding box center [311, 184] width 579 height 14
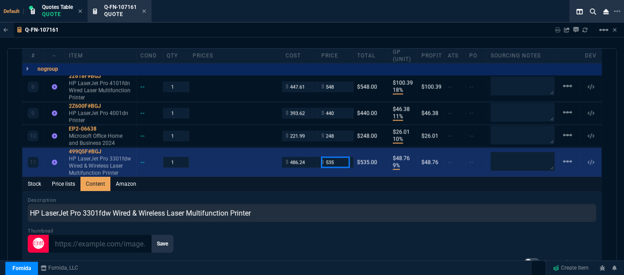
click at [339, 157] on input "535" at bounding box center [335, 162] width 28 height 10
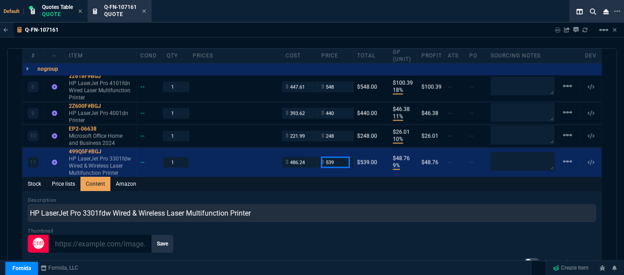
type input "539"
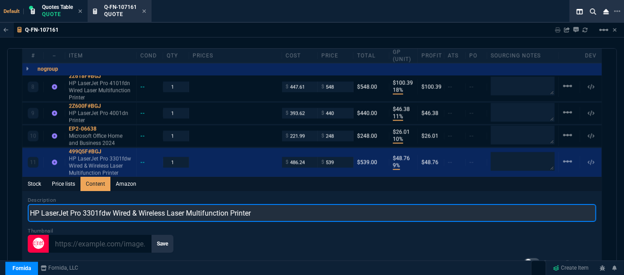
click at [340, 205] on input "HP LaserJet Pro 3301fdw Wired & Wireless Laser Multifunction Printer" at bounding box center [312, 214] width 568 height 18
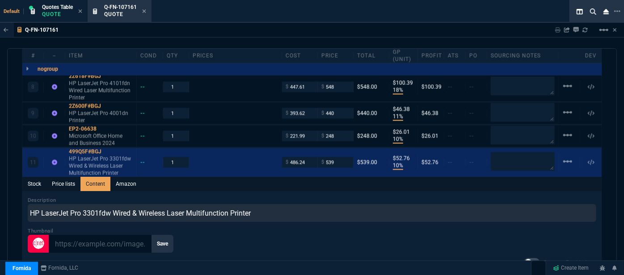
click at [338, 177] on div "Stock Price lists Content Amazon" at bounding box center [311, 184] width 579 height 14
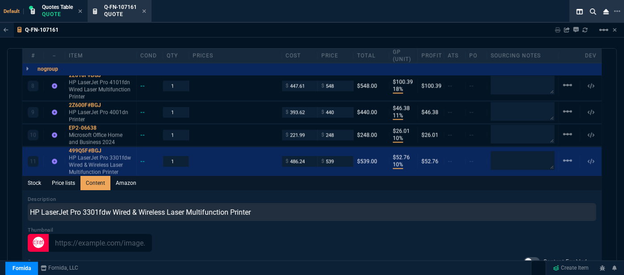
scroll to position [696, 0]
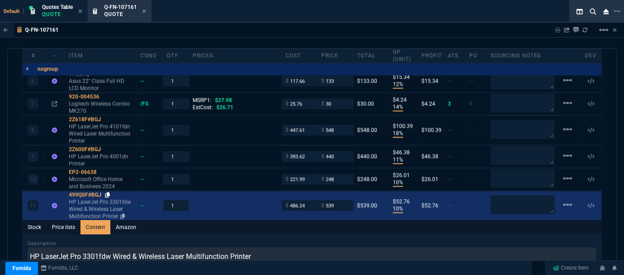
click at [107, 193] on icon at bounding box center [107, 195] width 5 height 5
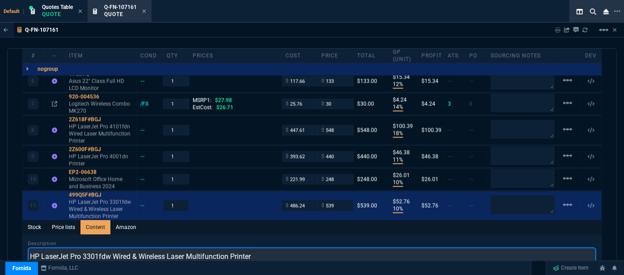
click at [299, 248] on input "HP LaserJet Pro 3301fdw Wired & Wireless Laser Multifunction Printer" at bounding box center [312, 257] width 568 height 18
type input "HP LaserJet Pro 3301fdw Wired & Wireless Laser Multifunction Printer - Color"
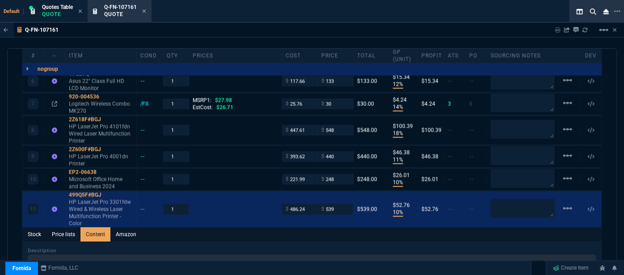
click at [268, 22] on div "Default Quotes Table Quote Q-FN-107161 Quote" at bounding box center [294, 11] width 588 height 23
click at [362, 25] on div "Q-FN-107161 Sharing Q-FN-107161 Link Dev Link Share on Teams linear_scale" at bounding box center [312, 30] width 624 height 15
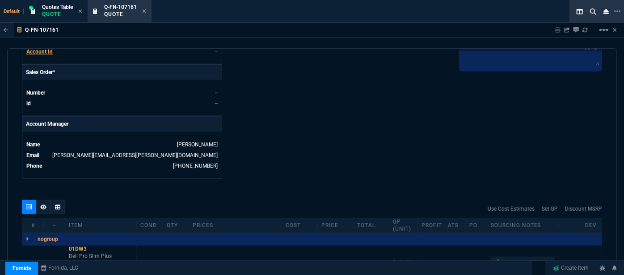
scroll to position [249, 0]
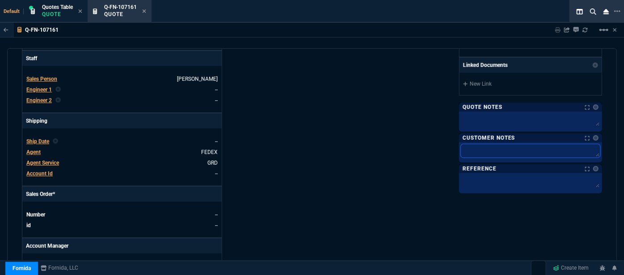
click at [487, 151] on textarea at bounding box center [530, 150] width 139 height 13
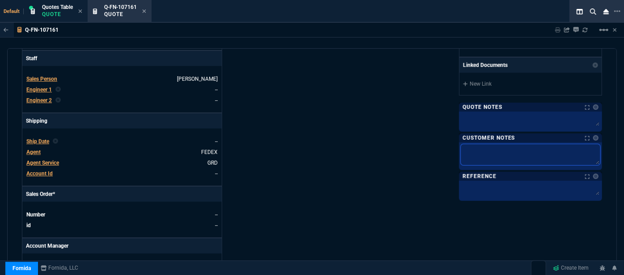
type textarea "E"
type textarea "ET"
type textarea "ETA"
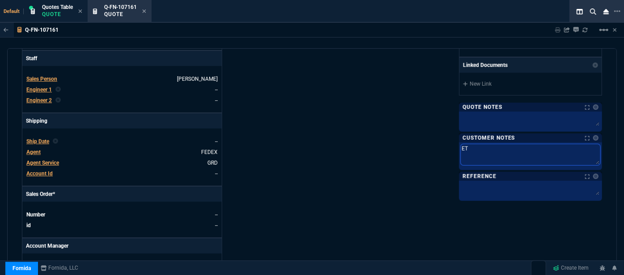
type textarea "ETA"
type textarea "ETA 3"
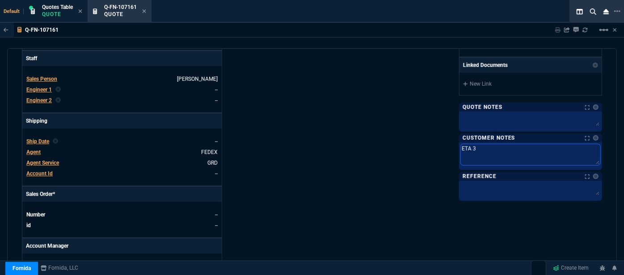
type textarea "ETA 3-"
type textarea "ETA 3-5"
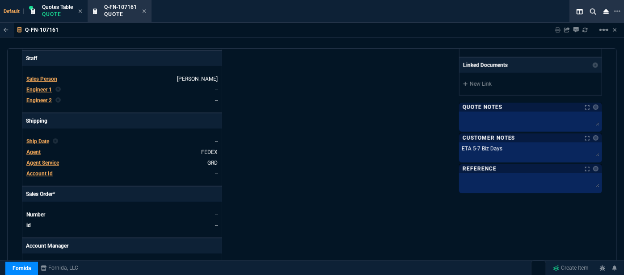
click at [319, 155] on div "Fornida, LLC 2609 Technology Dr Suite 300 Plano, TX 75074 Share Link Show More …" at bounding box center [457, 66] width 290 height 467
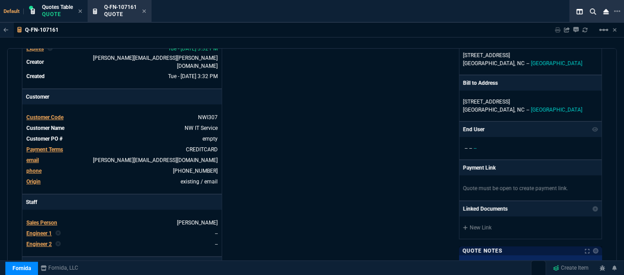
scroll to position [87, 0]
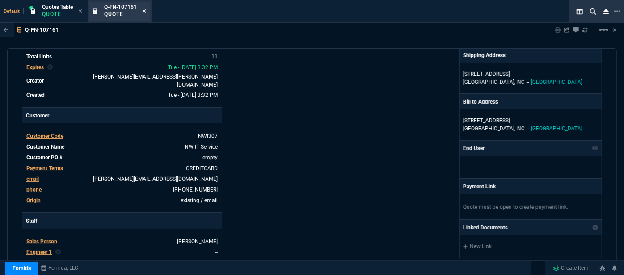
click at [144, 13] on icon at bounding box center [144, 10] width 4 height 5
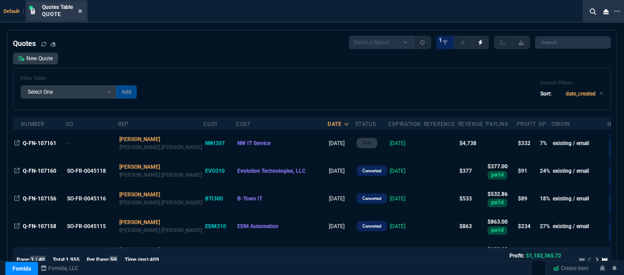
click at [82, 12] on icon at bounding box center [81, 11] width 4 height 4
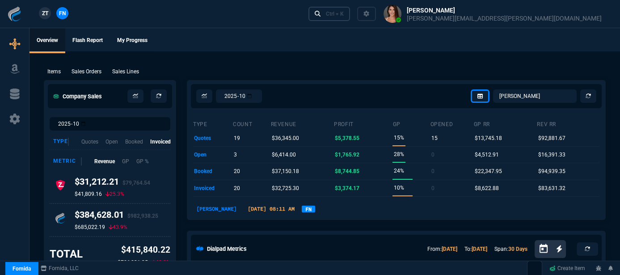
click at [344, 12] on div "Ctrl + K" at bounding box center [335, 13] width 18 height 7
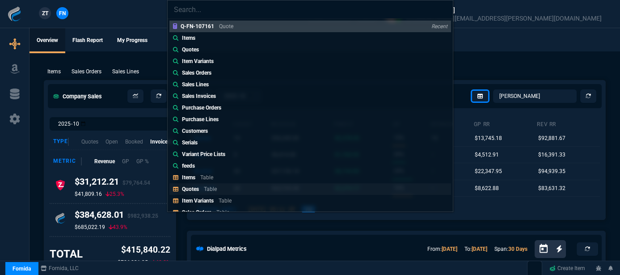
click at [217, 189] on div "Quotes Table" at bounding box center [201, 189] width 38 height 8
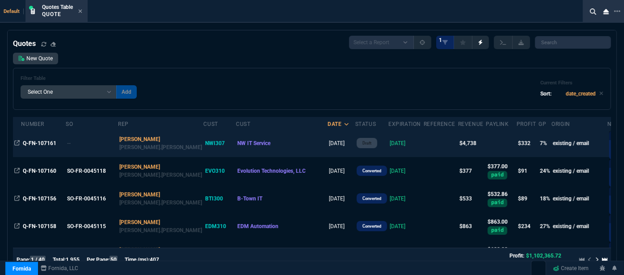
click at [423, 147] on td at bounding box center [440, 144] width 34 height 28
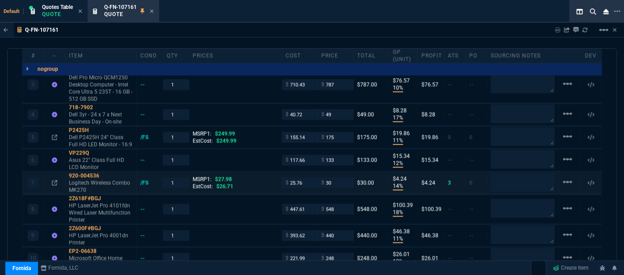
scroll to position [690, 0]
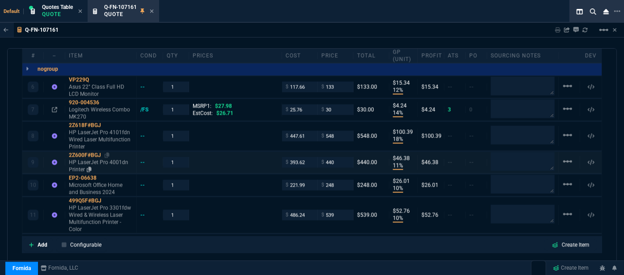
click at [112, 159] on p "HP LaserJet Pro 4001dn Printer" at bounding box center [101, 166] width 64 height 14
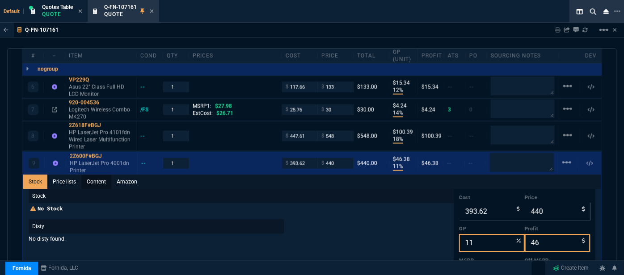
click at [98, 175] on link "Content" at bounding box center [96, 182] width 30 height 14
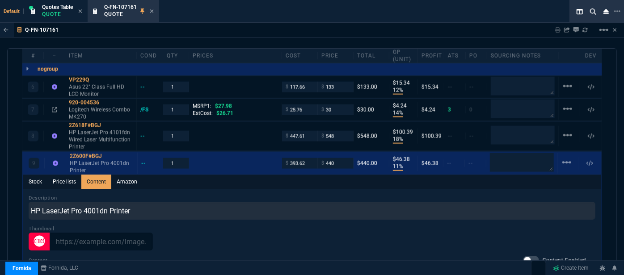
scroll to position [0, 0]
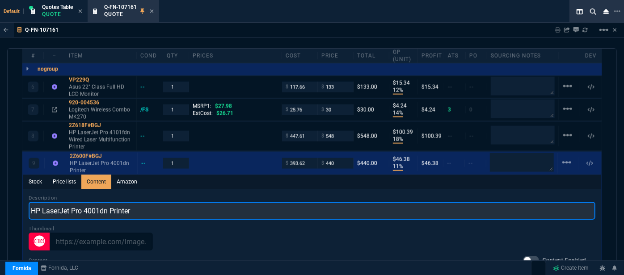
click at [112, 202] on input "HP LaserJet Pro 4001dn Printer" at bounding box center [312, 211] width 566 height 18
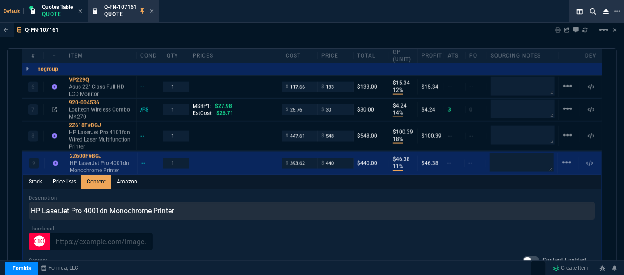
click at [245, 30] on div "Q-FN-107161 Sharing Q-FN-107161 Link Dev Link Share on Teams linear_scale" at bounding box center [312, 30] width 624 height 15
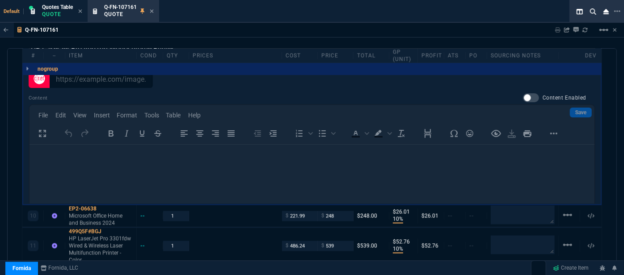
scroll to position [690, 0]
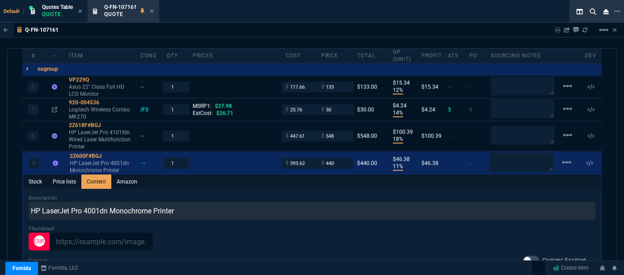
click at [251, 175] on div "Stock Price lists Content Amazon" at bounding box center [311, 182] width 577 height 14
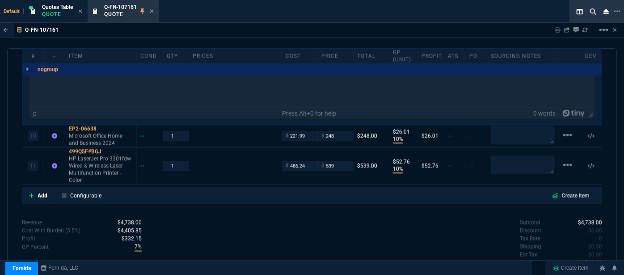
scroll to position [934, 0]
click at [218, 218] on div "Revenue $4,738.00 Cost $4,176.16 Cost With Burden (5.5%) $4,405.85 Profit $332.…" at bounding box center [167, 254] width 290 height 73
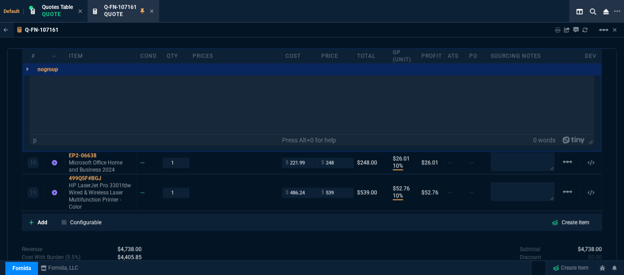
scroll to position [893, 0]
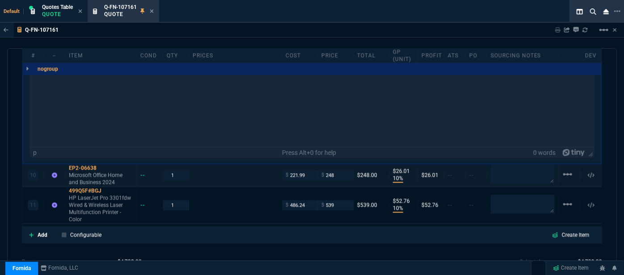
click at [235, 165] on div "10 EP2-06638 Microsoft Office Home and Business 2024 -- 1 $ 221.99 $ 248 $248.0…" at bounding box center [311, 176] width 579 height 22
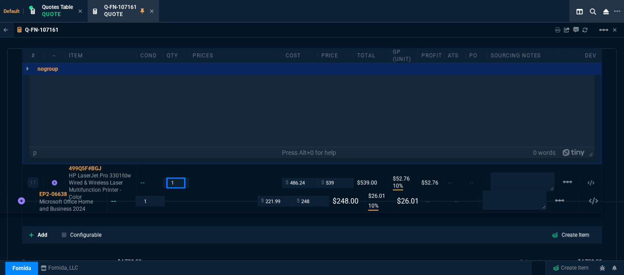
drag, startPoint x: 235, startPoint y: 164, endPoint x: 191, endPoint y: 201, distance: 57.0
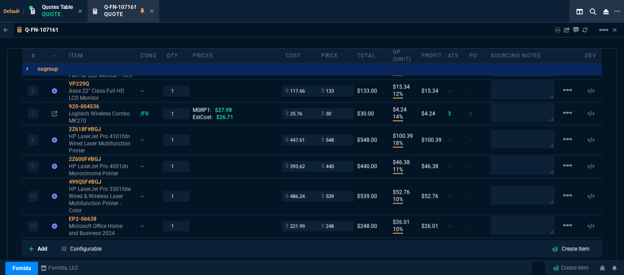
scroll to position [674, 0]
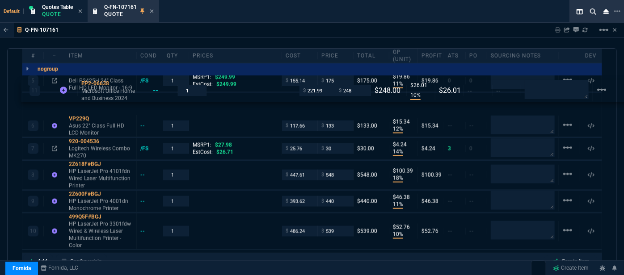
drag, startPoint x: 218, startPoint y: 228, endPoint x: 217, endPoint y: 92, distance: 136.7
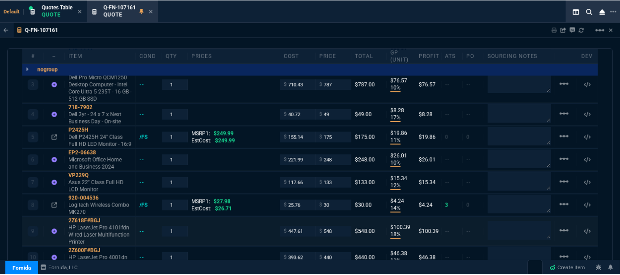
scroll to position [592, 0]
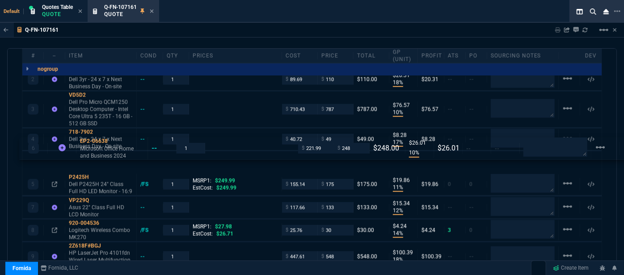
drag, startPoint x: 253, startPoint y: 174, endPoint x: 251, endPoint y: 147, distance: 27.4
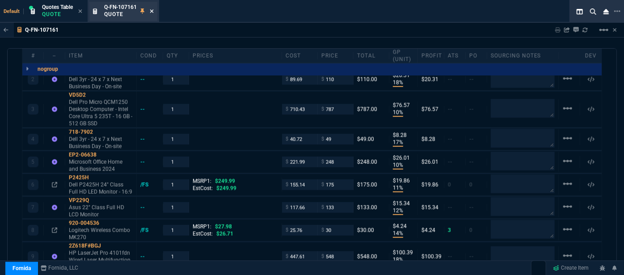
click at [152, 13] on icon at bounding box center [152, 10] width 4 height 5
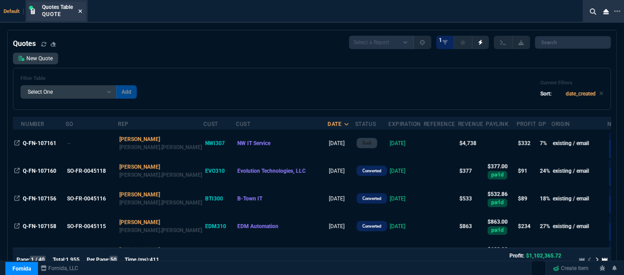
click at [82, 12] on icon at bounding box center [80, 10] width 4 height 5
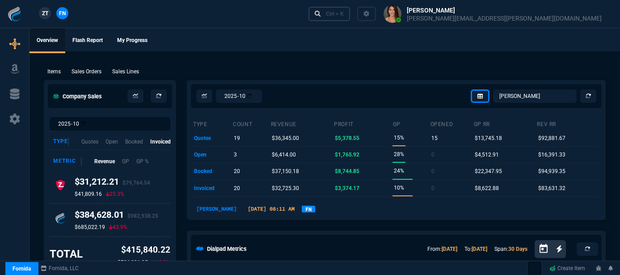
click at [350, 19] on link "Ctrl + K" at bounding box center [329, 14] width 42 height 14
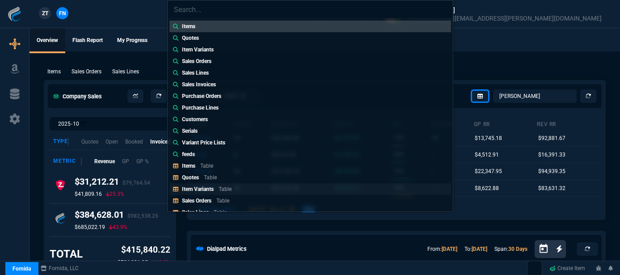
scroll to position [40, 0]
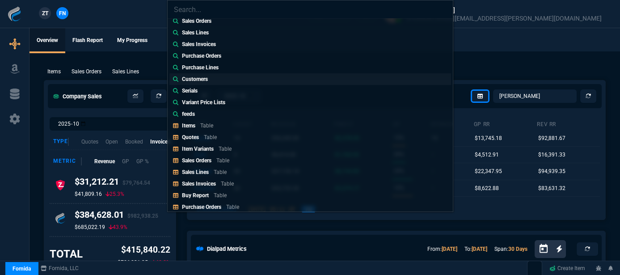
click at [224, 76] on link "Customers" at bounding box center [309, 79] width 281 height 12
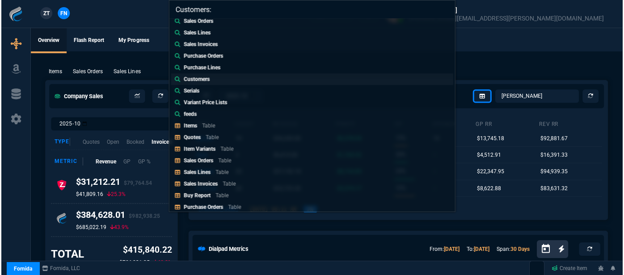
scroll to position [0, 0]
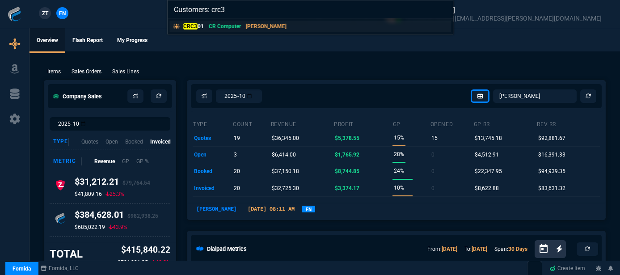
click at [262, 24] on link "CRC3 01 CR Computer ROSS" at bounding box center [309, 27] width 281 height 12
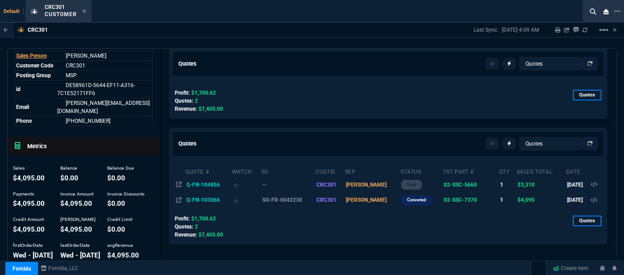
scroll to position [81, 0]
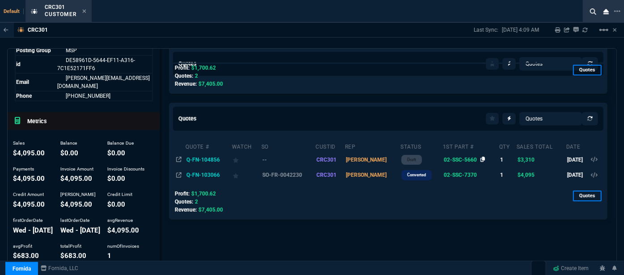
click at [480, 160] on icon at bounding box center [482, 159] width 5 height 5
click at [86, 10] on icon at bounding box center [84, 10] width 4 height 5
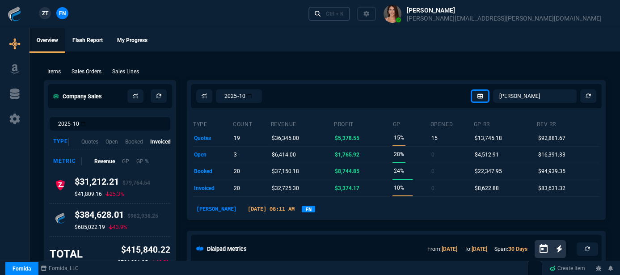
click at [344, 11] on div "Ctrl + K" at bounding box center [335, 13] width 18 height 7
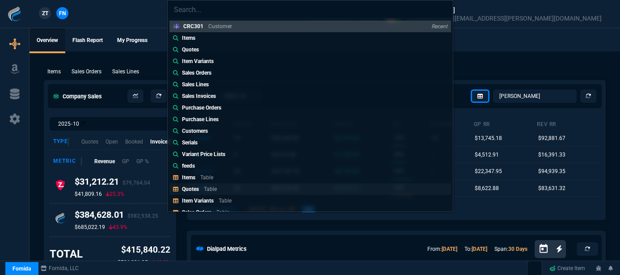
click at [209, 189] on p "Table" at bounding box center [210, 189] width 13 height 6
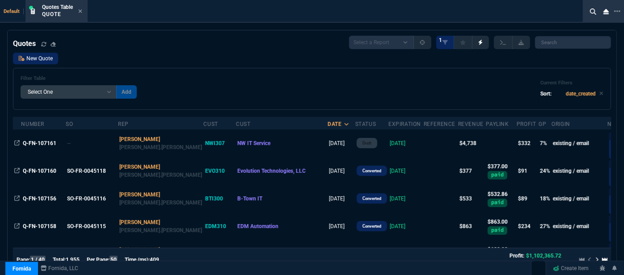
click at [40, 56] on link "New Quote" at bounding box center [35, 59] width 45 height 12
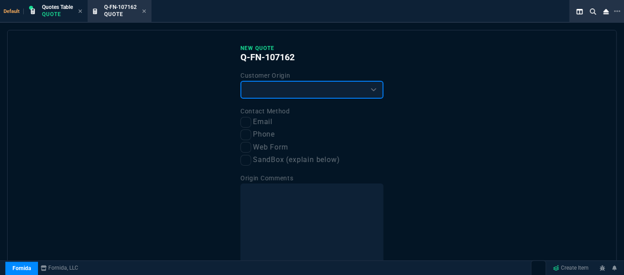
click at [280, 81] on select "Existing Customer Amazon Lead (first order) Website Lead (first order) Called (…" at bounding box center [311, 90] width 143 height 18
click at [240, 81] on select "Existing Customer Amazon Lead (first order) Website Lead (first order) Called (…" at bounding box center [311, 90] width 143 height 18
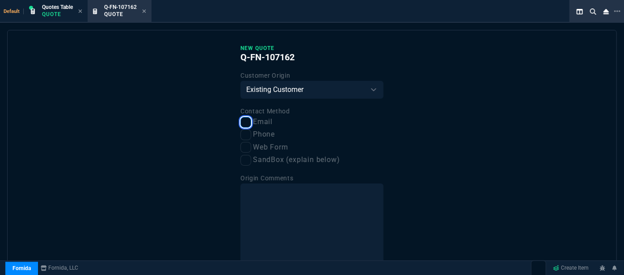
click at [247, 122] on input "Email" at bounding box center [245, 122] width 11 height 11
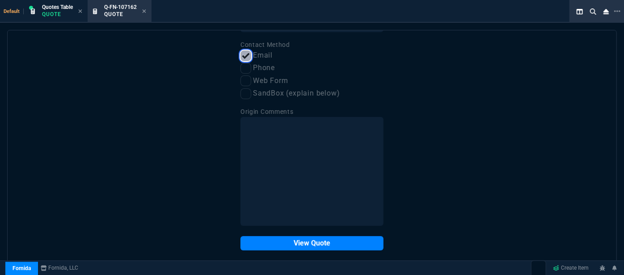
scroll to position [68, 0]
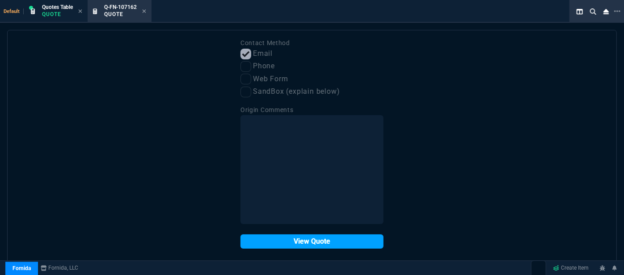
click at [301, 244] on button "View Quote" at bounding box center [311, 242] width 143 height 14
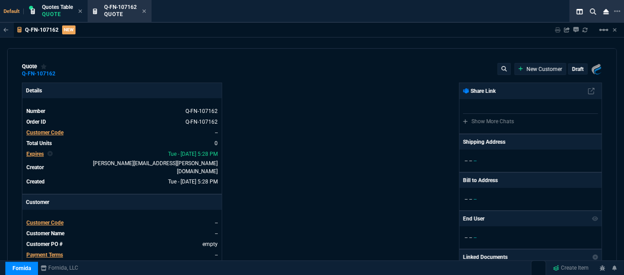
click at [51, 220] on span "Customer Code" at bounding box center [44, 223] width 37 height 6
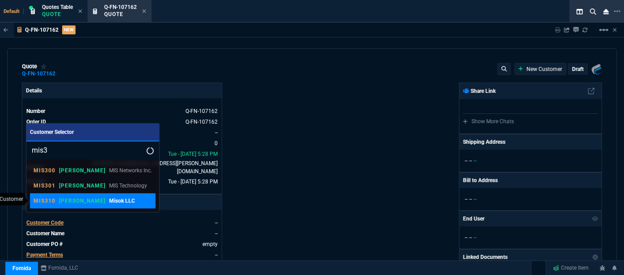
click at [70, 201] on p "[PERSON_NAME]" at bounding box center [82, 200] width 46 height 7
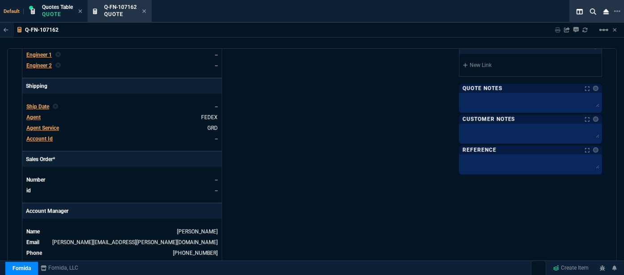
scroll to position [447, 0]
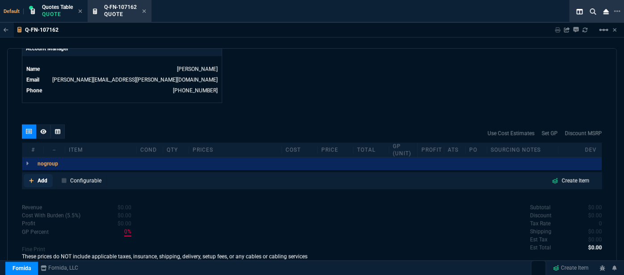
click at [31, 178] on icon at bounding box center [31, 180] width 5 height 5
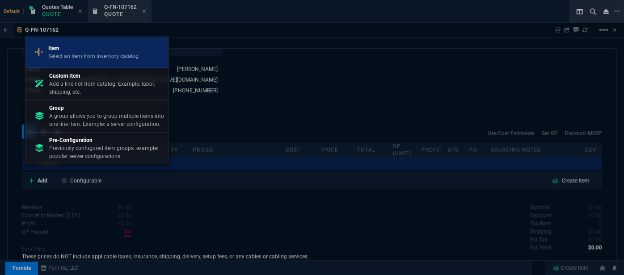
click at [94, 65] on link "Item Select an item from inventory catalog" at bounding box center [96, 52] width 143 height 31
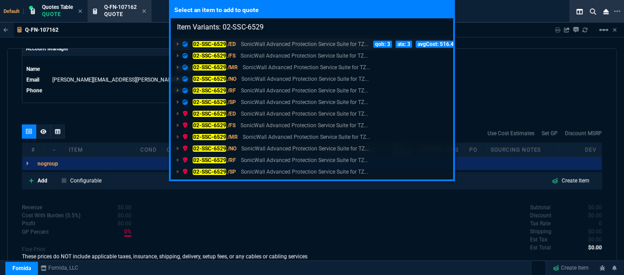
click at [308, 43] on p "SonicWall Advanced Protection Service Suite for TZ..." at bounding box center [304, 44] width 127 height 8
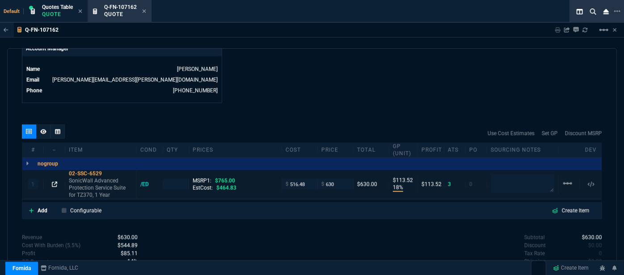
click at [54, 182] on icon at bounding box center [54, 184] width 5 height 5
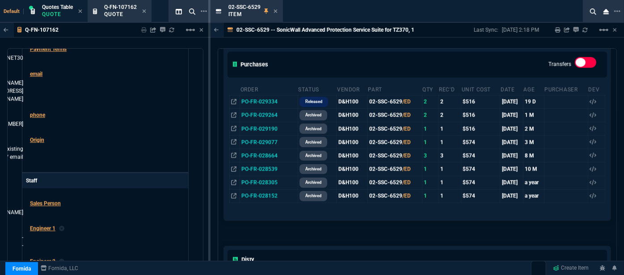
scroll to position [487, 0]
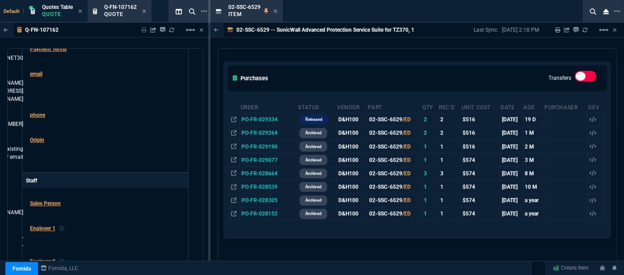
drag, startPoint x: 377, startPoint y: 36, endPoint x: 304, endPoint y: 10, distance: 77.1
click at [377, 36] on div "02-SSC-6529 -- SonicWall Advanced Protection Service Suite for TZ370, 1 Year" at bounding box center [318, 30] width 216 height 14
click at [273, 10] on icon at bounding box center [275, 10] width 4 height 5
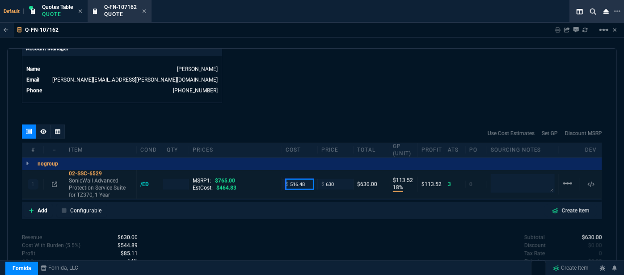
click at [307, 179] on input "516.48" at bounding box center [299, 184] width 28 height 10
click at [299, 125] on div "Use Cost Estimates Set GP Discount MSRP" at bounding box center [312, 134] width 580 height 18
click at [106, 171] on icon at bounding box center [107, 173] width 5 height 5
click at [53, 182] on icon at bounding box center [54, 184] width 5 height 5
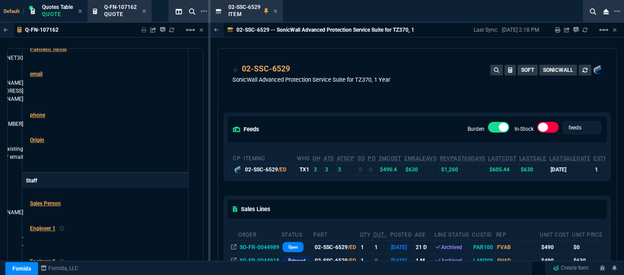
scroll to position [40, 0]
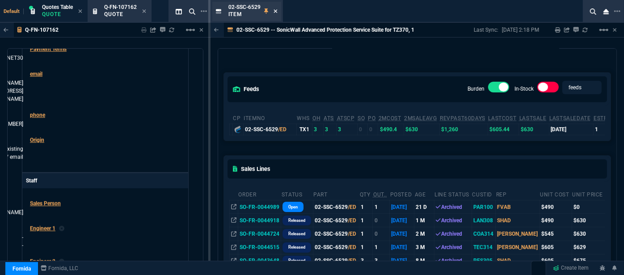
click at [276, 12] on icon at bounding box center [275, 11] width 4 height 4
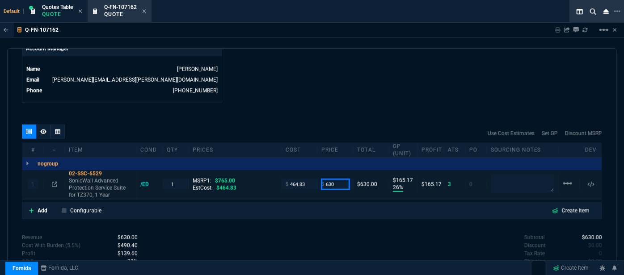
click at [334, 180] on input "630" at bounding box center [335, 184] width 28 height 10
click at [333, 115] on div "quote Q-FN-107162 Misok LLC draft Fornida, LLC 2609 Technology Dr Suite 300 Pla…" at bounding box center [311, 165] width 609 height 234
click at [342, 179] on input "550" at bounding box center [335, 184] width 28 height 10
click at [329, 18] on div "Default Quotes Table Quote Q-FN-107162 Quote" at bounding box center [294, 11] width 588 height 23
click at [55, 182] on icon at bounding box center [54, 184] width 5 height 5
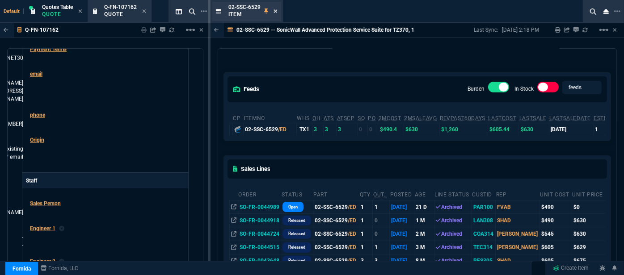
click at [276, 12] on icon at bounding box center [275, 11] width 4 height 4
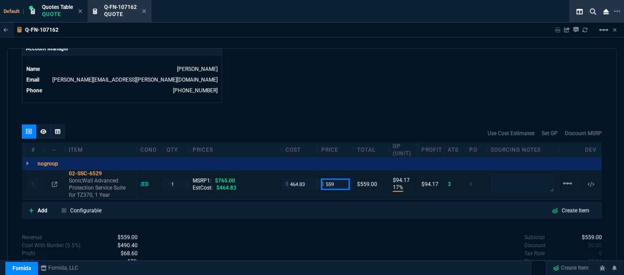
click at [339, 179] on input "559" at bounding box center [335, 184] width 28 height 10
click at [54, 182] on icon at bounding box center [54, 184] width 5 height 5
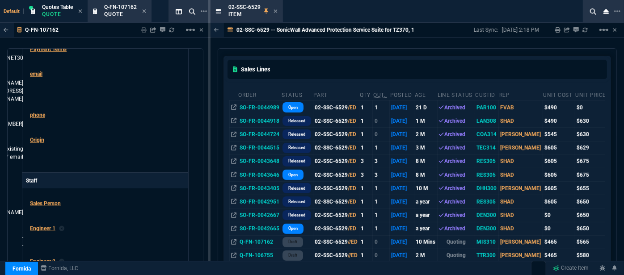
scroll to position [121, 0]
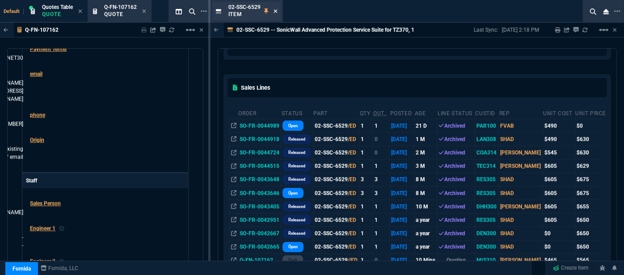
click at [276, 13] on icon at bounding box center [275, 11] width 4 height 4
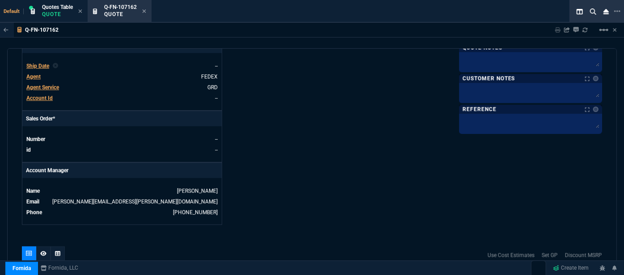
scroll to position [284, 0]
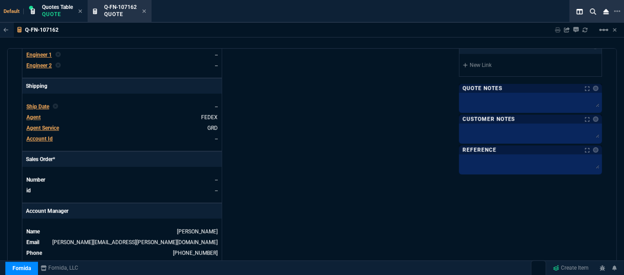
click at [31, 114] on span "Agent" at bounding box center [33, 117] width 14 height 6
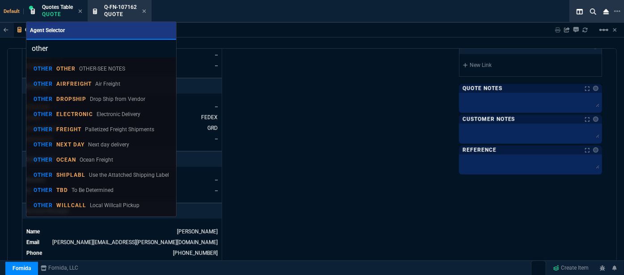
click at [85, 114] on p "ELECTRONIC" at bounding box center [74, 114] width 37 height 7
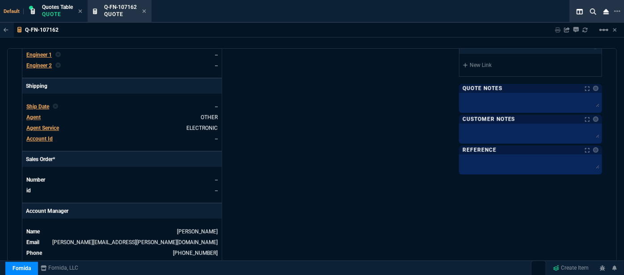
scroll to position [252, 0]
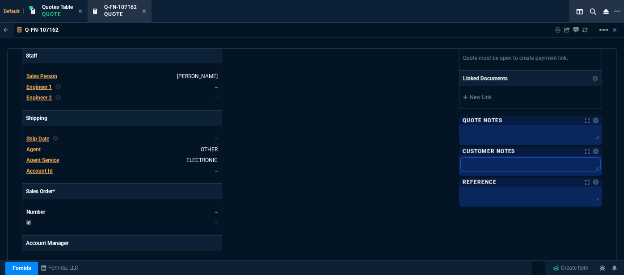
click at [498, 158] on textarea at bounding box center [530, 164] width 139 height 13
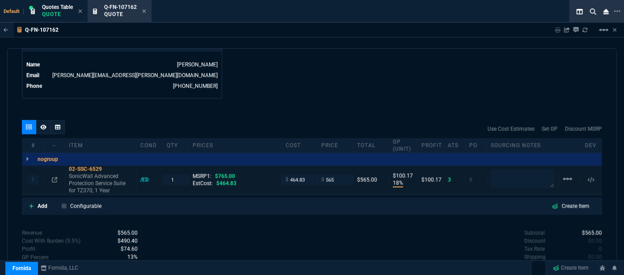
scroll to position [455, 0]
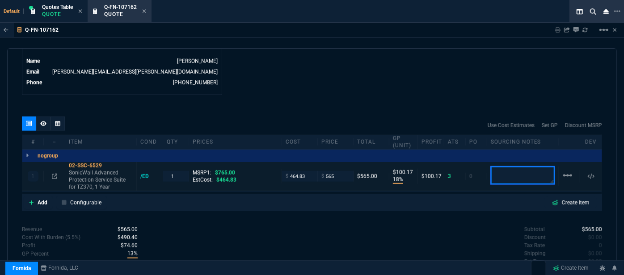
click at [507, 174] on textarea at bounding box center [522, 176] width 64 height 18
click at [144, 10] on icon at bounding box center [144, 11] width 4 height 4
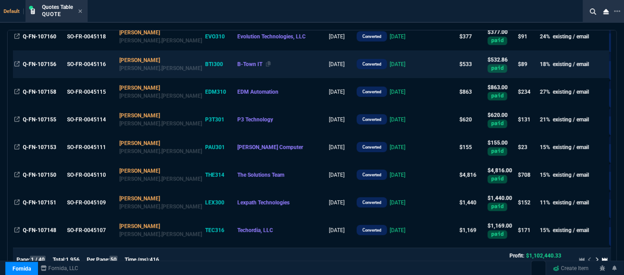
scroll to position [325, 0]
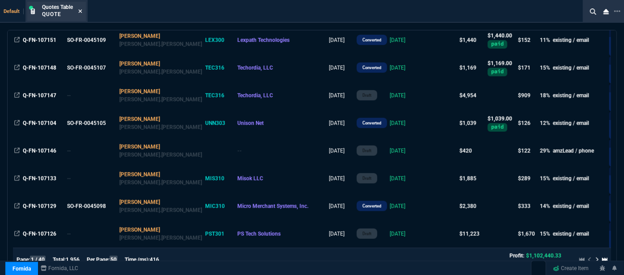
click at [81, 12] on icon at bounding box center [80, 10] width 4 height 5
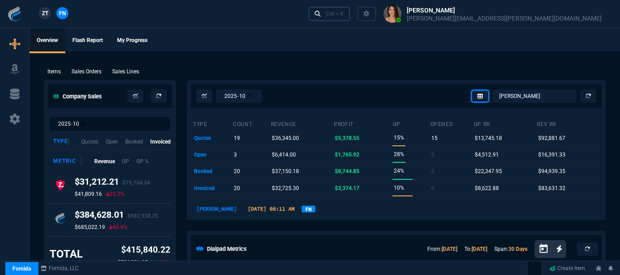
click at [350, 14] on link "Ctrl + K" at bounding box center [329, 14] width 42 height 14
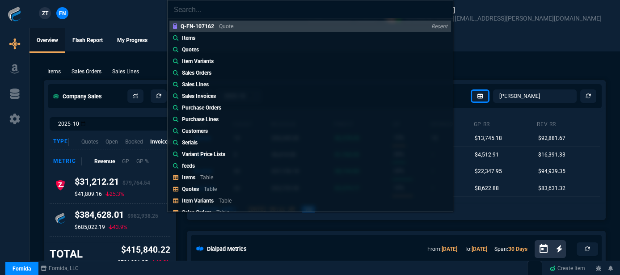
click at [97, 69] on div "Q-FN-107162 Quote Recent Items Quotes Item Variants Sales Orders Sales Lines Sa…" at bounding box center [310, 137] width 620 height 275
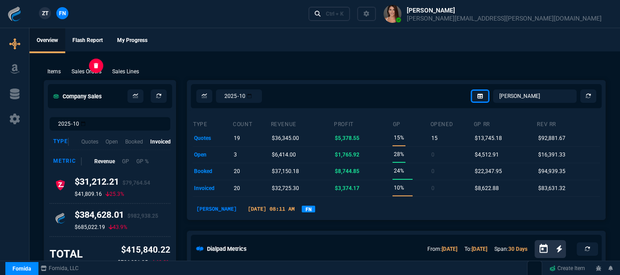
click at [95, 69] on p "Sales Orders" at bounding box center [86, 71] width 30 height 8
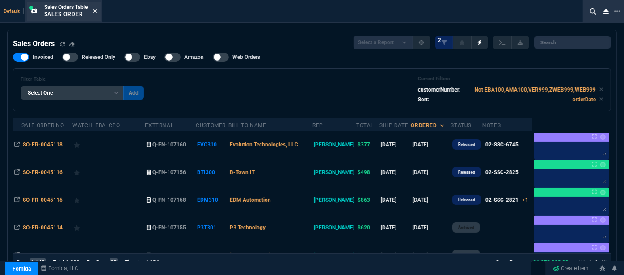
click at [96, 12] on icon at bounding box center [95, 11] width 4 height 4
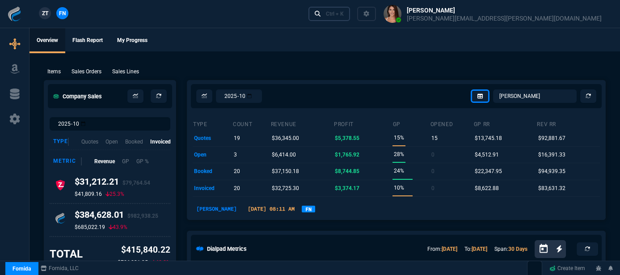
click at [344, 14] on div "Ctrl + K" at bounding box center [335, 13] width 18 height 7
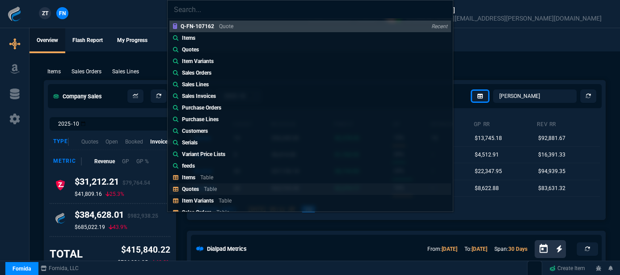
click at [207, 186] on p "Table" at bounding box center [210, 189] width 13 height 6
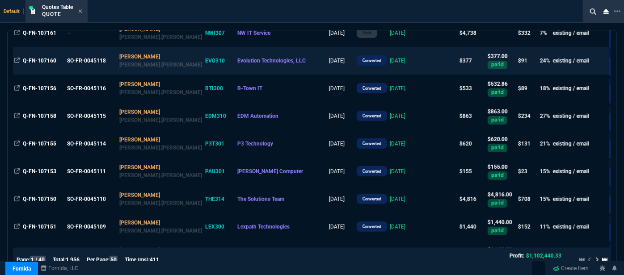
scroll to position [162, 0]
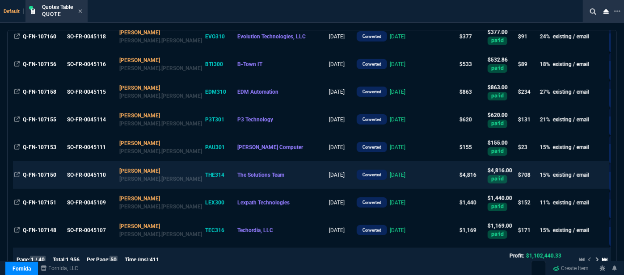
click at [423, 176] on td at bounding box center [440, 175] width 34 height 28
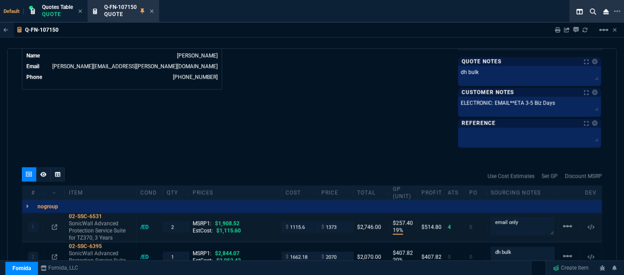
scroll to position [487, 0]
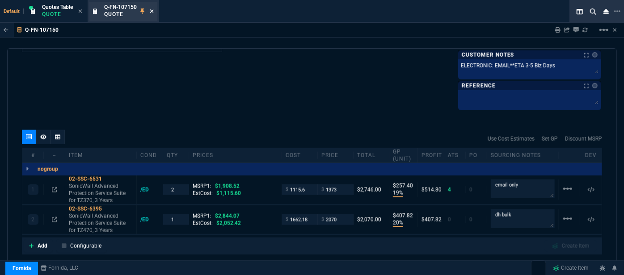
click at [151, 12] on icon at bounding box center [152, 11] width 4 height 4
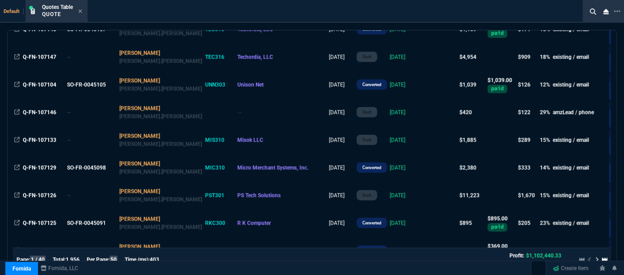
scroll to position [365, 0]
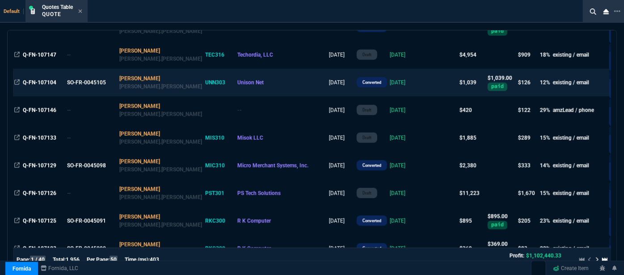
click at [423, 82] on td at bounding box center [440, 83] width 34 height 28
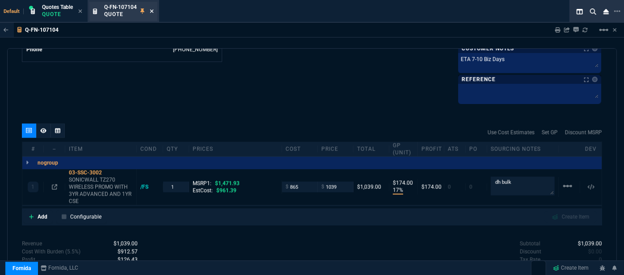
scroll to position [523, 0]
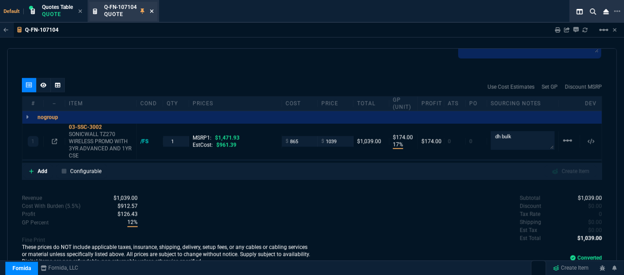
click at [151, 13] on icon at bounding box center [152, 11] width 4 height 4
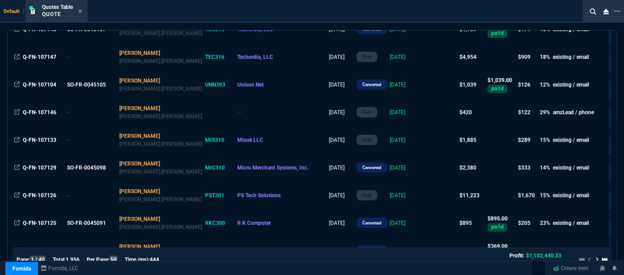
scroll to position [365, 0]
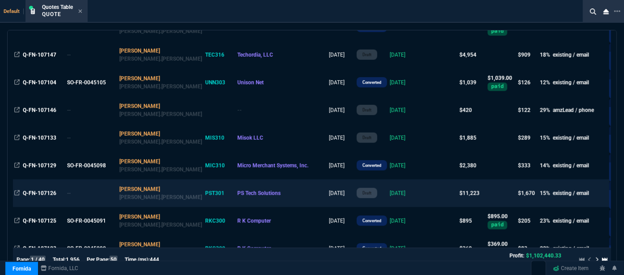
click at [423, 197] on td at bounding box center [440, 194] width 34 height 28
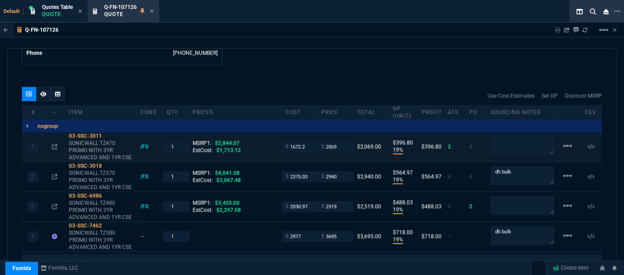
scroll to position [487, 0]
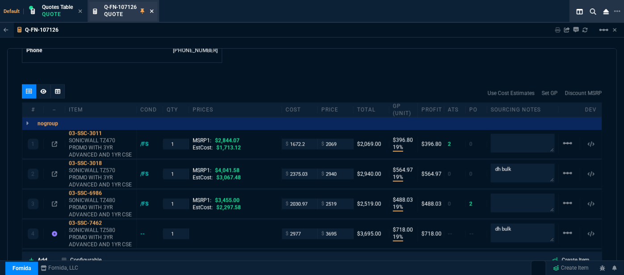
click at [151, 10] on icon at bounding box center [152, 11] width 4 height 4
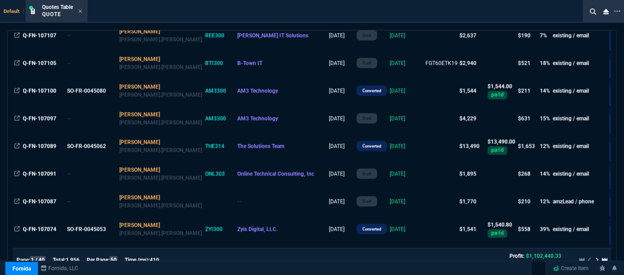
scroll to position [731, 0]
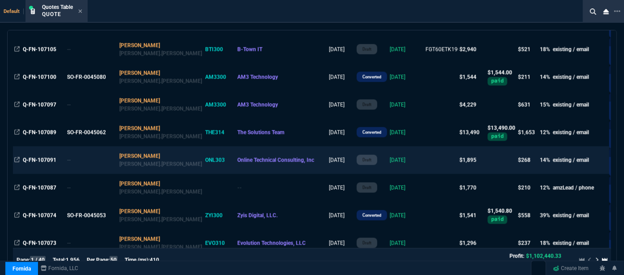
click at [423, 162] on td at bounding box center [440, 161] width 34 height 28
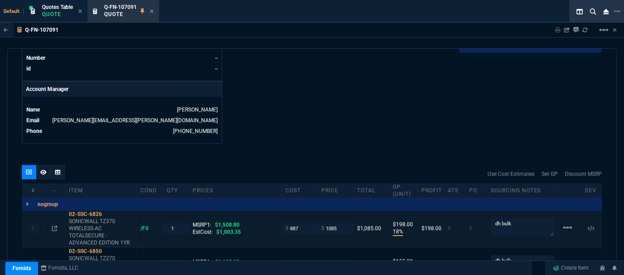
scroll to position [524, 0]
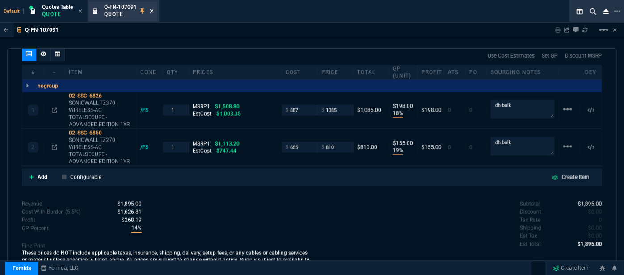
click at [152, 11] on icon at bounding box center [152, 11] width 4 height 4
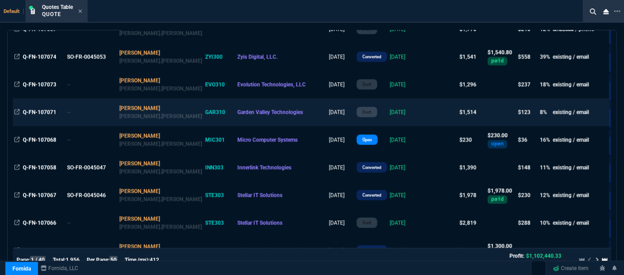
scroll to position [893, 0]
